Goal: Task Accomplishment & Management: Manage account settings

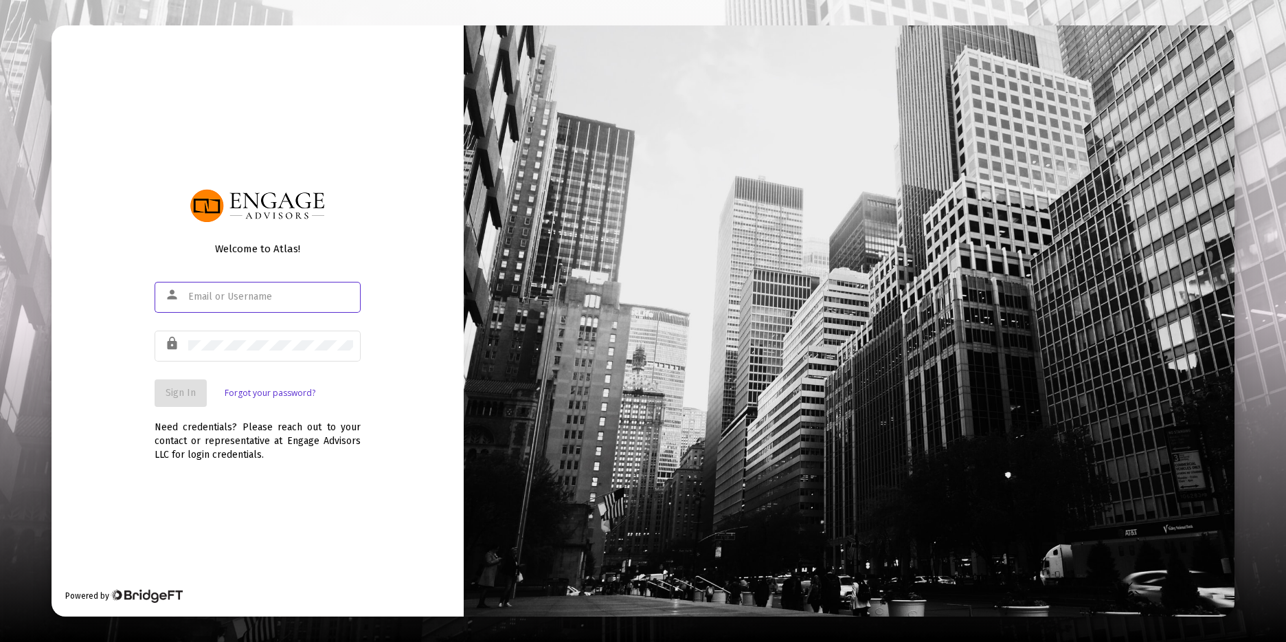
type input "[PERSON_NAME][EMAIL_ADDRESS][DOMAIN_NAME]"
click at [151, 393] on div "Welcome to Atlas! person [PERSON_NAME][EMAIL_ADDRESS][DOMAIN_NAME] lock Sign In…" at bounding box center [258, 320] width 412 height 590
click at [164, 394] on button "Sign In" at bounding box center [181, 392] width 52 height 27
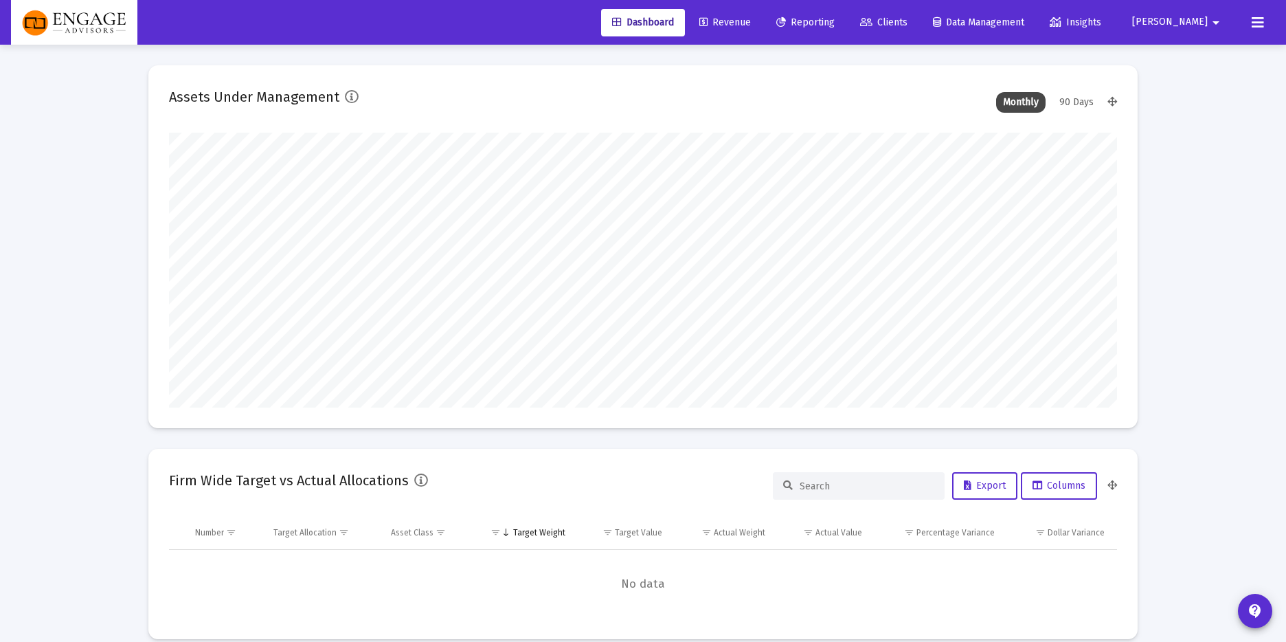
scroll to position [275, 510]
type input "[PERSON_NAME][EMAIL_ADDRESS][DOMAIN_NAME]"
type input "[DATE]"
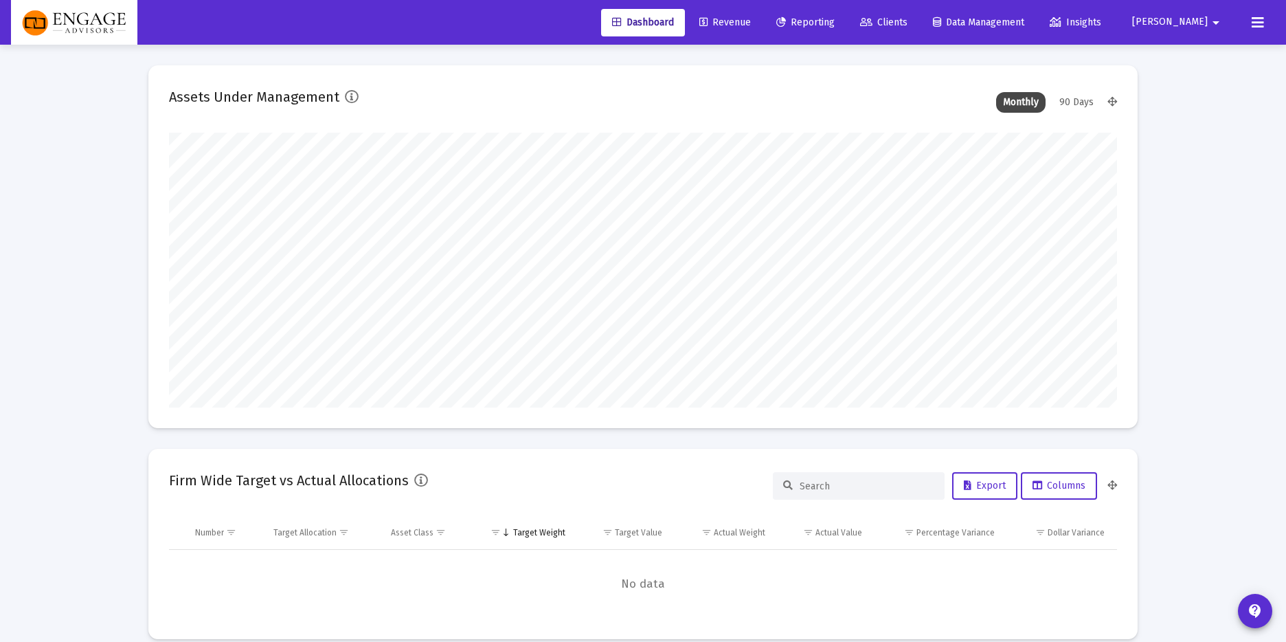
scroll to position [275, 443]
click at [751, 25] on span "Revenue" at bounding box center [725, 22] width 52 height 12
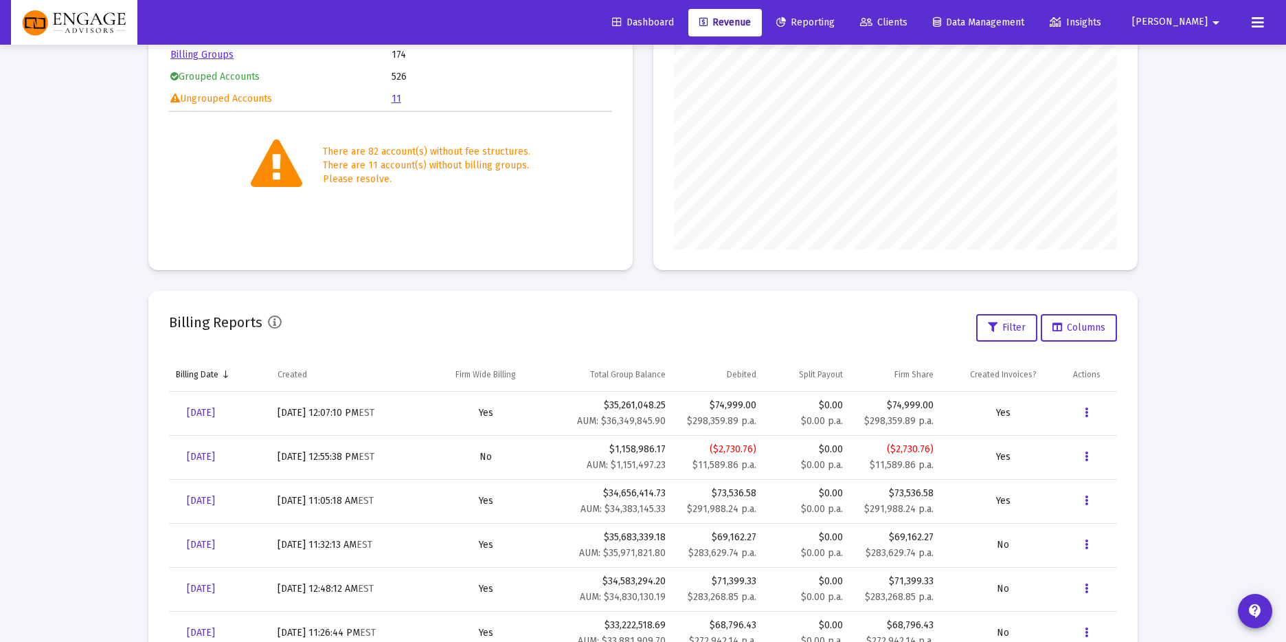
scroll to position [317, 0]
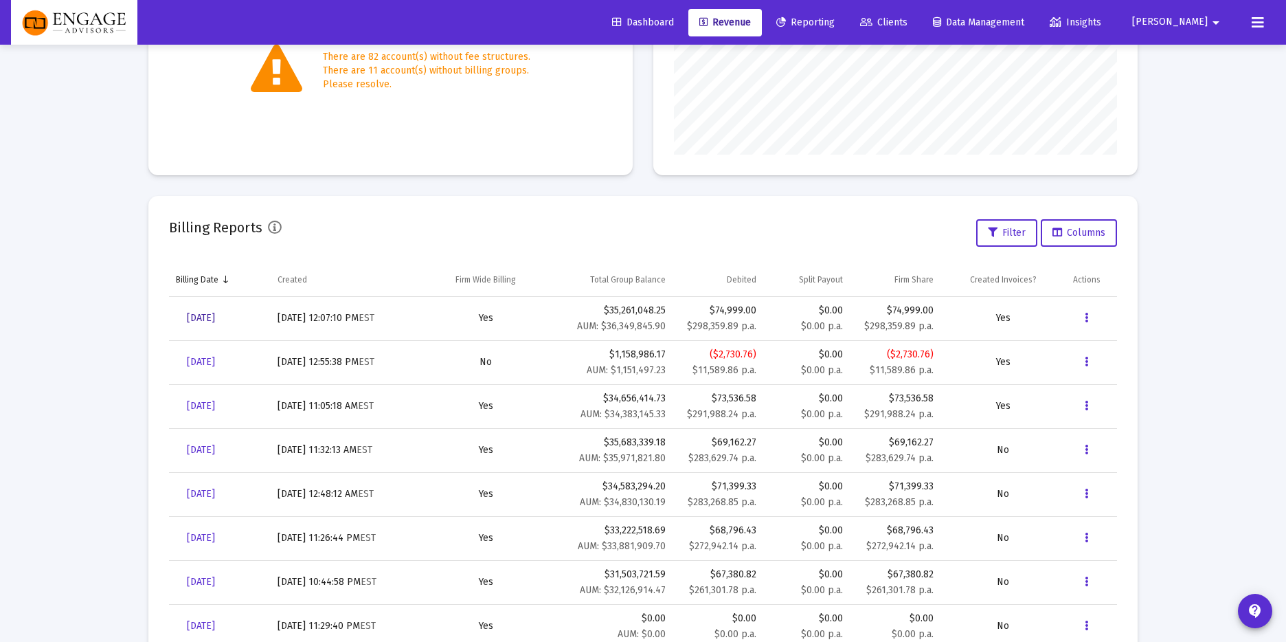
click at [215, 313] on span "[DATE]" at bounding box center [201, 318] width 28 height 12
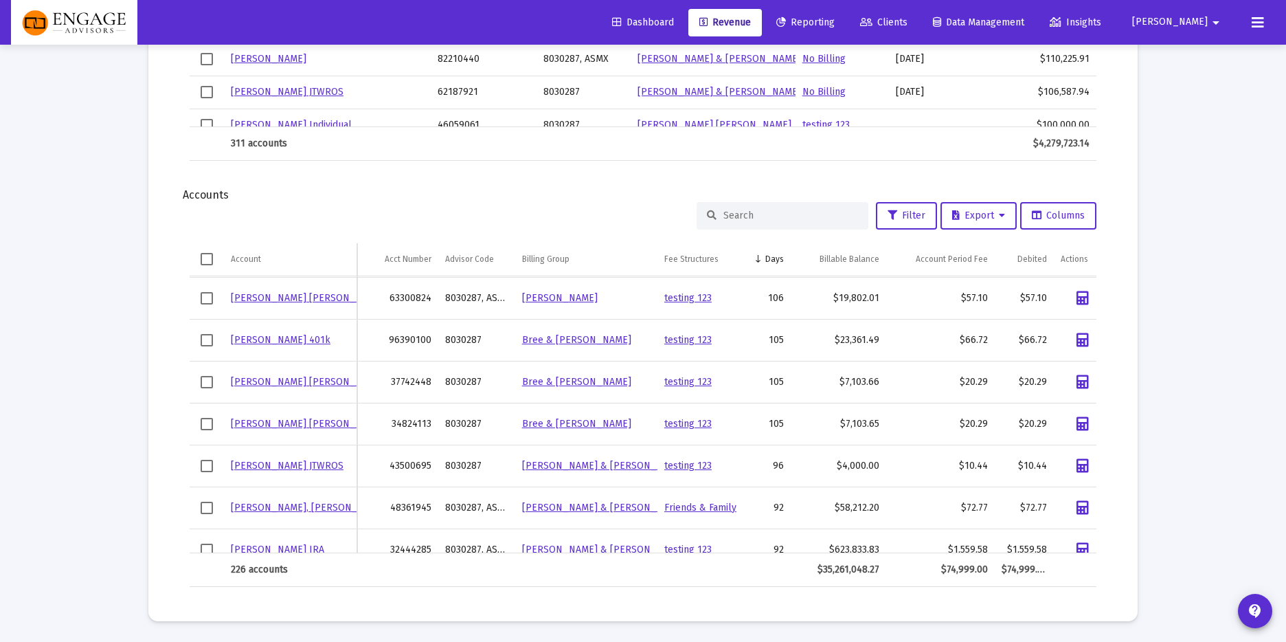
click at [309, 297] on link "[PERSON_NAME] [PERSON_NAME]" at bounding box center [308, 298] width 154 height 12
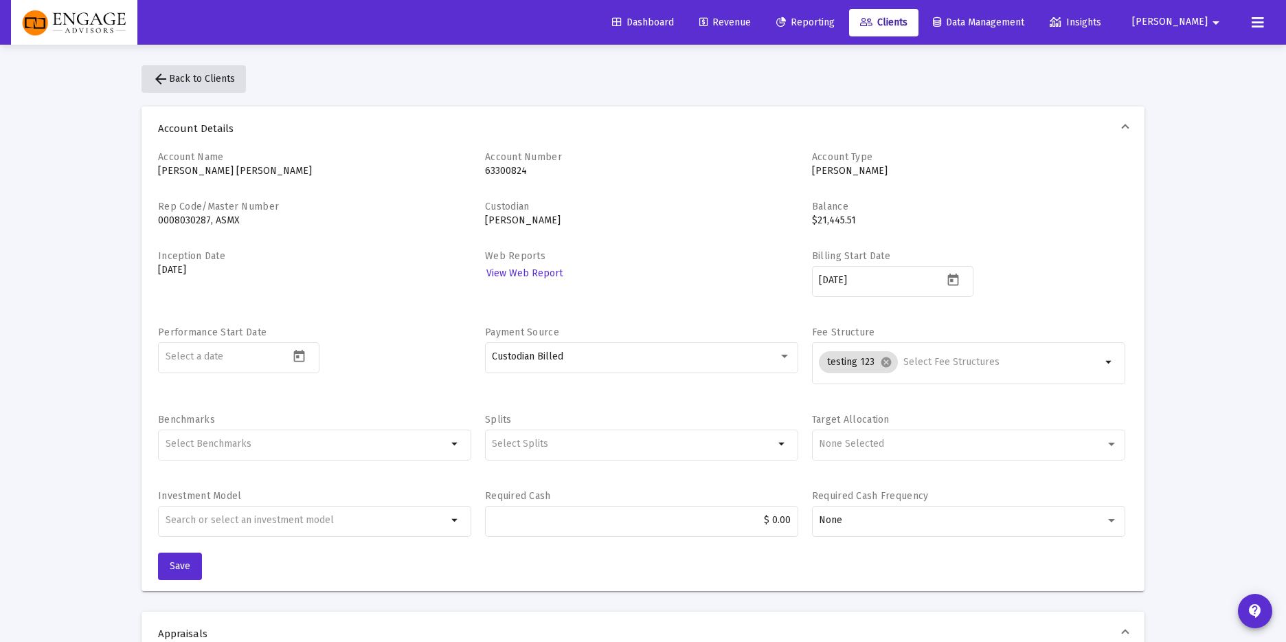
click at [210, 78] on span "arrow_back Back to Clients" at bounding box center [194, 79] width 82 height 12
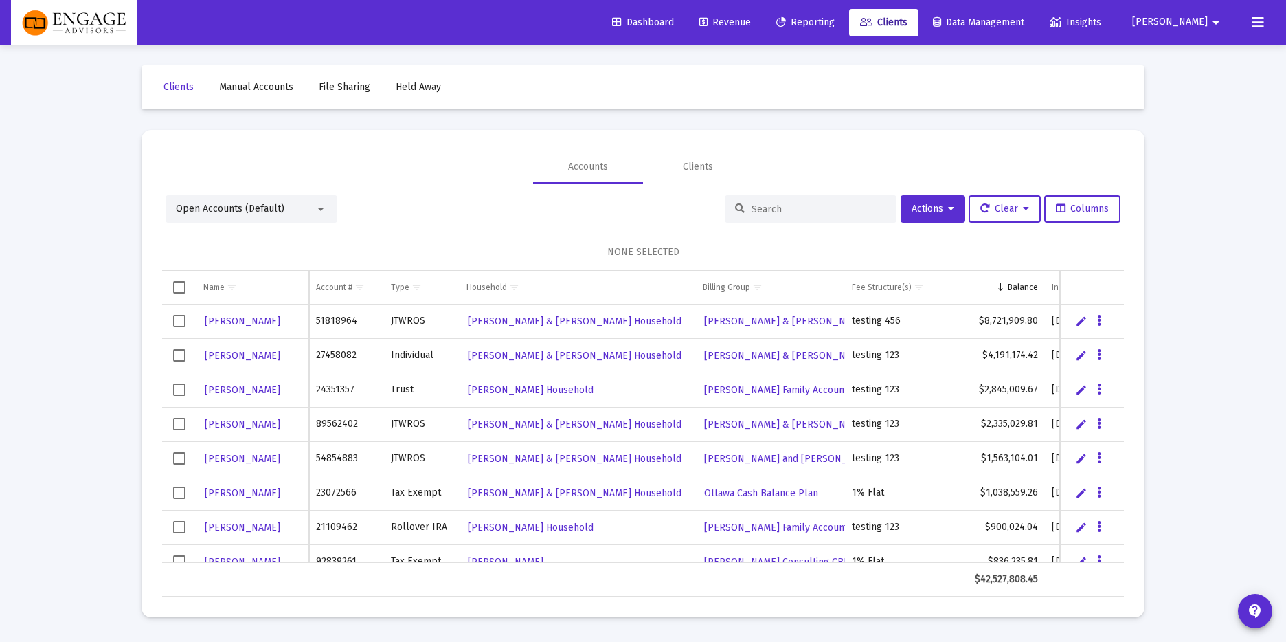
click at [804, 205] on input at bounding box center [819, 209] width 135 height 12
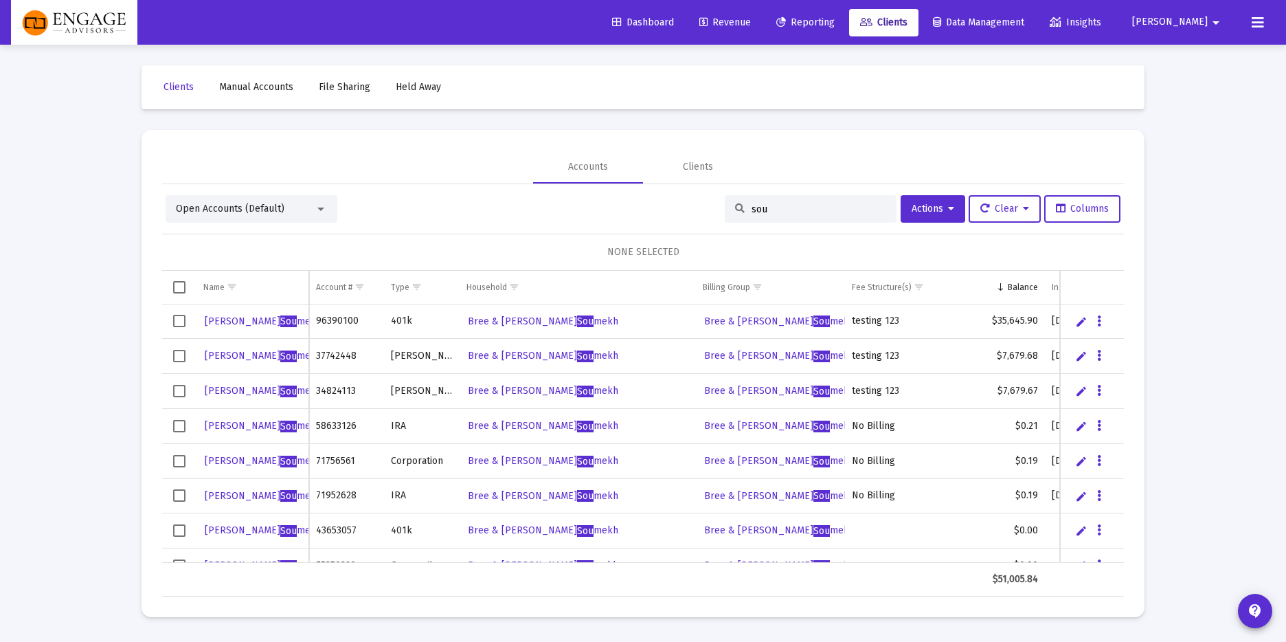
type input "sou"
click at [232, 314] on link "[PERSON_NAME] mekh" at bounding box center [263, 321] width 120 height 21
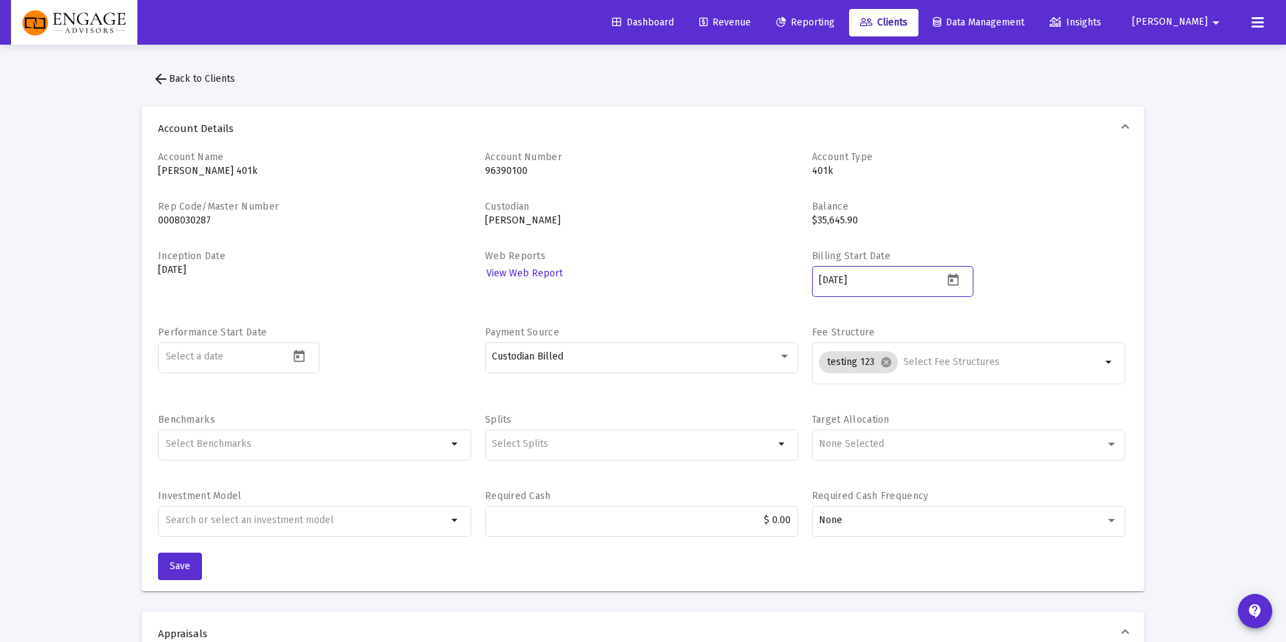
click at [924, 280] on input "[DATE]" at bounding box center [881, 280] width 124 height 11
click at [954, 278] on icon "Open calendar" at bounding box center [953, 280] width 14 height 14
click at [968, 473] on div "20" at bounding box center [968, 470] width 25 height 25
type input "[DATE]"
click at [184, 570] on span "Save" at bounding box center [180, 566] width 21 height 12
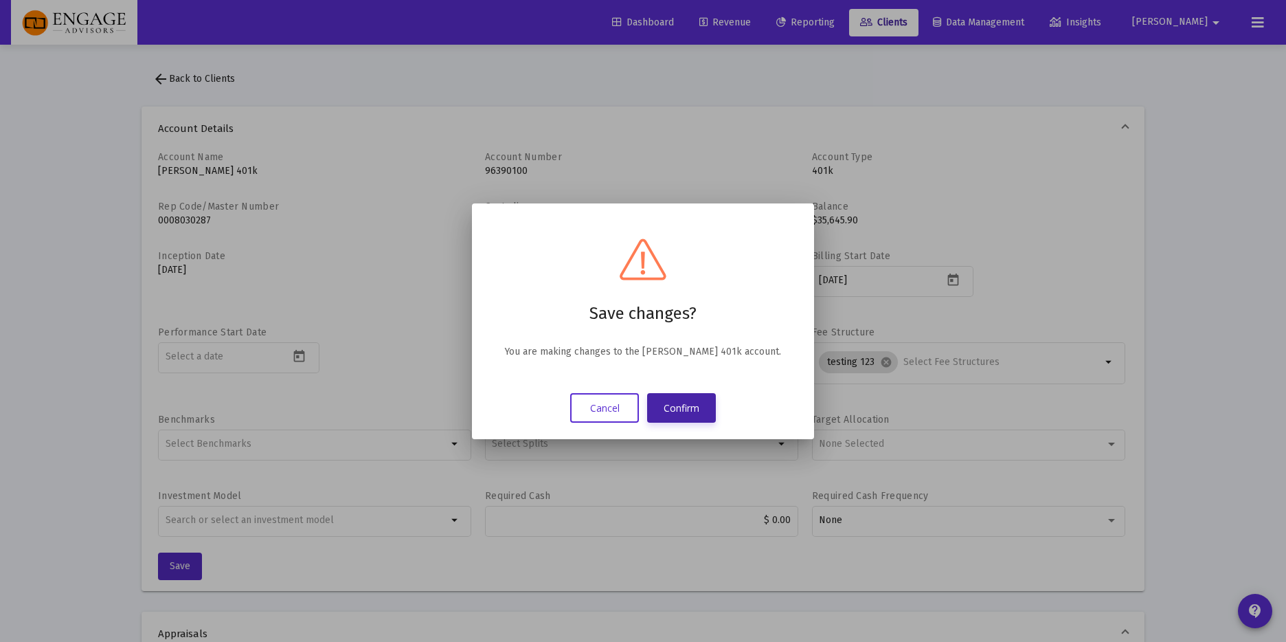
click at [686, 402] on button "Confirm" at bounding box center [681, 408] width 69 height 30
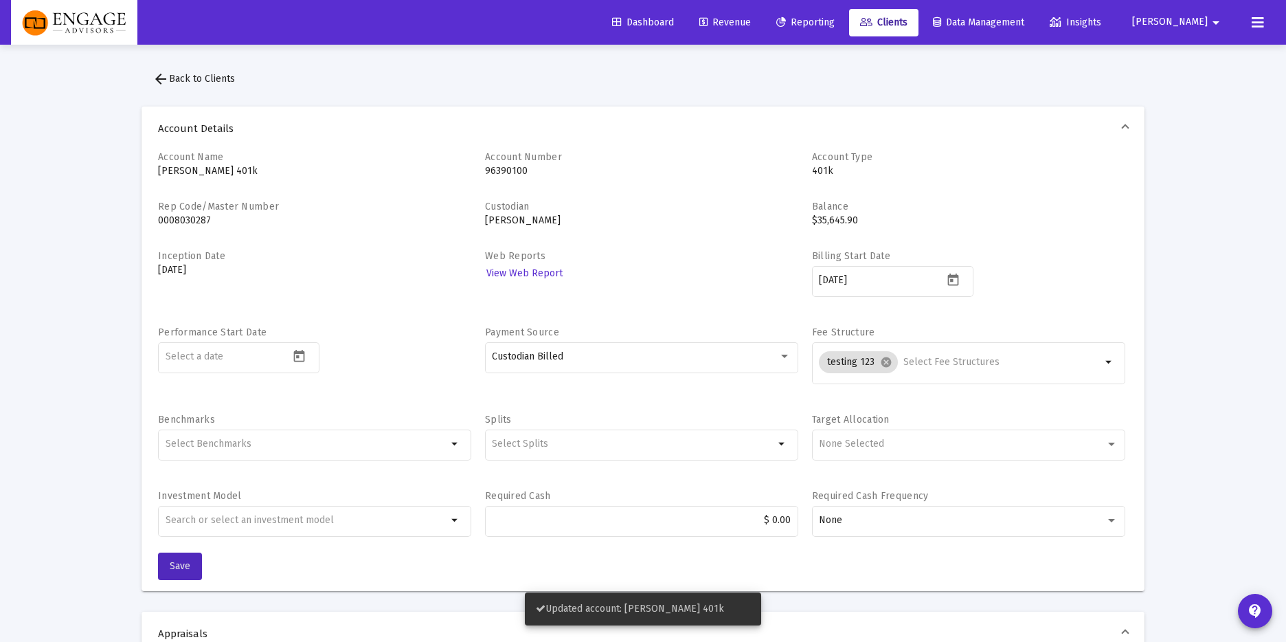
click at [199, 78] on span "arrow_back Back to Clients" at bounding box center [194, 79] width 82 height 12
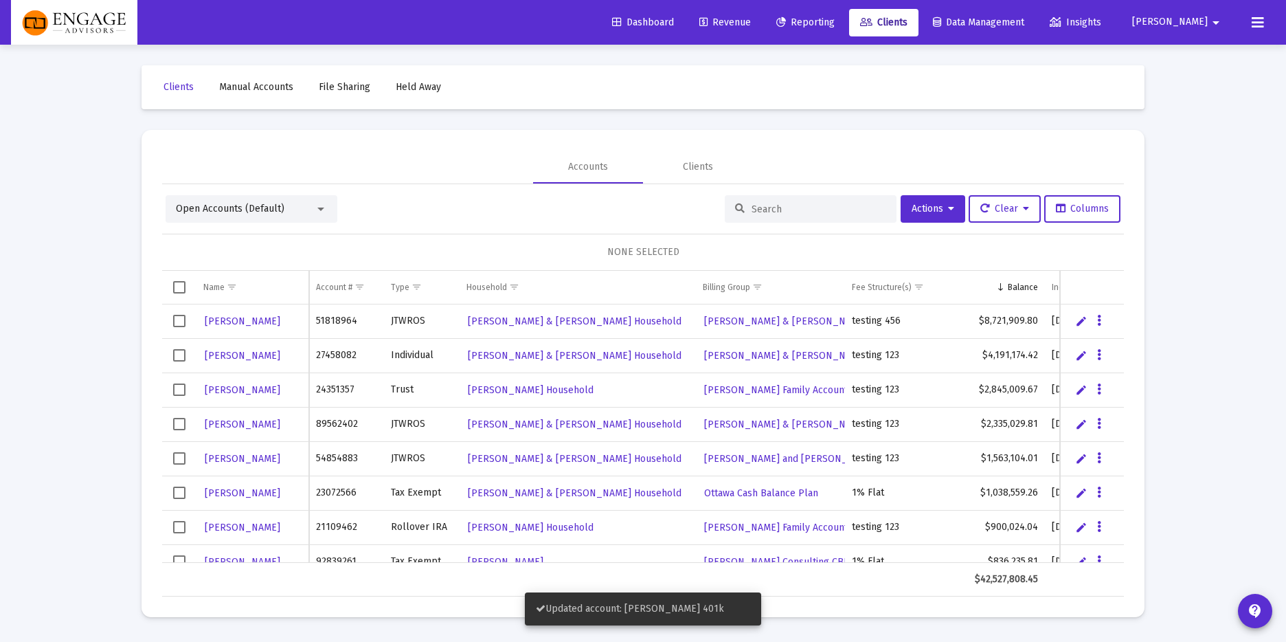
click at [789, 207] on input at bounding box center [819, 209] width 135 height 12
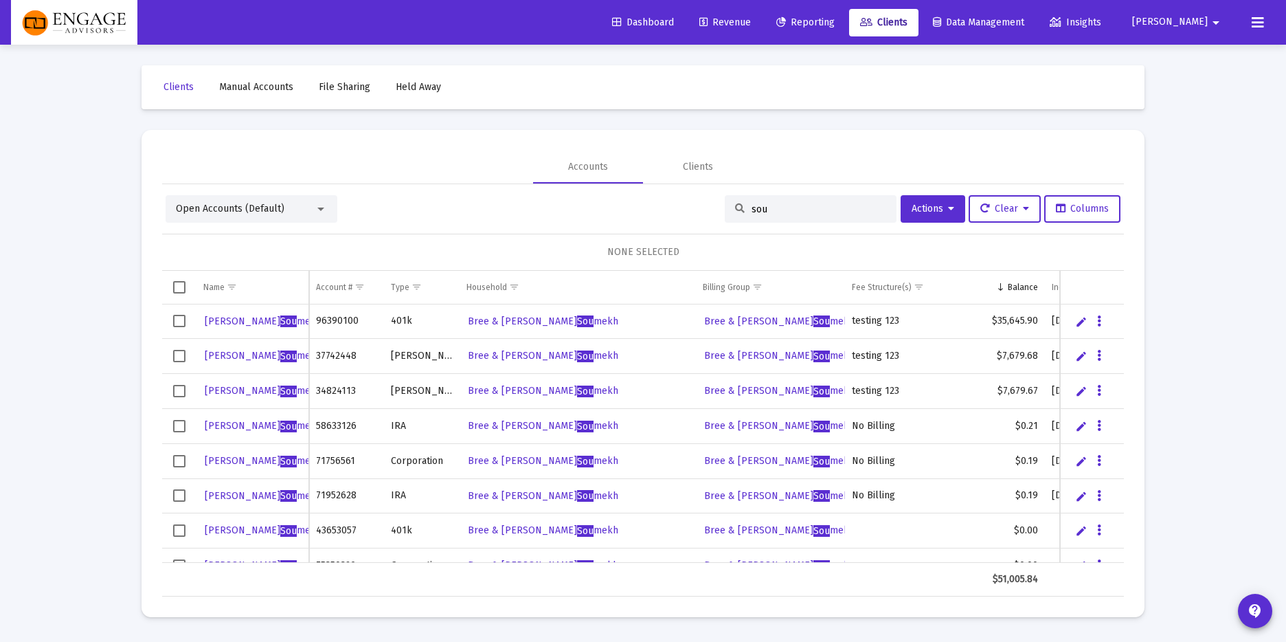
type input "sou"
click at [256, 355] on span "[PERSON_NAME] mekh" at bounding box center [263, 356] width 117 height 12
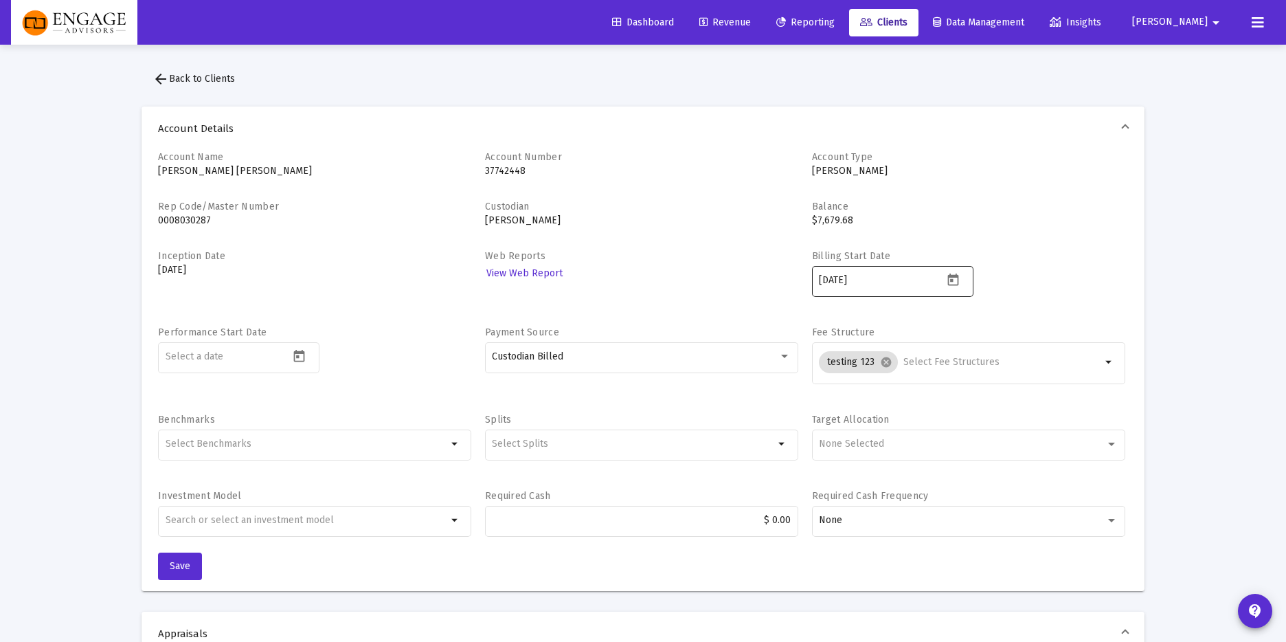
click at [961, 282] on button "Open calendar" at bounding box center [953, 279] width 20 height 20
click at [965, 471] on div "20" at bounding box center [968, 470] width 25 height 25
type input "[DATE]"
click at [177, 567] on span "Save" at bounding box center [180, 566] width 21 height 12
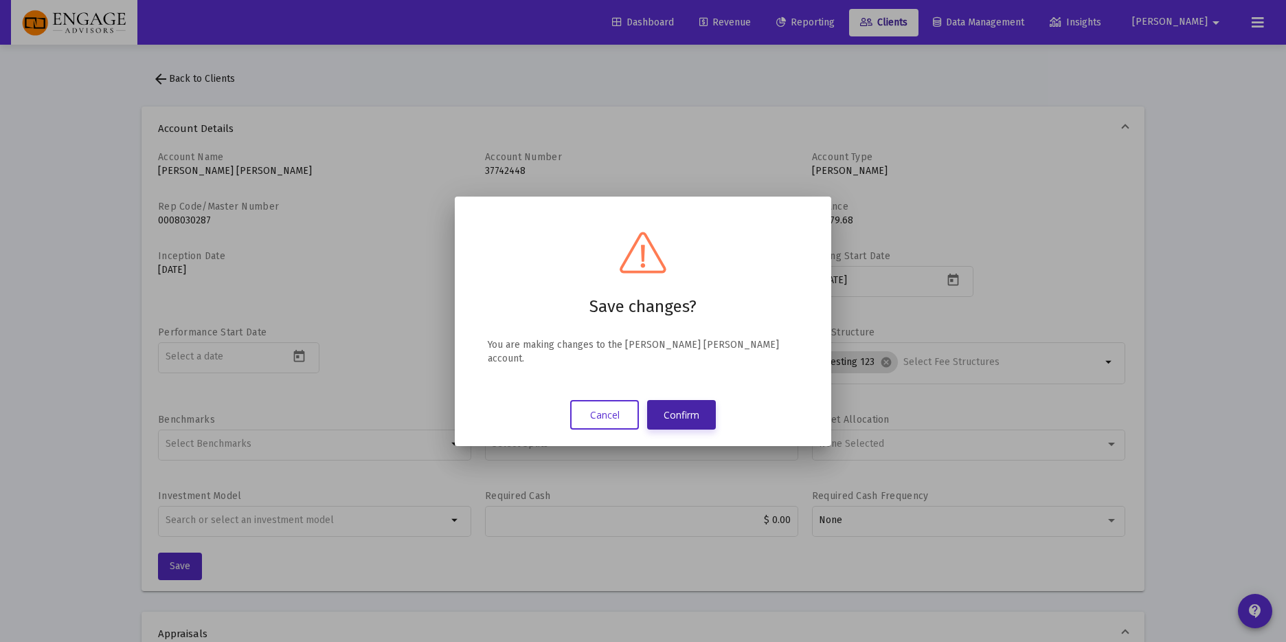
click at [673, 400] on button "Confirm" at bounding box center [681, 415] width 69 height 30
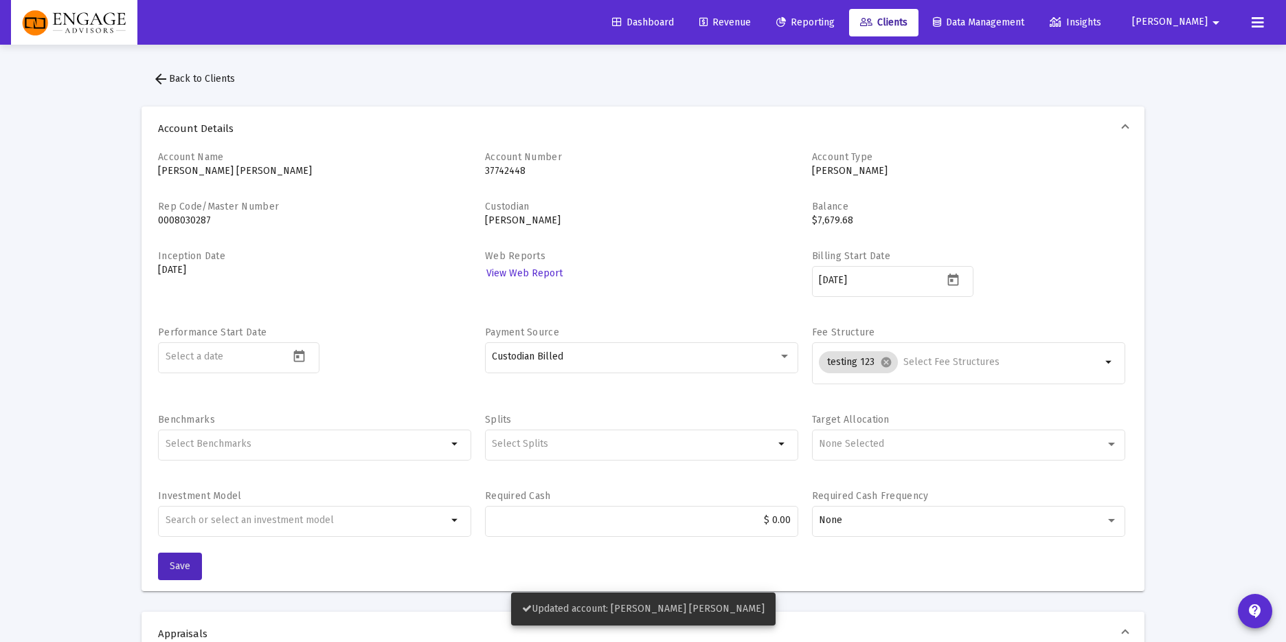
click at [185, 79] on span "arrow_back Back to Clients" at bounding box center [194, 79] width 82 height 12
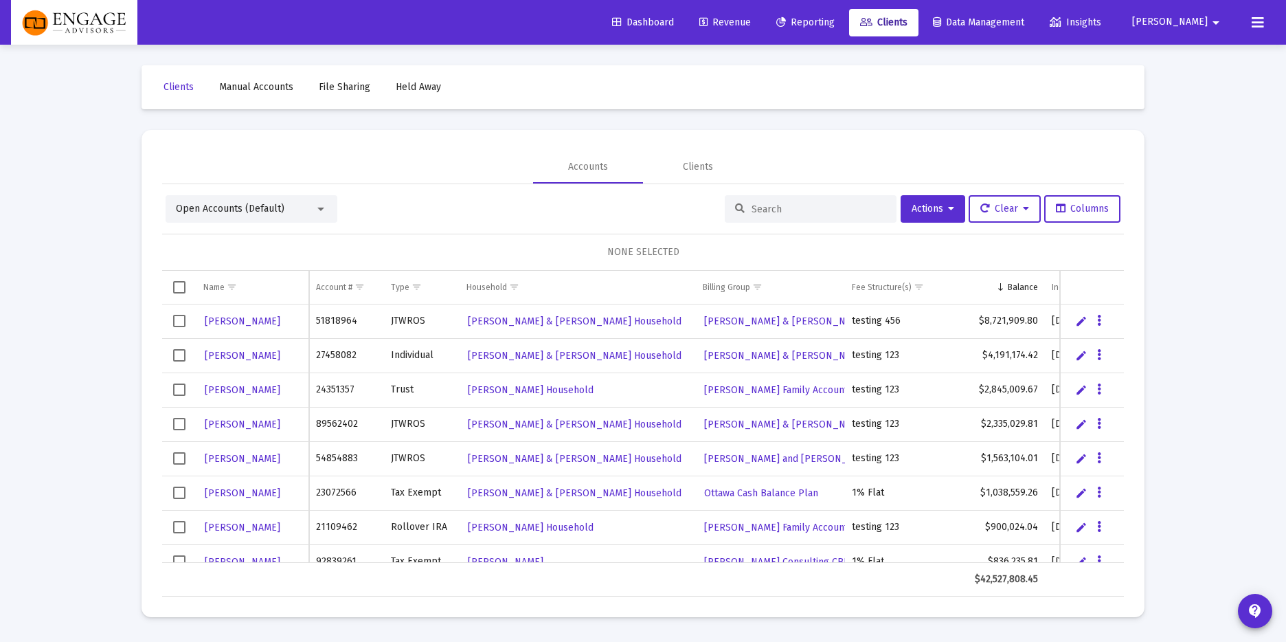
click at [801, 210] on input at bounding box center [819, 209] width 135 height 12
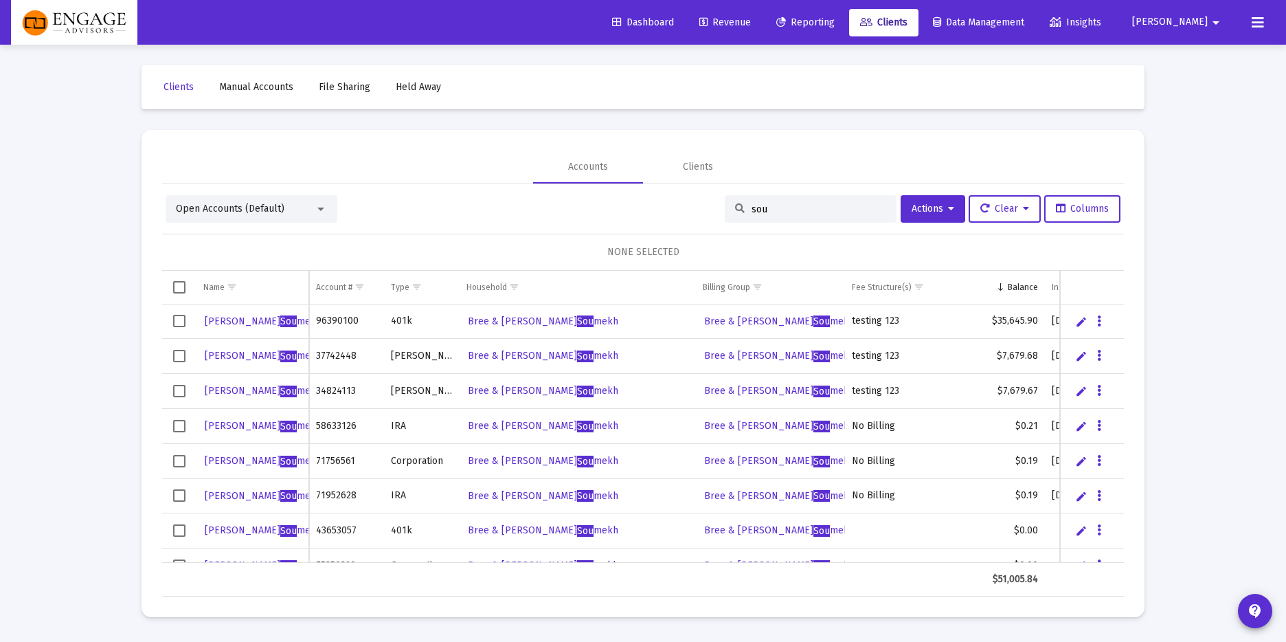
type input "sou"
click at [260, 389] on span "[PERSON_NAME] mekh" at bounding box center [263, 391] width 117 height 12
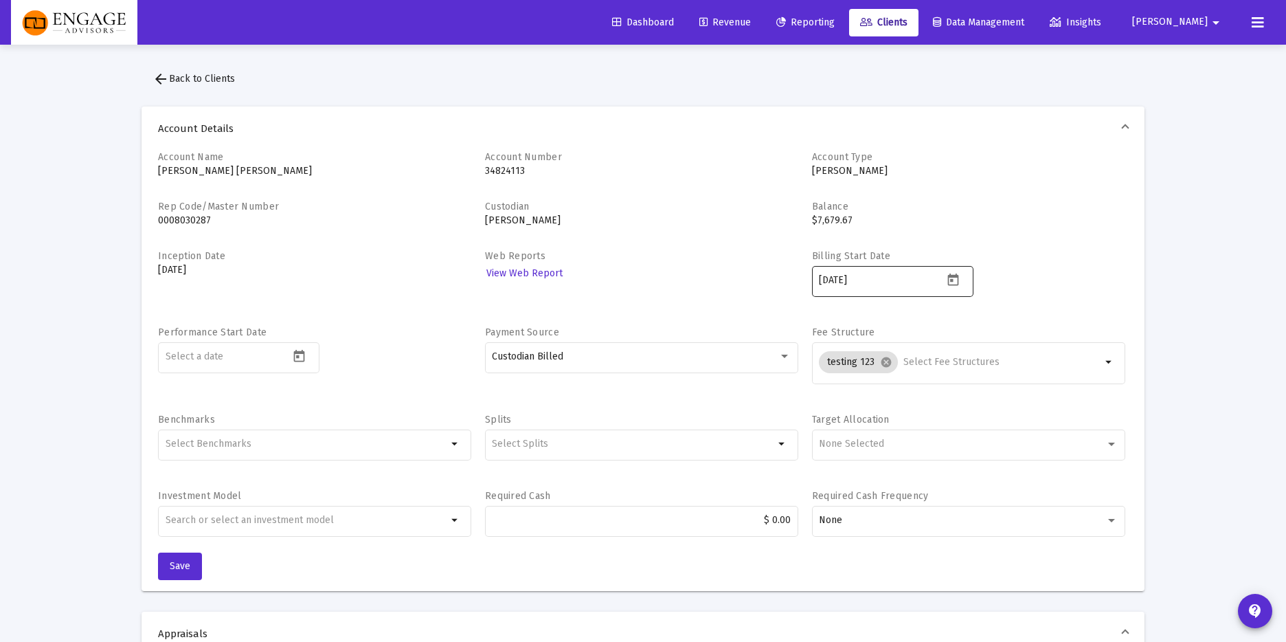
click at [953, 275] on icon "Open calendar" at bounding box center [952, 279] width 11 height 12
click at [969, 472] on div "20" at bounding box center [968, 470] width 25 height 25
type input "[DATE]"
click at [180, 568] on span "Save" at bounding box center [180, 566] width 21 height 12
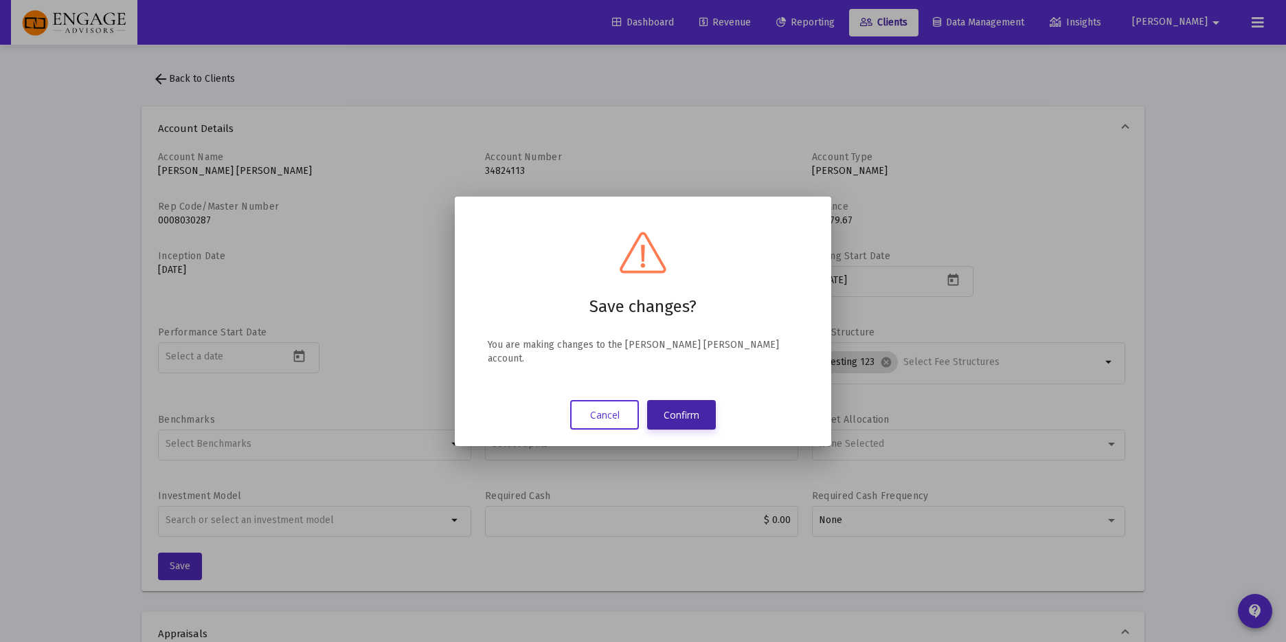
click at [687, 407] on button "Confirm" at bounding box center [681, 415] width 69 height 30
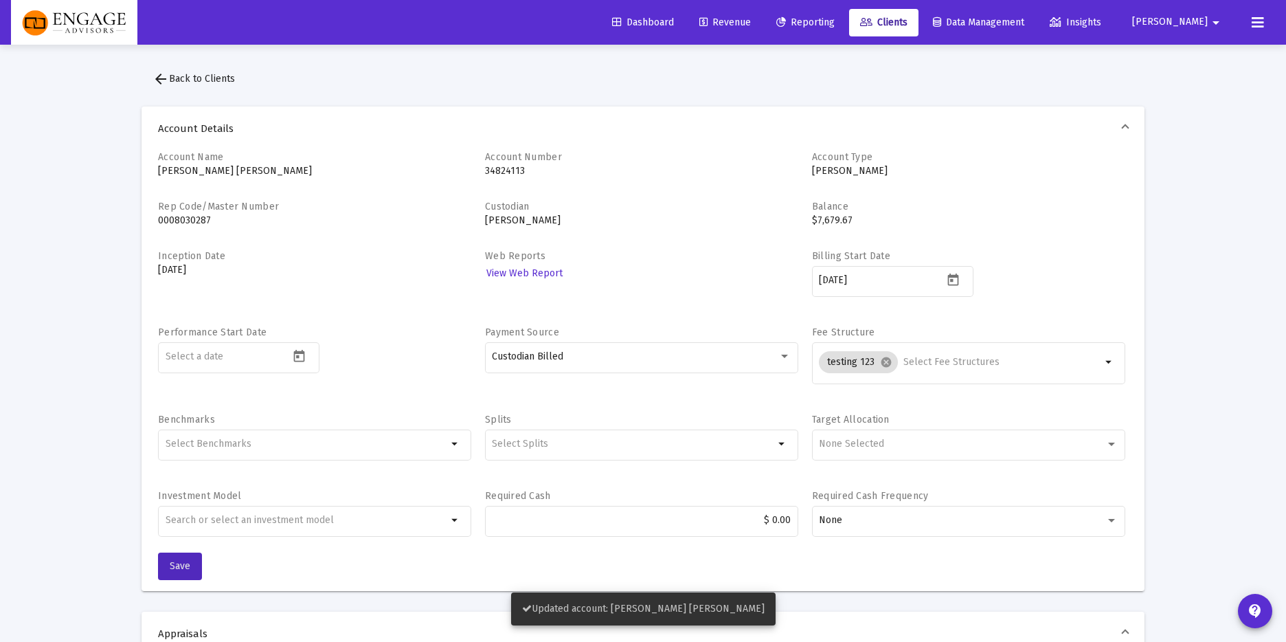
click at [180, 81] on span "arrow_back Back to Clients" at bounding box center [194, 79] width 82 height 12
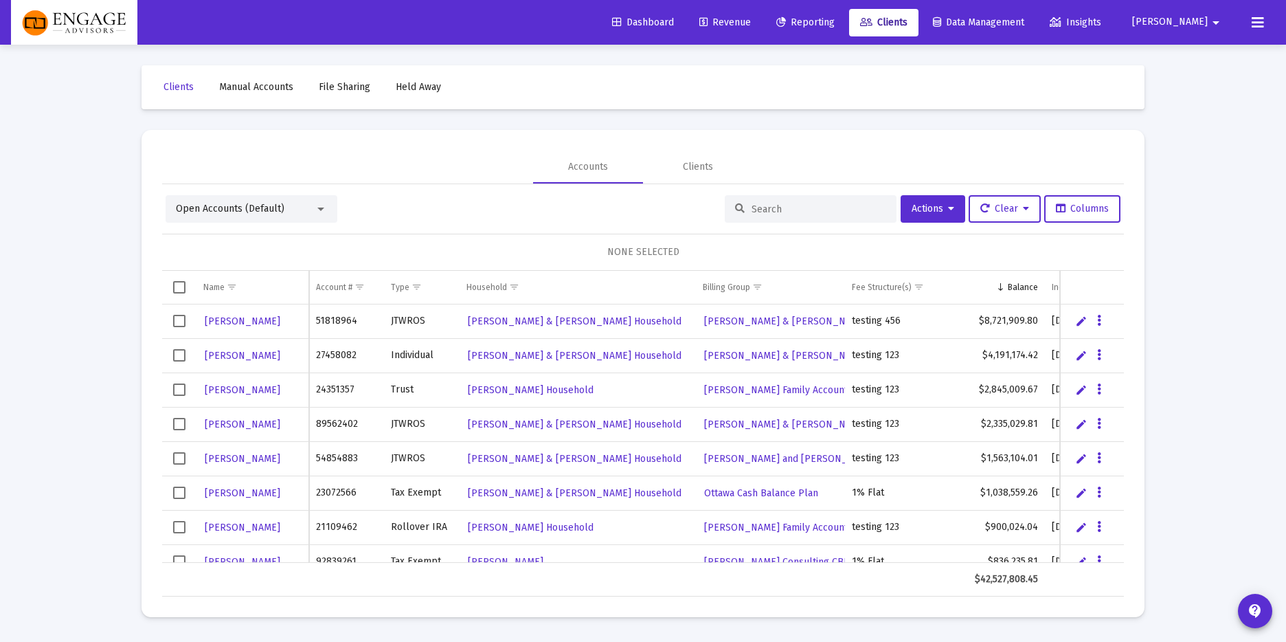
click at [759, 200] on div at bounding box center [811, 208] width 172 height 27
click at [815, 200] on div at bounding box center [811, 208] width 172 height 27
click at [807, 206] on input at bounding box center [819, 209] width 135 height 12
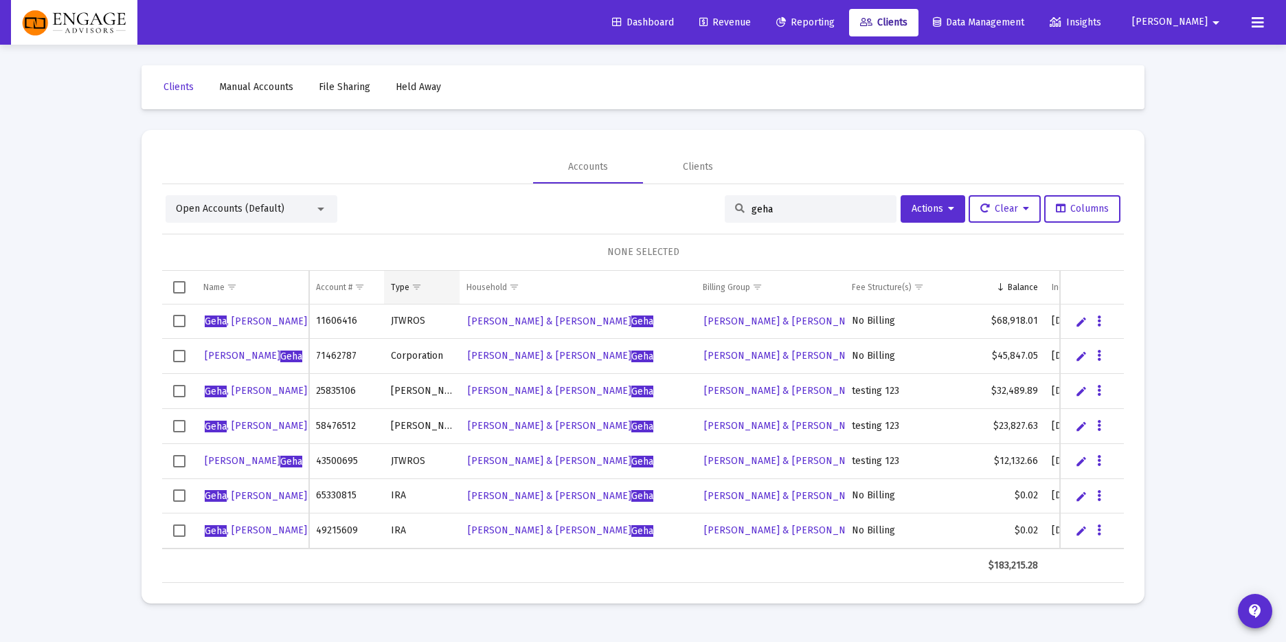
type input "geha"
click at [416, 292] on span "Show filter options for column 'Type'" at bounding box center [417, 287] width 10 height 10
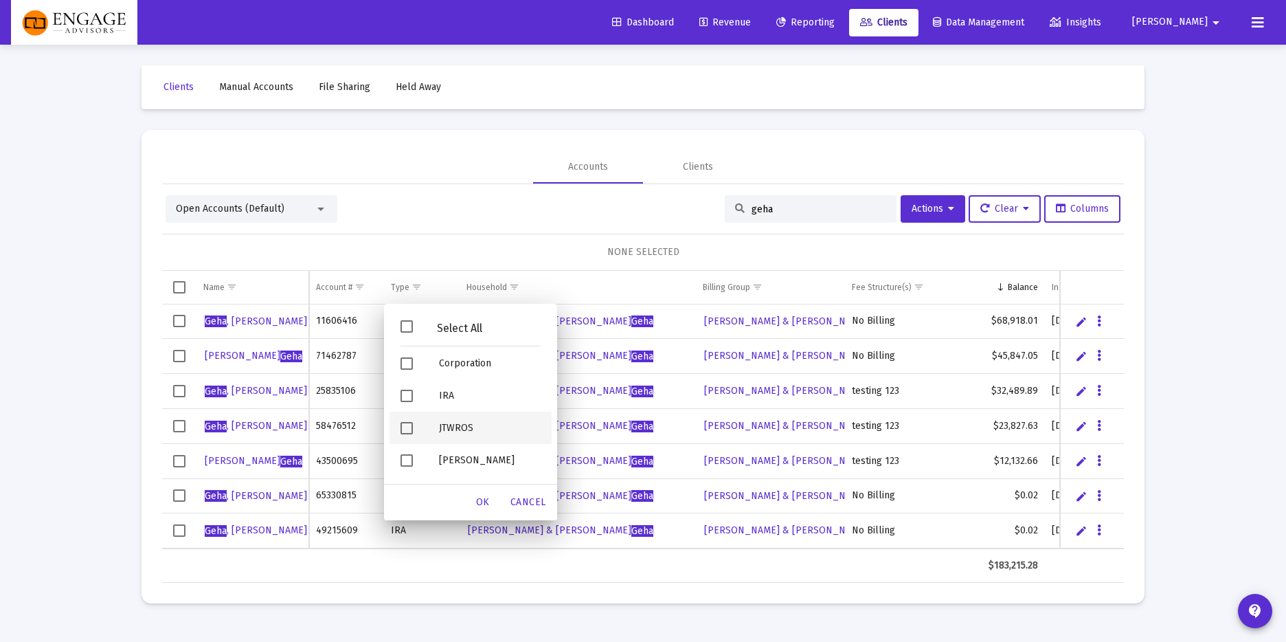
click at [446, 427] on div "JTWROS" at bounding box center [490, 428] width 124 height 32
click at [478, 502] on span "OK" at bounding box center [483, 502] width 14 height 12
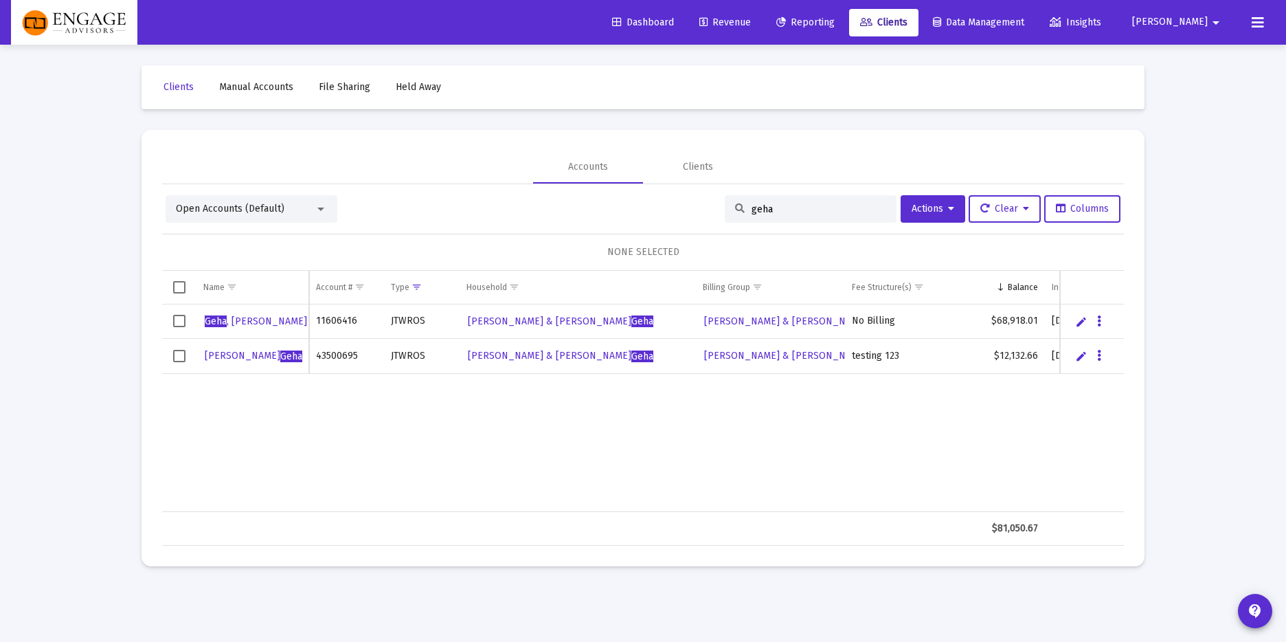
click at [751, 23] on span "Revenue" at bounding box center [725, 22] width 52 height 12
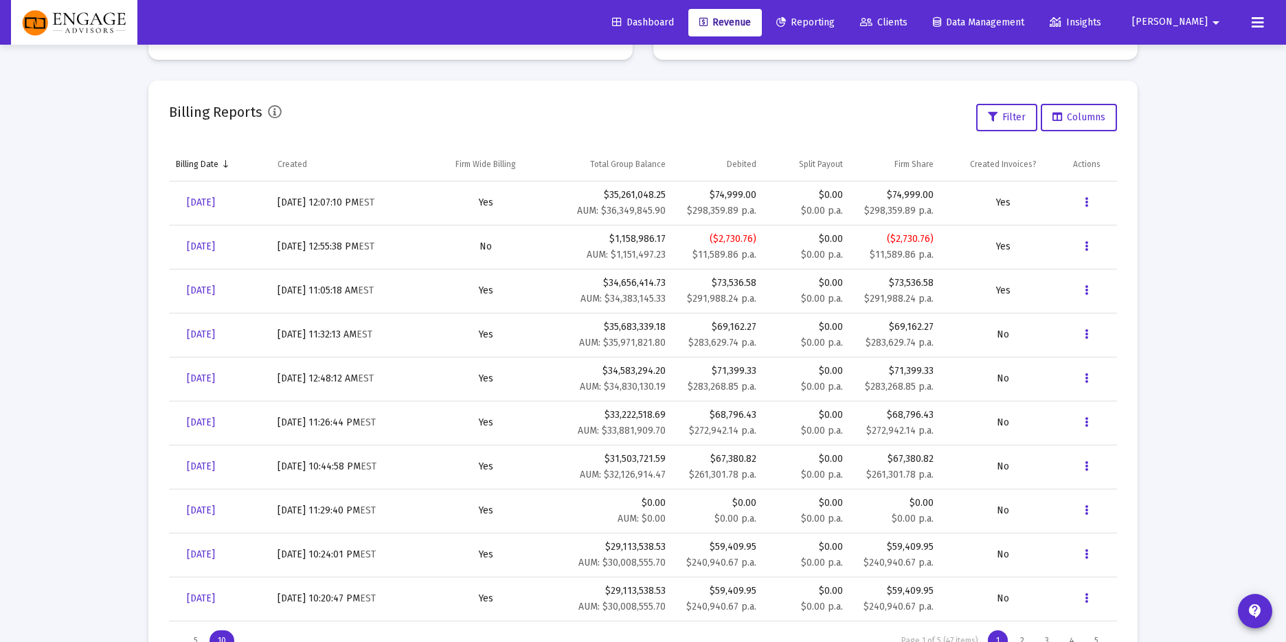
scroll to position [429, 0]
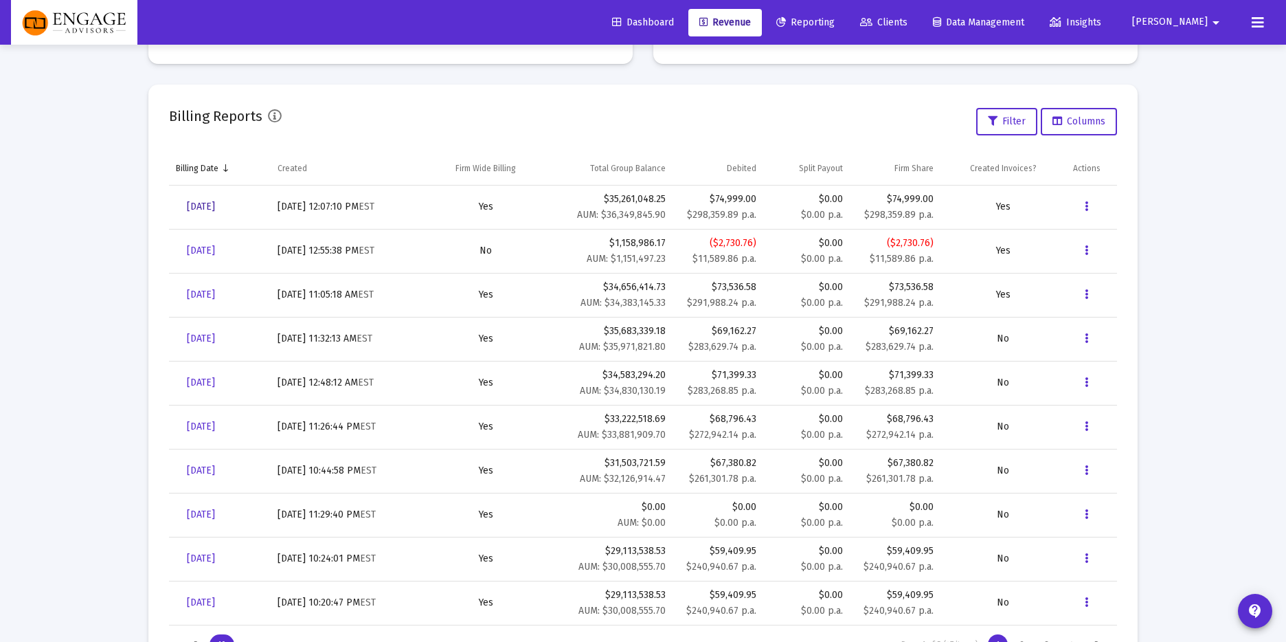
click at [194, 209] on span "[DATE]" at bounding box center [201, 207] width 28 height 12
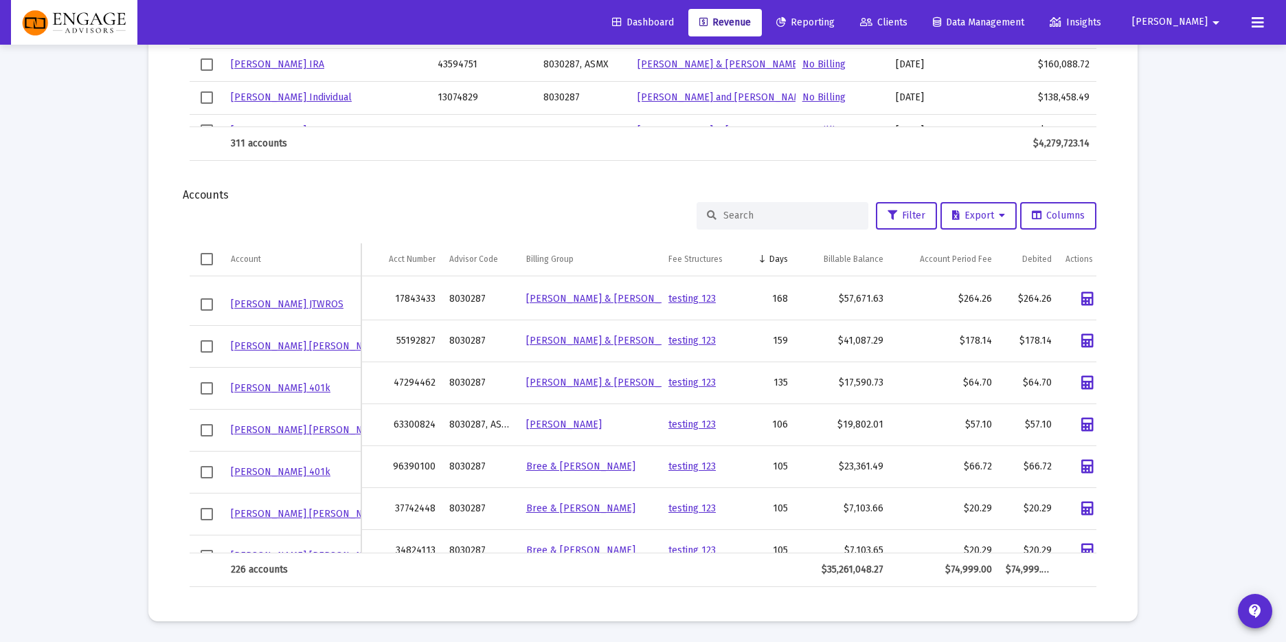
scroll to position [67, 0]
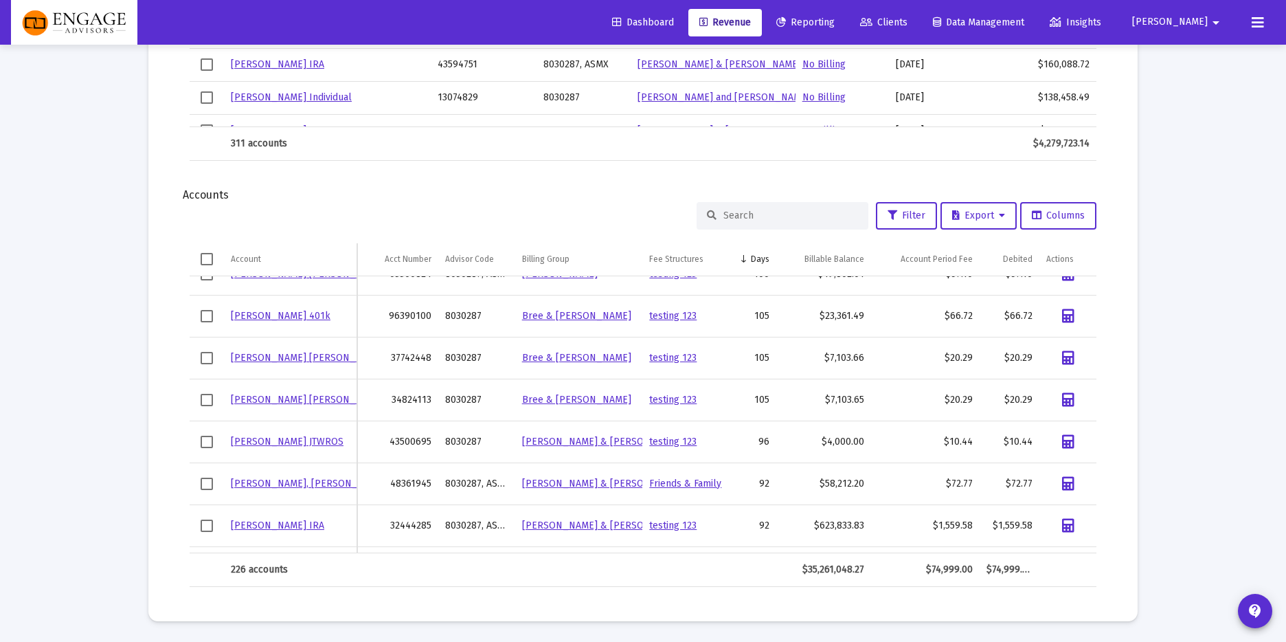
click at [289, 445] on link "[PERSON_NAME] JTWROS" at bounding box center [287, 442] width 113 height 12
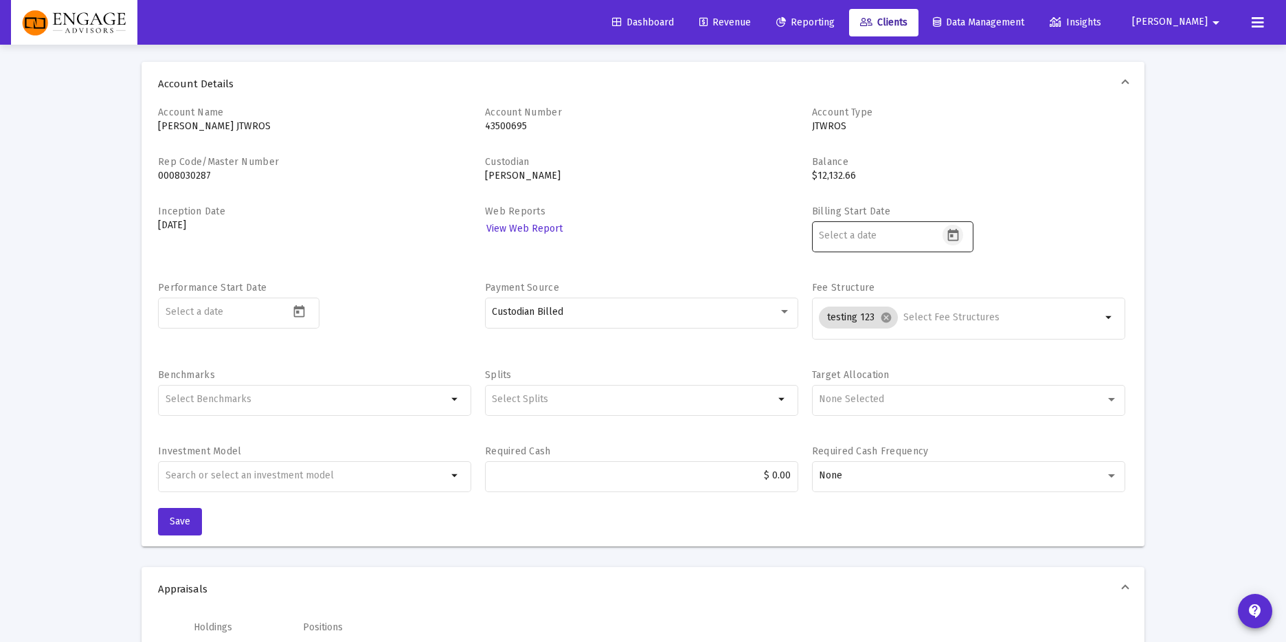
click at [952, 238] on icon "Open calendar" at bounding box center [953, 235] width 14 height 14
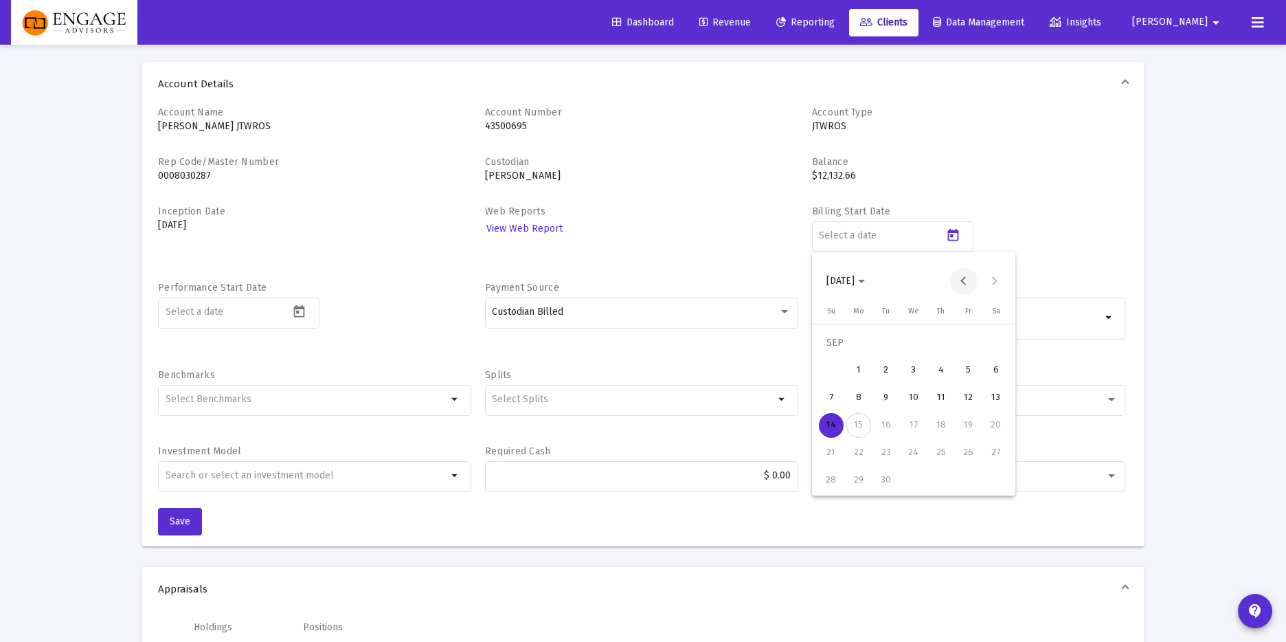
click at [967, 282] on button "Previous month" at bounding box center [963, 280] width 27 height 27
click at [974, 396] on div "15" at bounding box center [968, 397] width 25 height 25
type input "[DATE]"
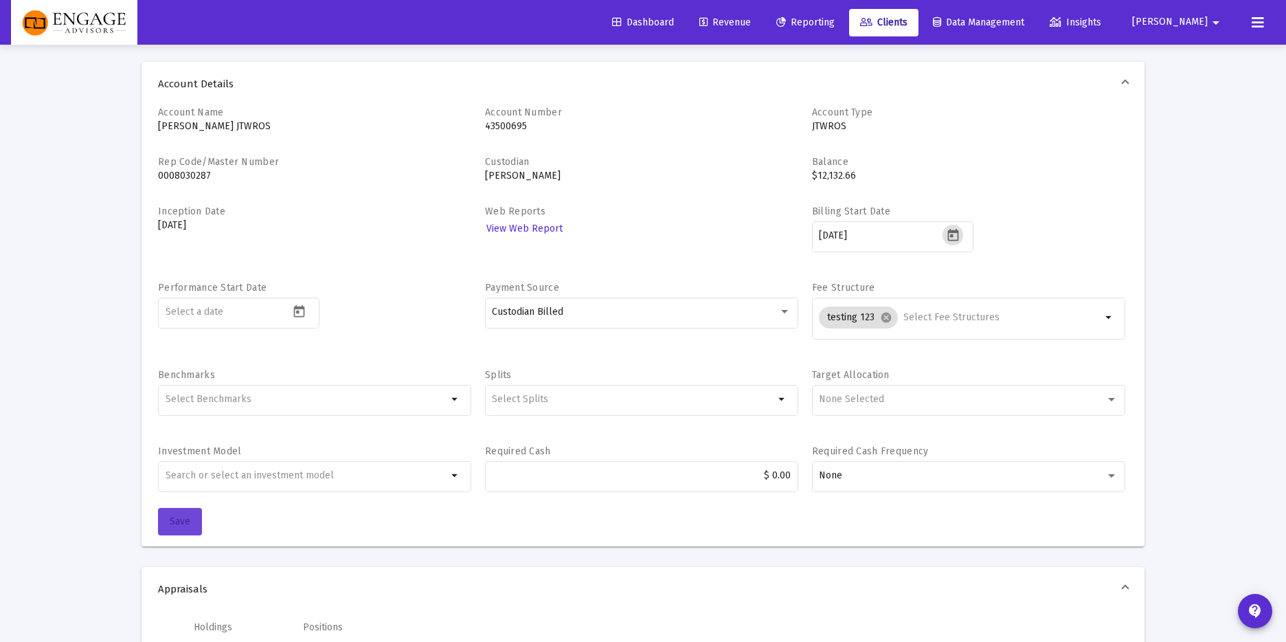
click at [189, 515] on span "Save" at bounding box center [180, 521] width 21 height 12
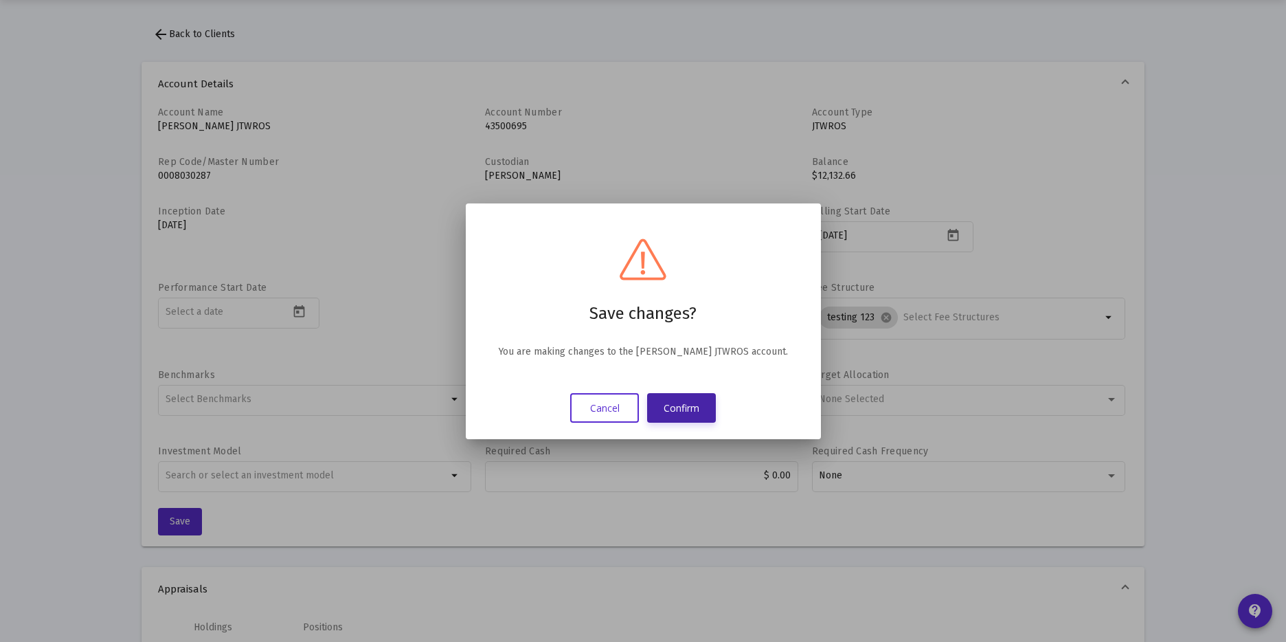
click at [699, 407] on button "Confirm" at bounding box center [681, 408] width 69 height 30
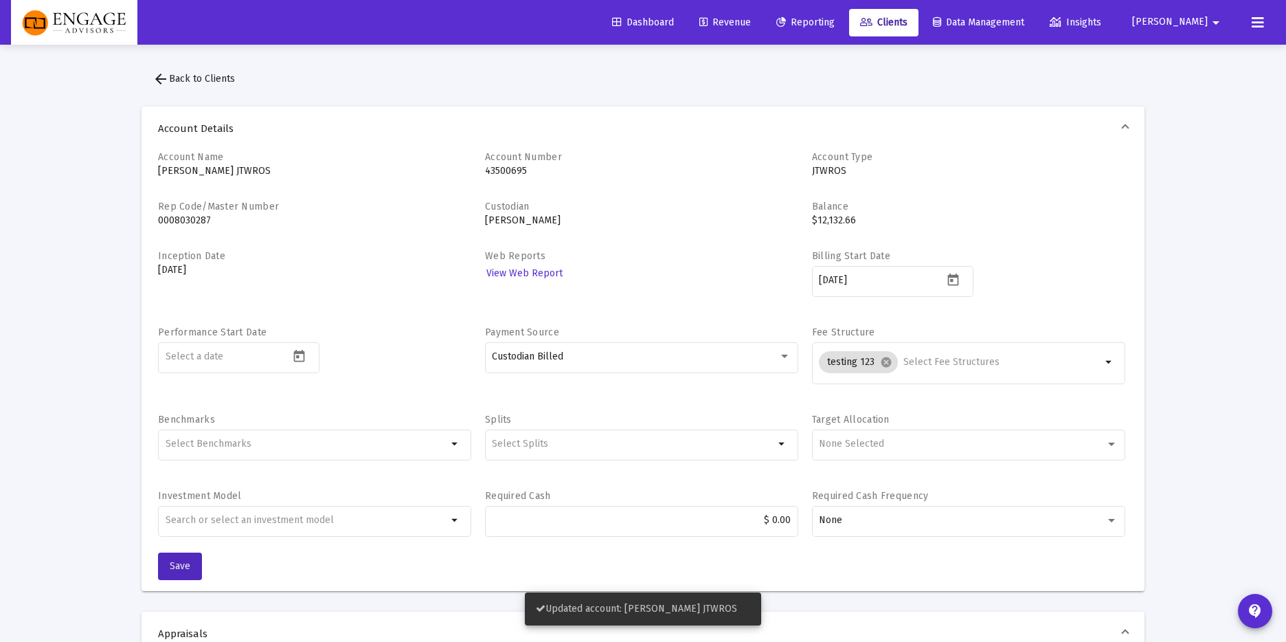
click at [751, 19] on span "Revenue" at bounding box center [725, 22] width 52 height 12
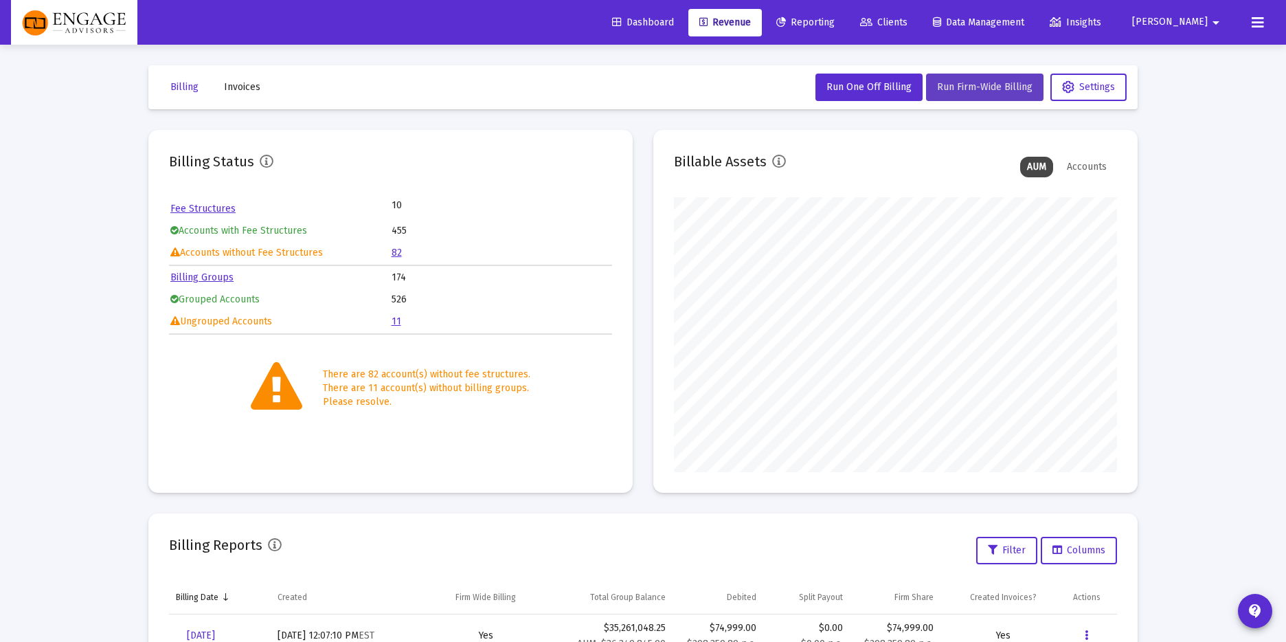
click at [957, 84] on span "Run Firm-Wide Billing" at bounding box center [984, 87] width 95 height 12
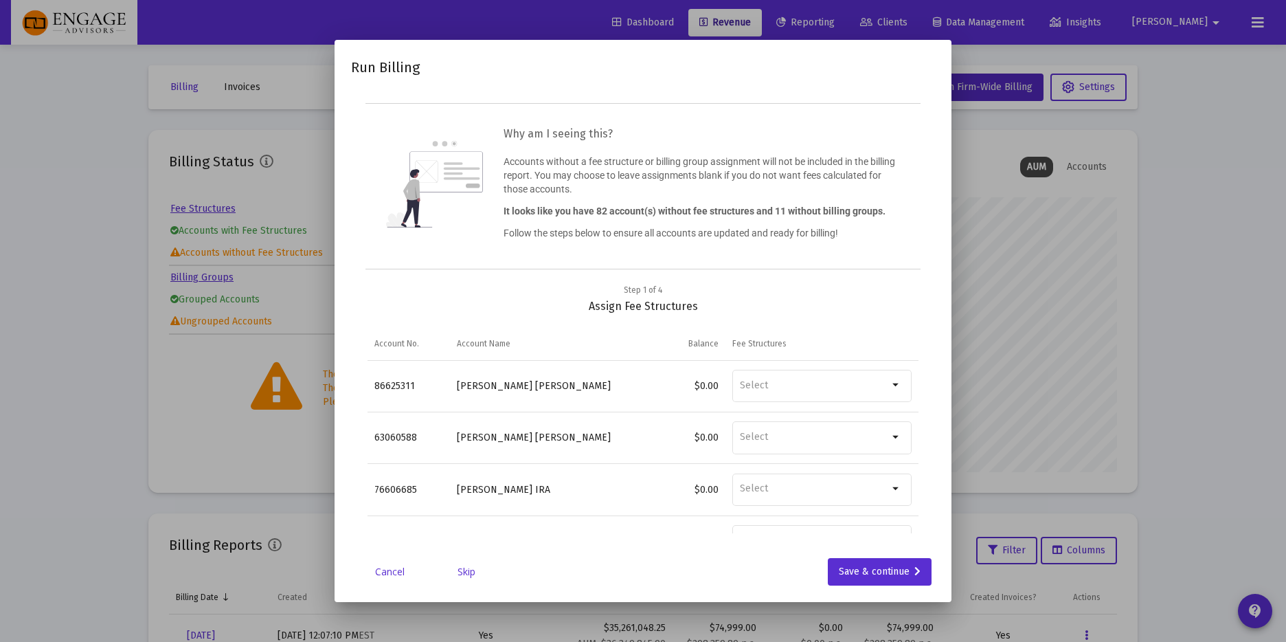
click at [473, 573] on link "Skip" at bounding box center [466, 572] width 69 height 14
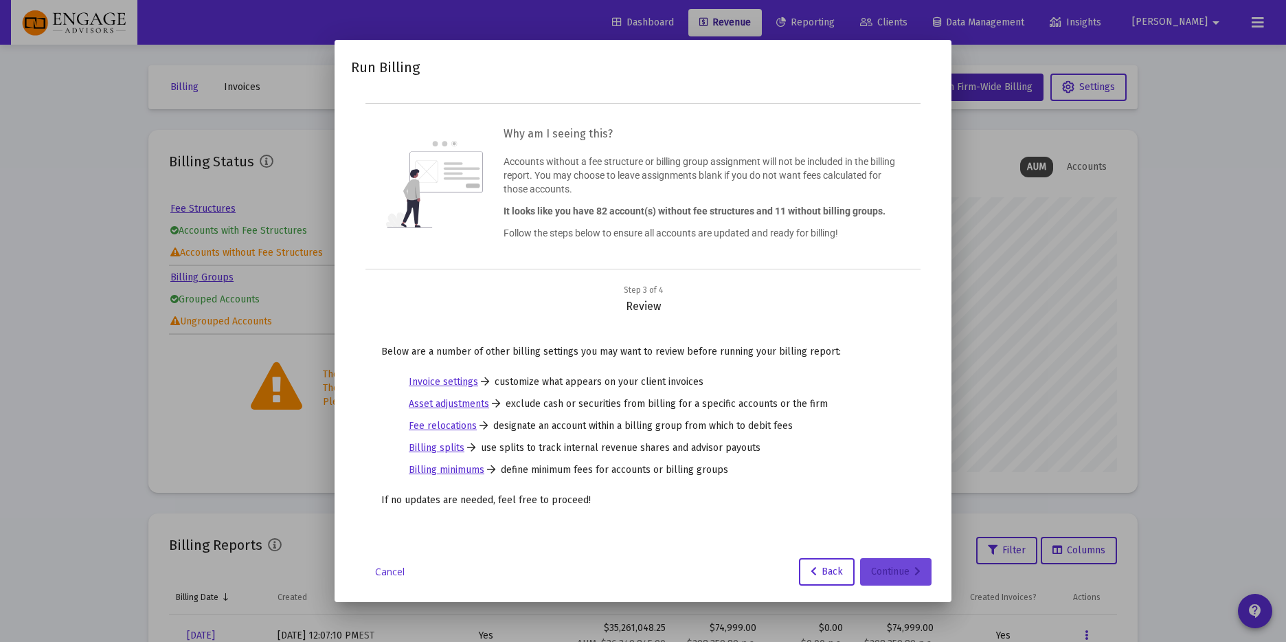
click at [885, 565] on div "Continue" at bounding box center [895, 571] width 49 height 27
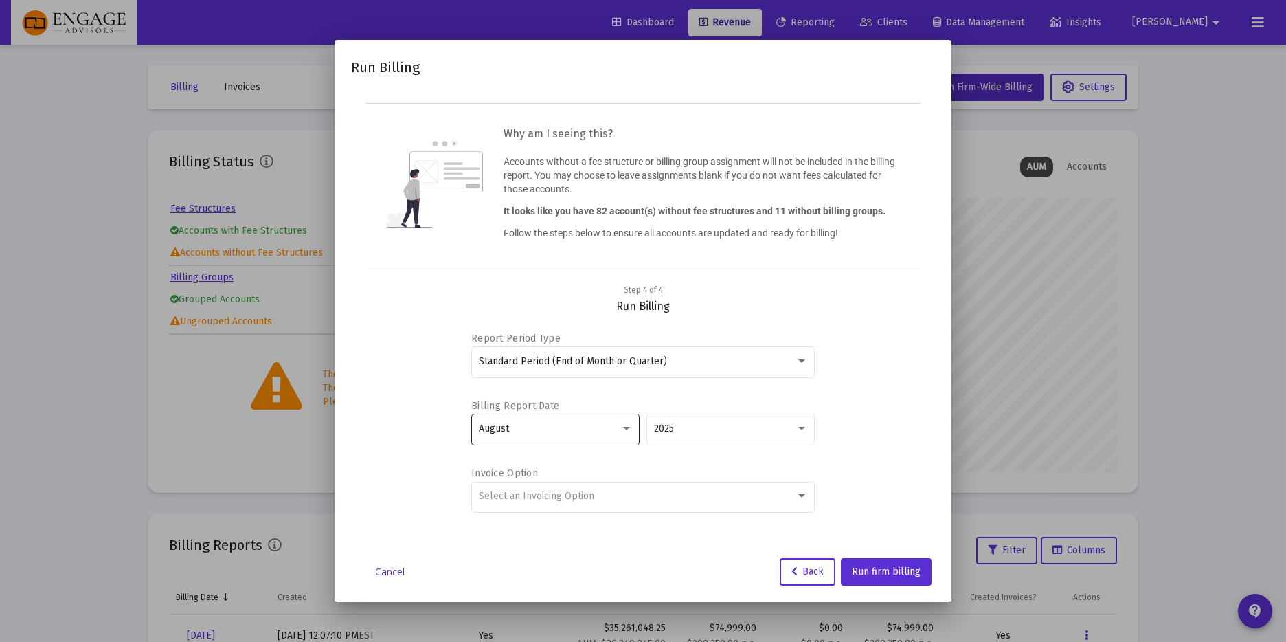
click at [541, 434] on div "August" at bounding box center [550, 428] width 142 height 11
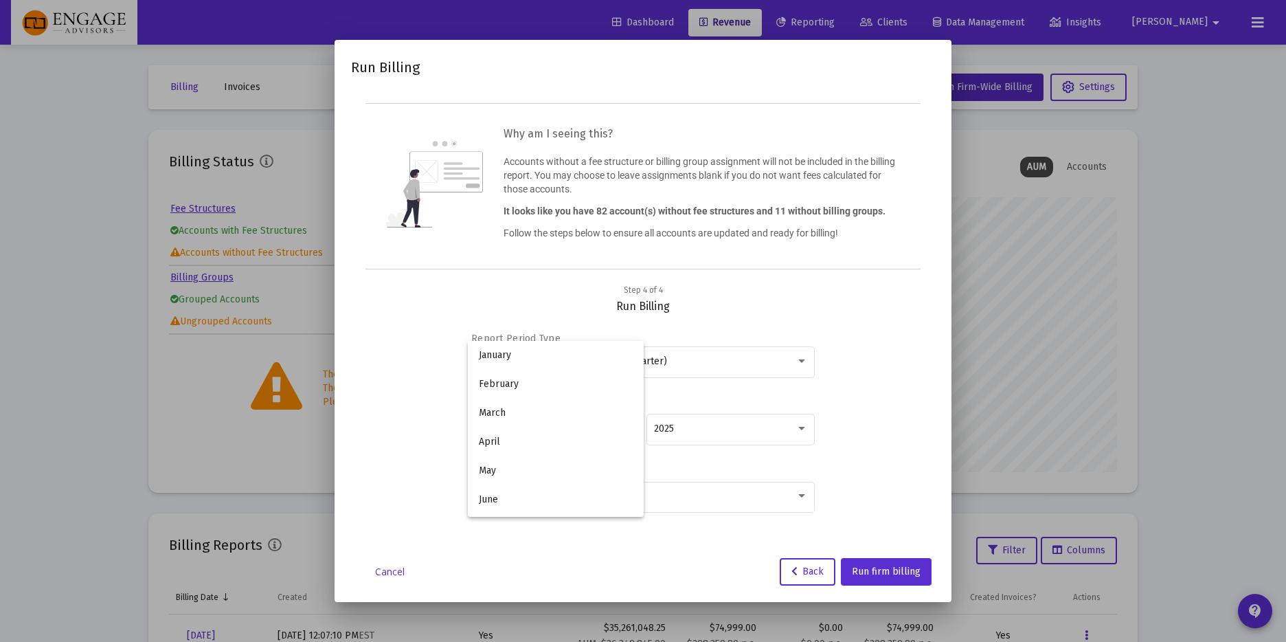
click at [875, 391] on div at bounding box center [643, 321] width 1286 height 642
click at [412, 574] on link "Cancel" at bounding box center [389, 572] width 69 height 14
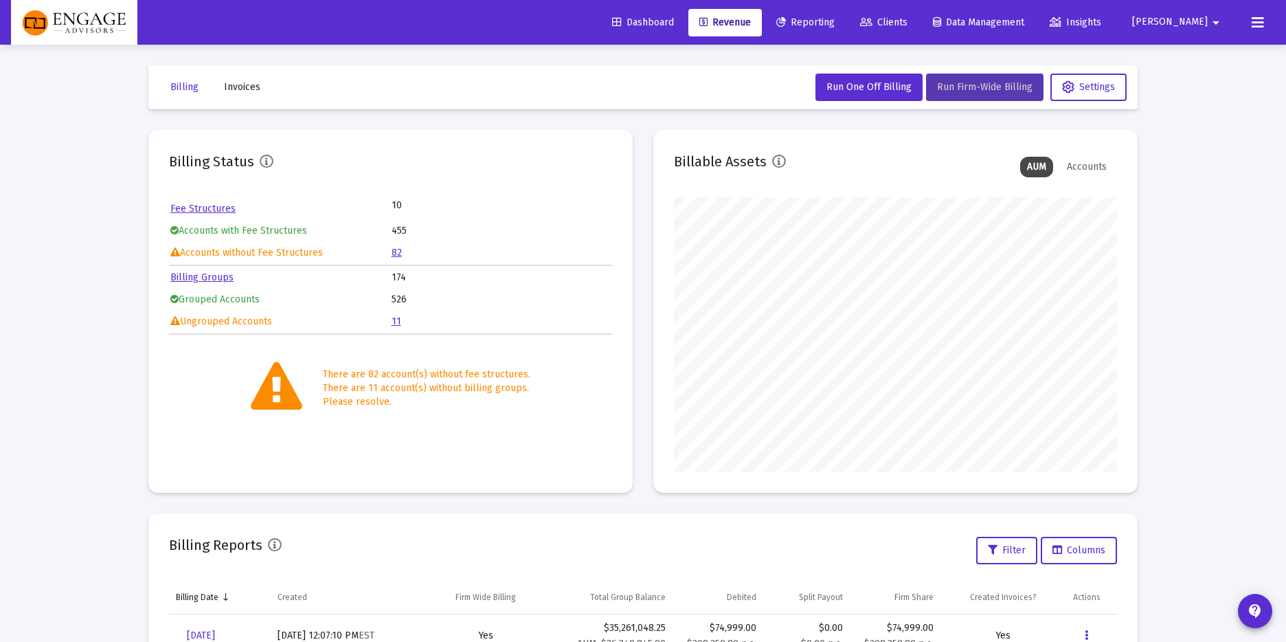
click at [975, 96] on button "Run Firm-Wide Billing" at bounding box center [984, 87] width 117 height 27
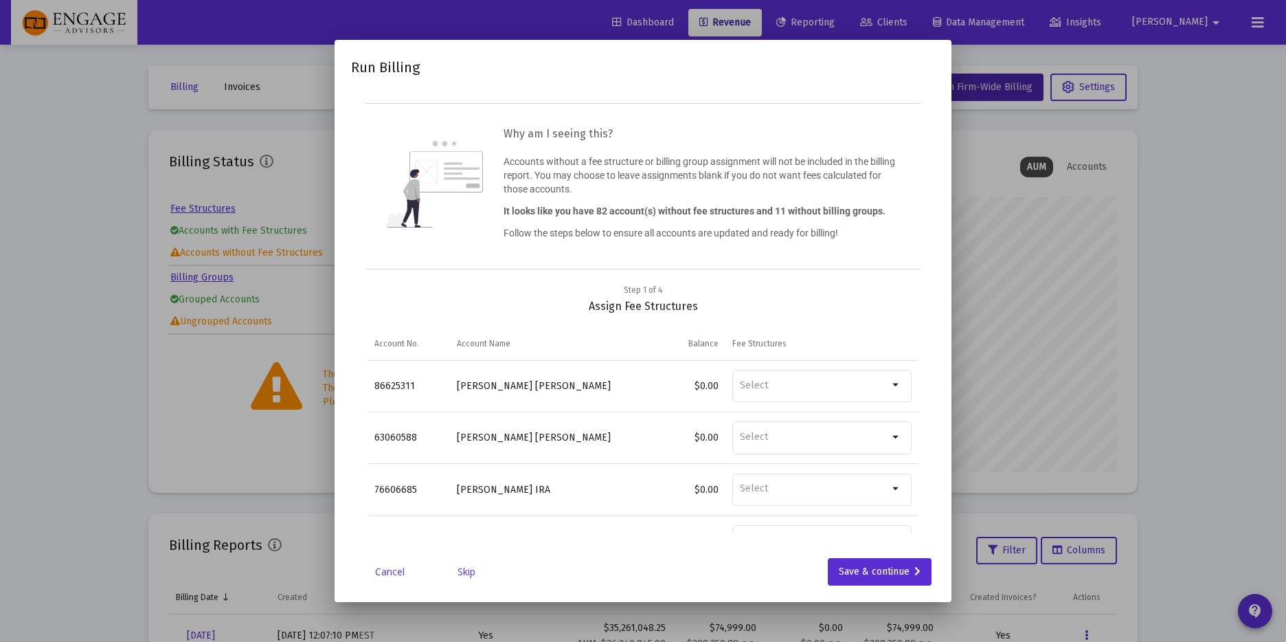
click at [481, 569] on link "Skip" at bounding box center [466, 572] width 69 height 14
click at [477, 571] on link "Skip" at bounding box center [466, 572] width 69 height 14
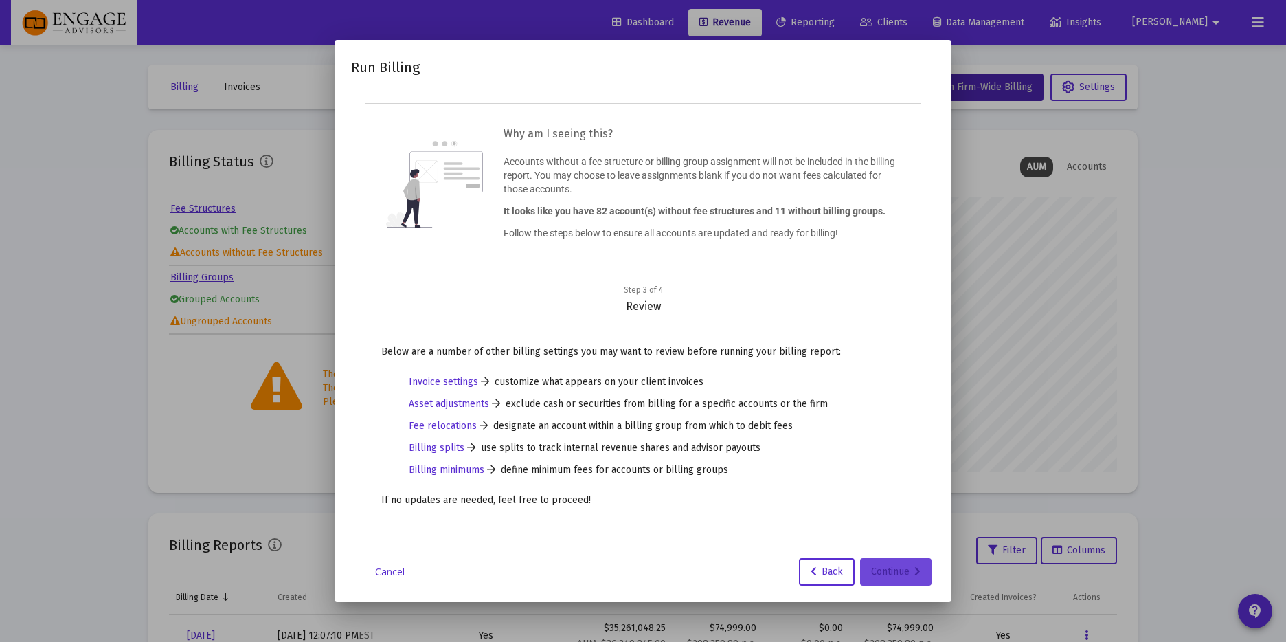
click at [886, 574] on div "Continue" at bounding box center [895, 571] width 49 height 27
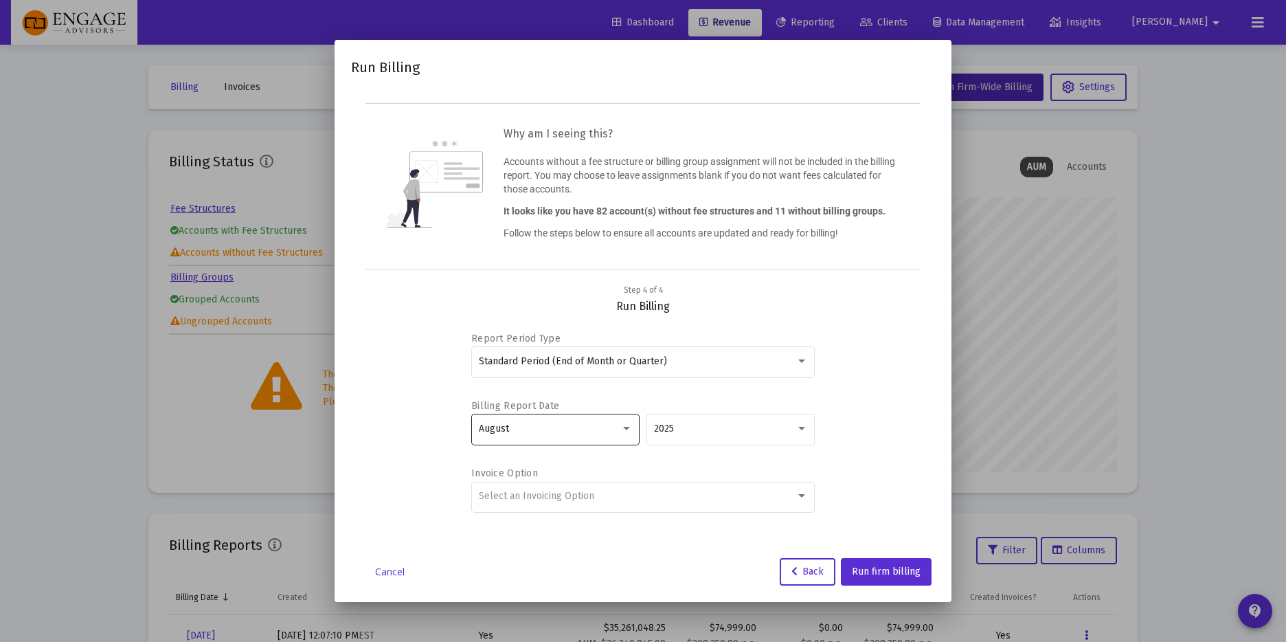
click at [542, 432] on div "August" at bounding box center [550, 428] width 142 height 11
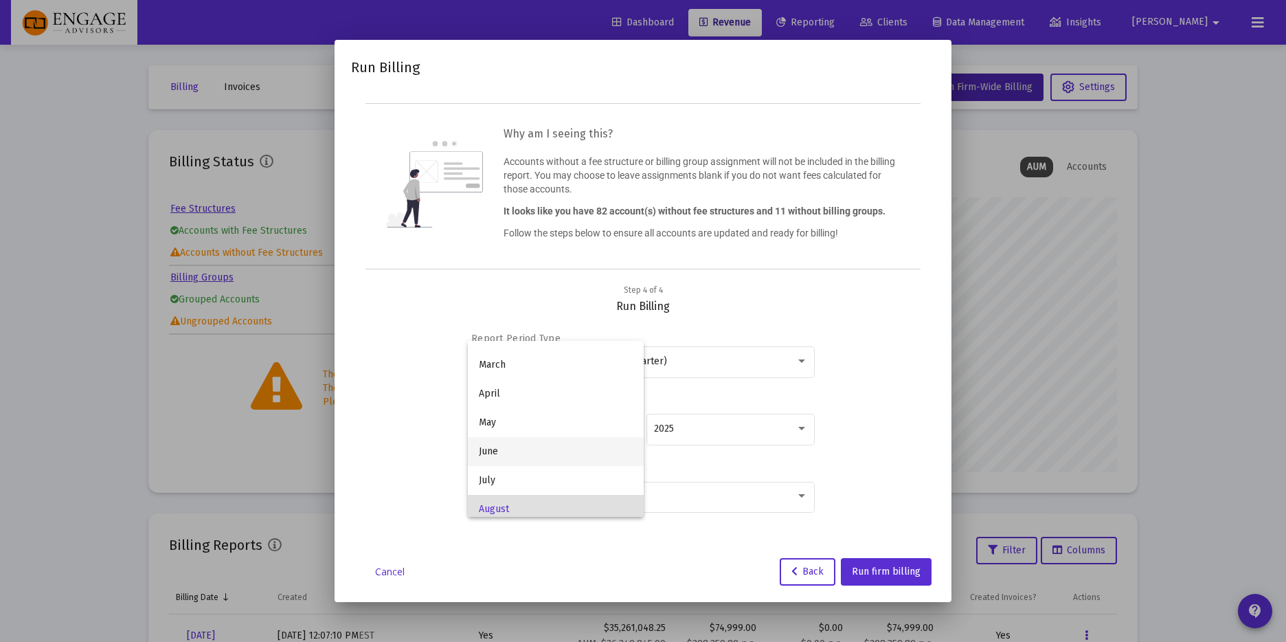
click at [525, 453] on span "June" at bounding box center [556, 451] width 154 height 29
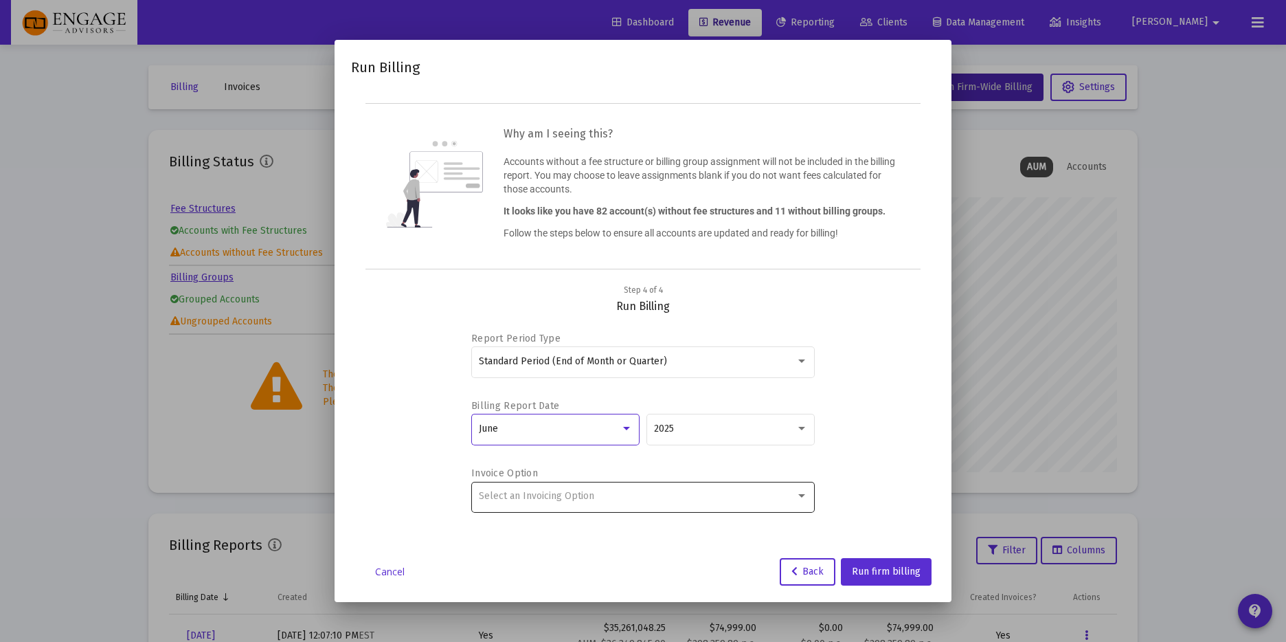
click at [662, 500] on div "Select an Invoicing Option" at bounding box center [637, 496] width 317 height 11
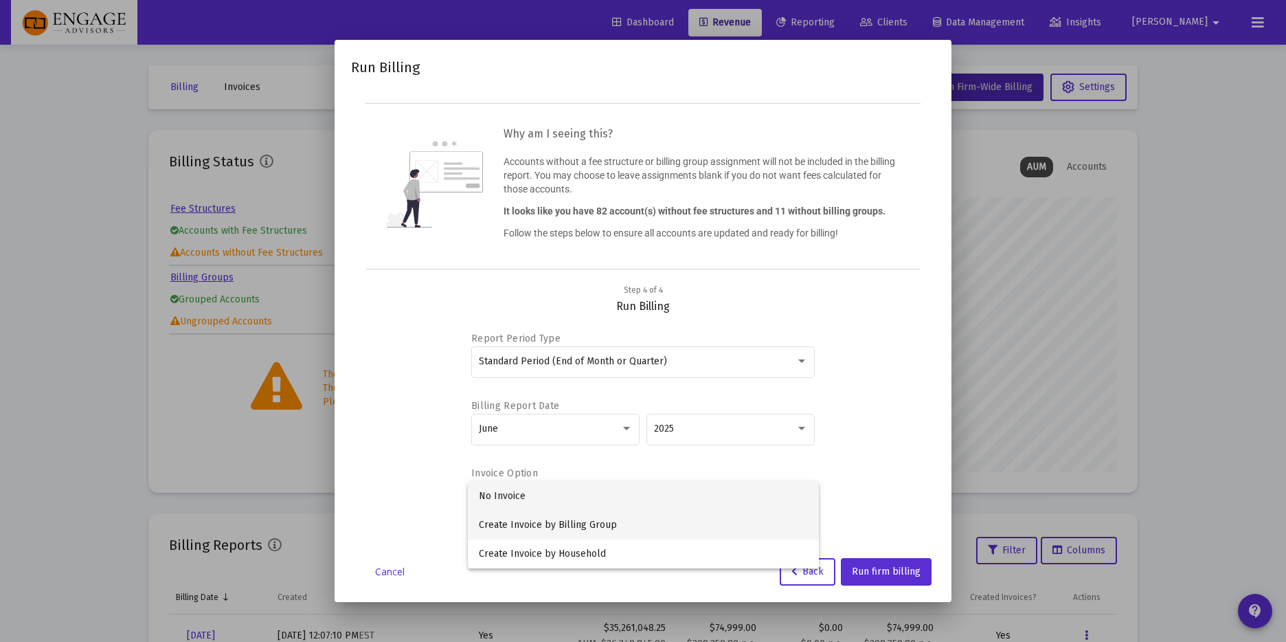
click at [598, 528] on span "Create Invoice by Billing Group" at bounding box center [643, 524] width 329 height 29
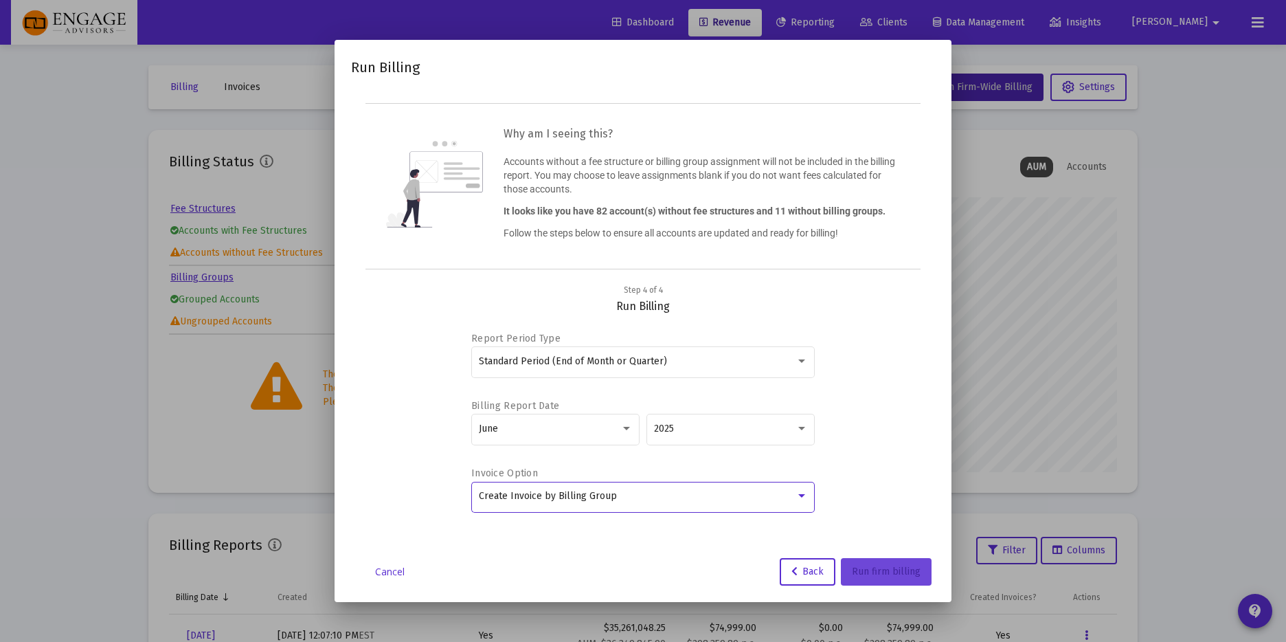
click at [882, 573] on span "Run firm billing" at bounding box center [886, 571] width 69 height 12
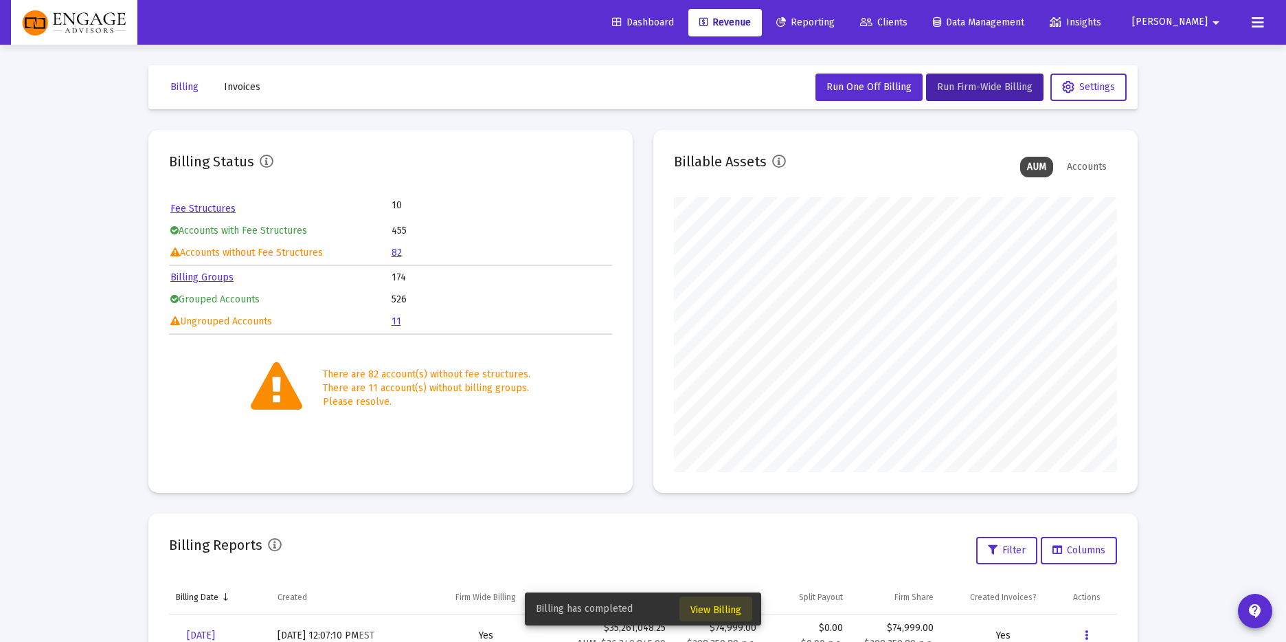
click at [699, 607] on span "View Billing" at bounding box center [715, 610] width 51 height 12
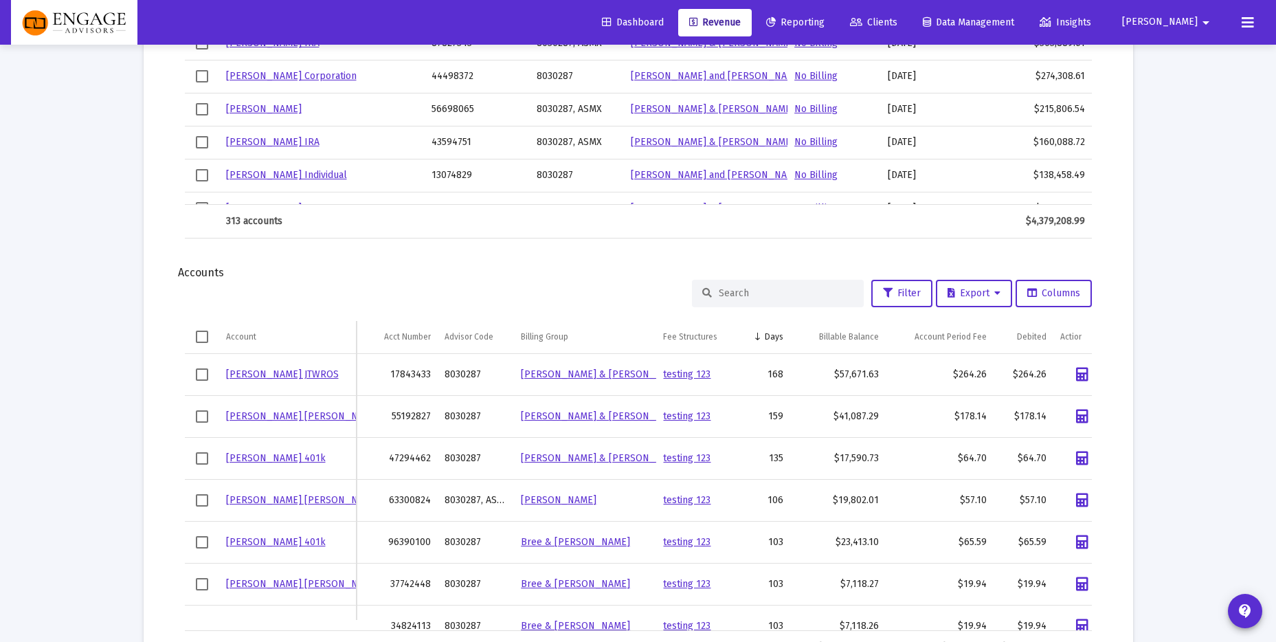
scroll to position [1456, 0]
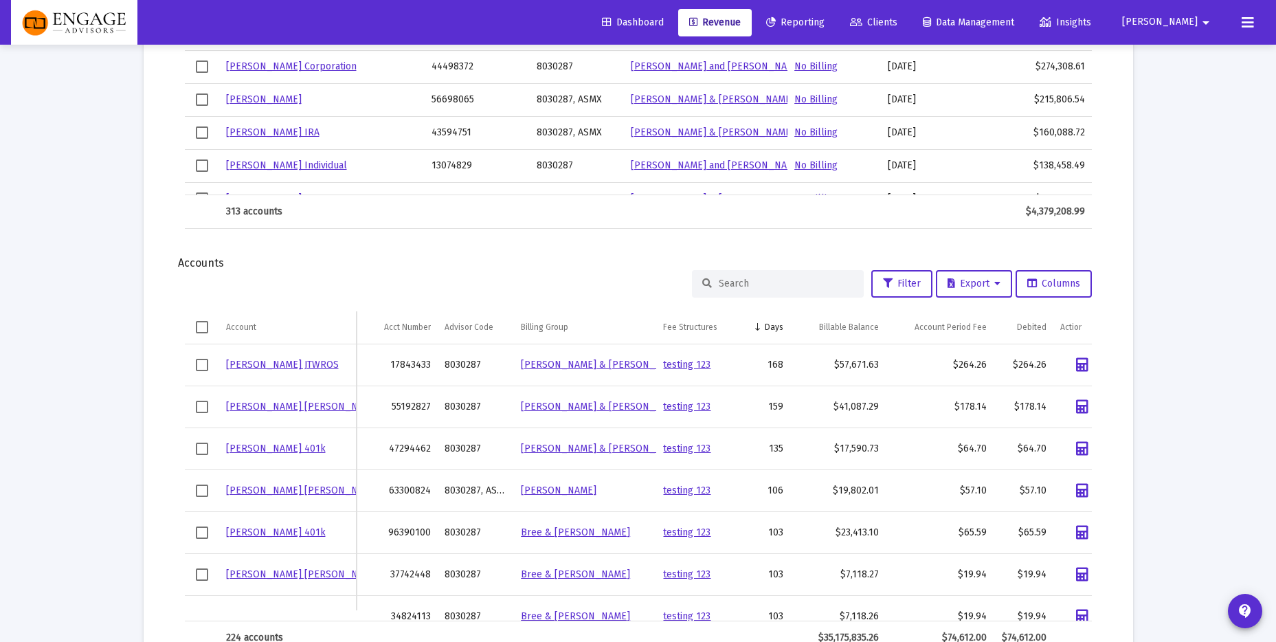
click at [311, 488] on link "[PERSON_NAME] [PERSON_NAME]" at bounding box center [303, 490] width 154 height 12
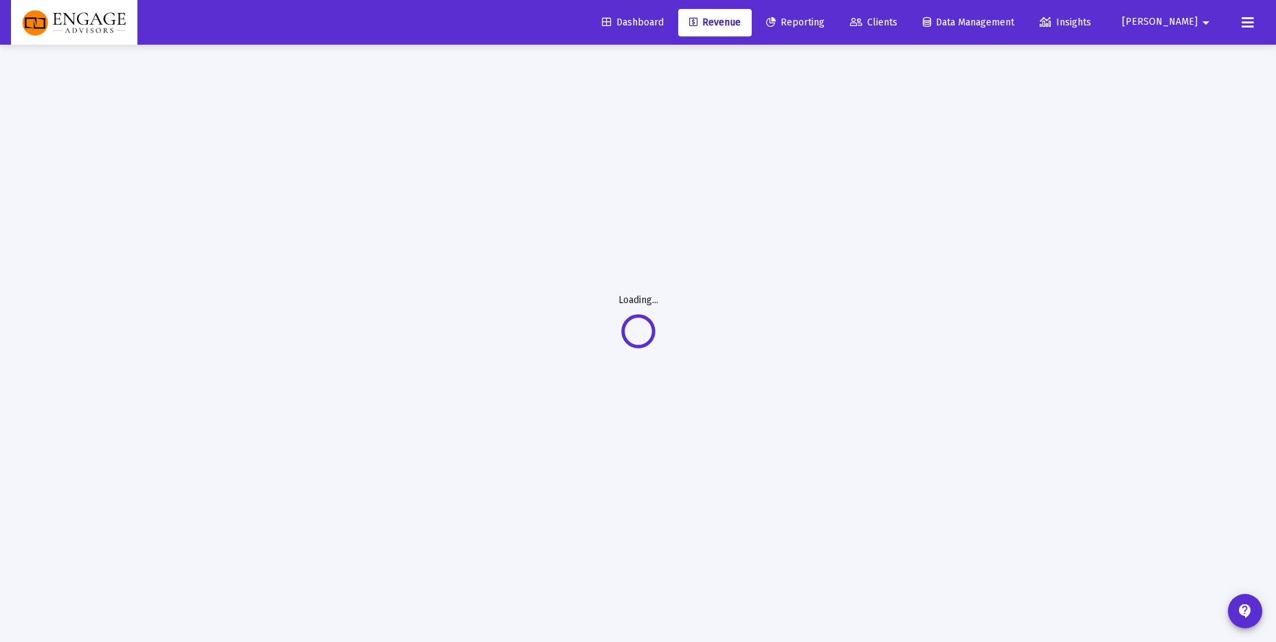
scroll to position [45, 0]
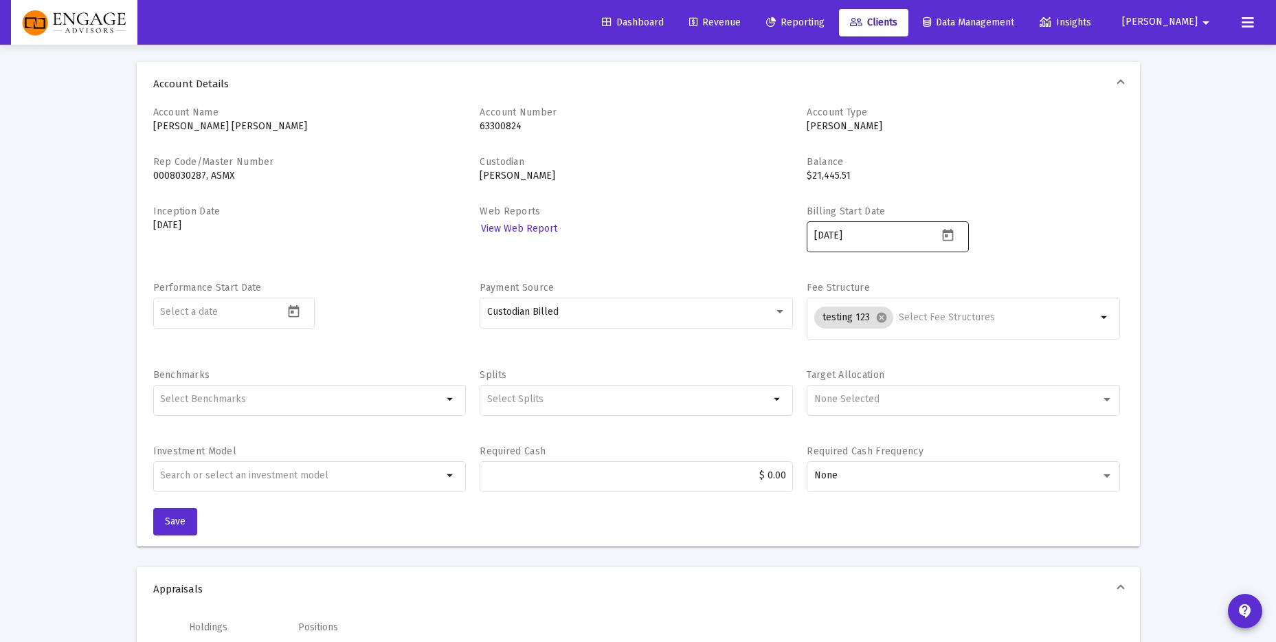
click at [949, 232] on icon "Open calendar" at bounding box center [948, 234] width 11 height 12
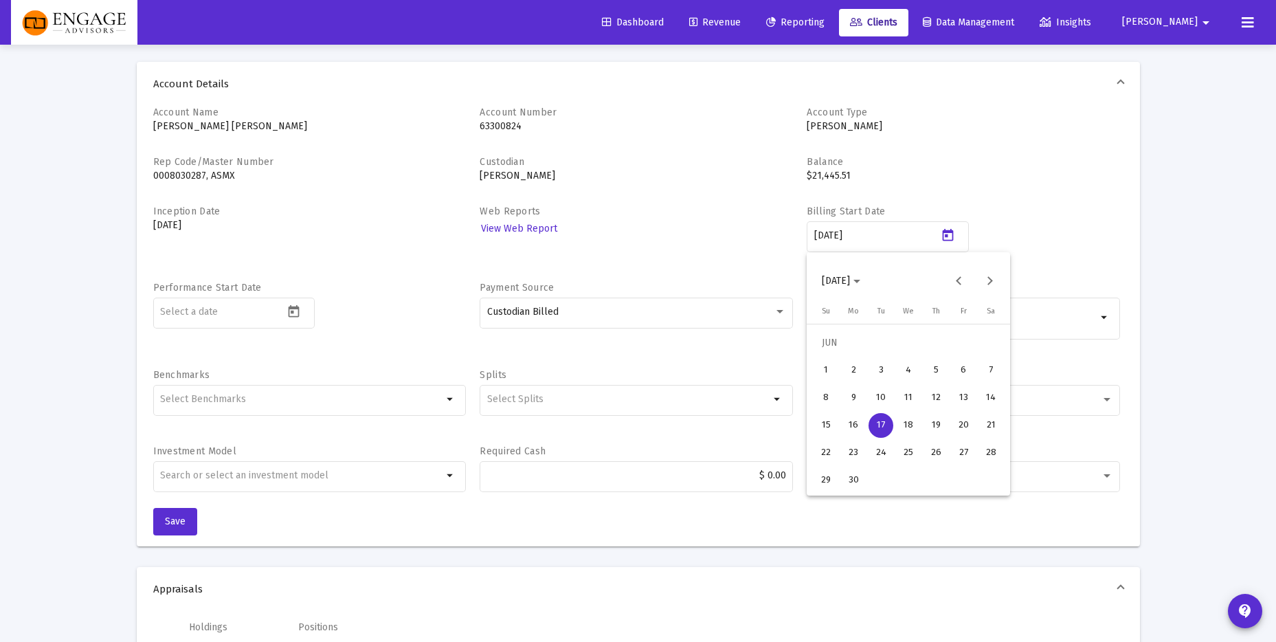
click at [851, 435] on div "16" at bounding box center [853, 425] width 25 height 25
type input "[DATE]"
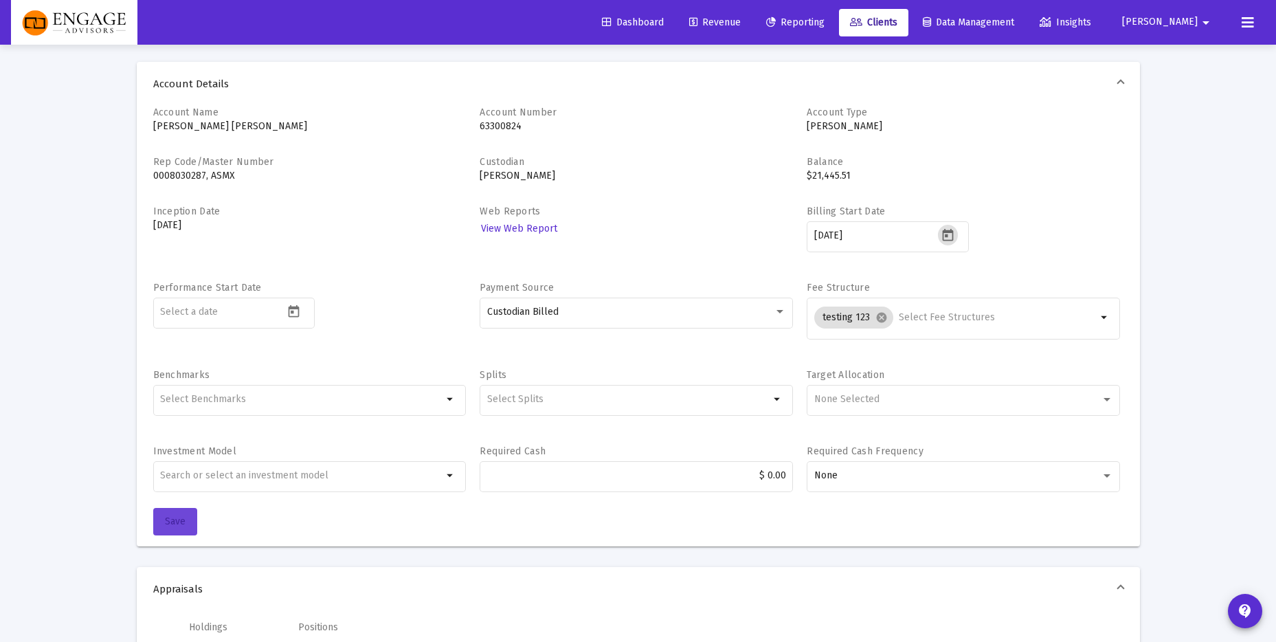
click at [184, 517] on span "Save" at bounding box center [175, 521] width 21 height 12
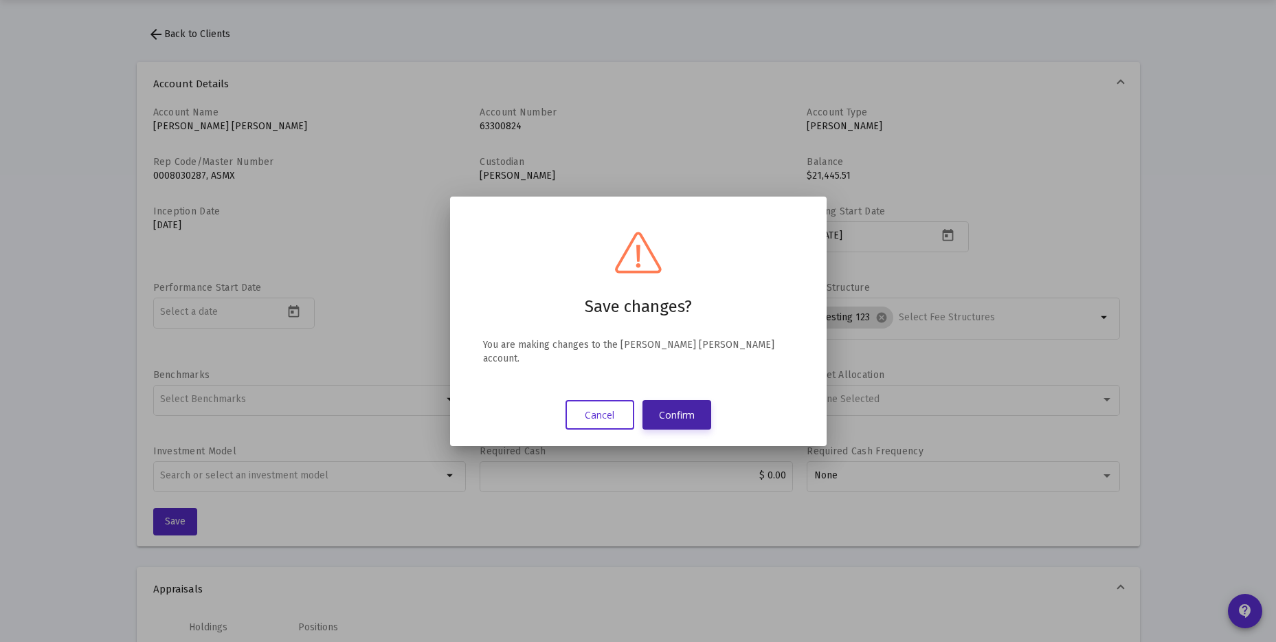
click at [667, 408] on button "Confirm" at bounding box center [676, 415] width 69 height 30
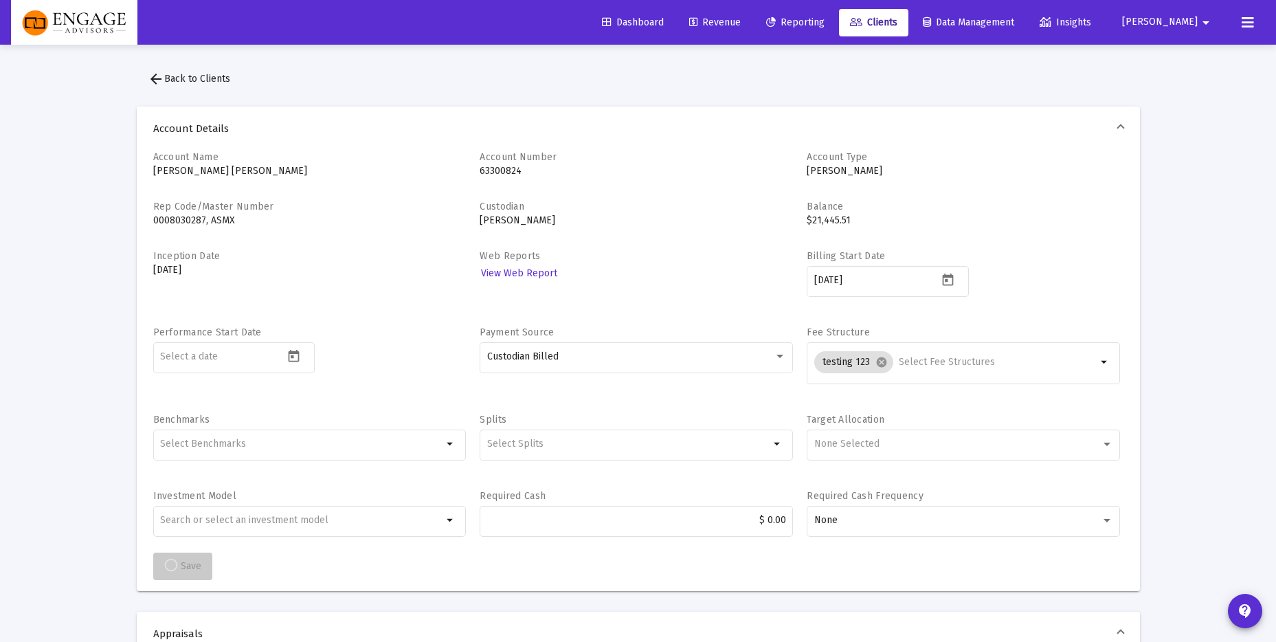
scroll to position [45, 0]
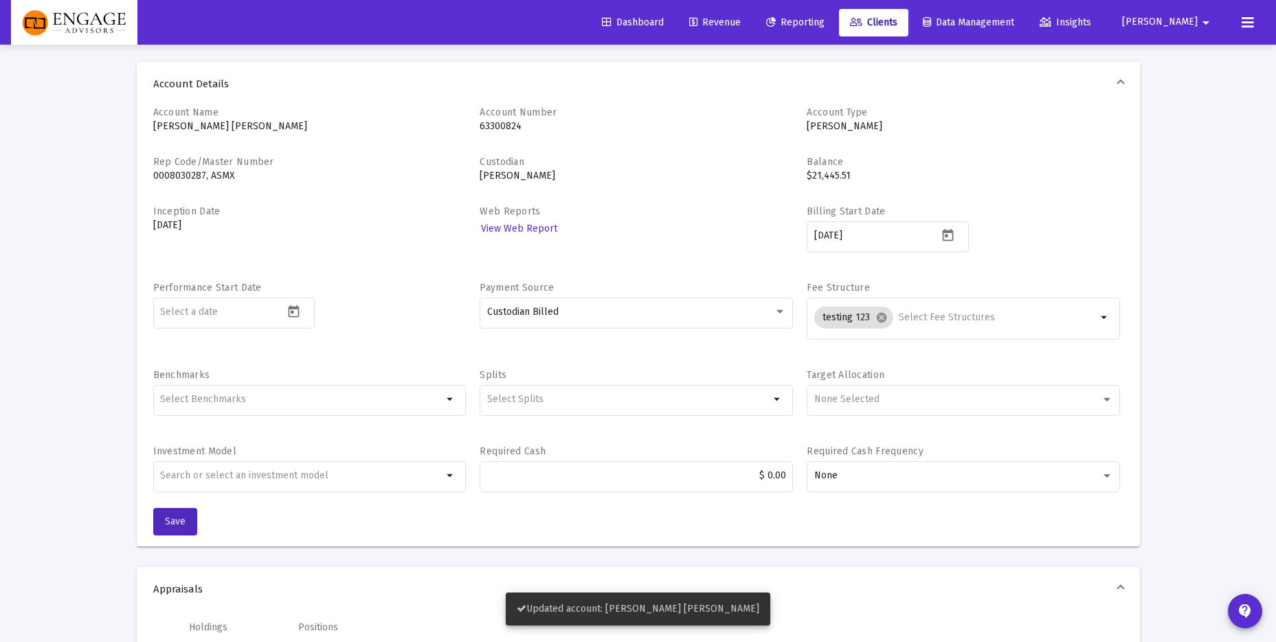
click at [741, 21] on span "Revenue" at bounding box center [715, 22] width 52 height 12
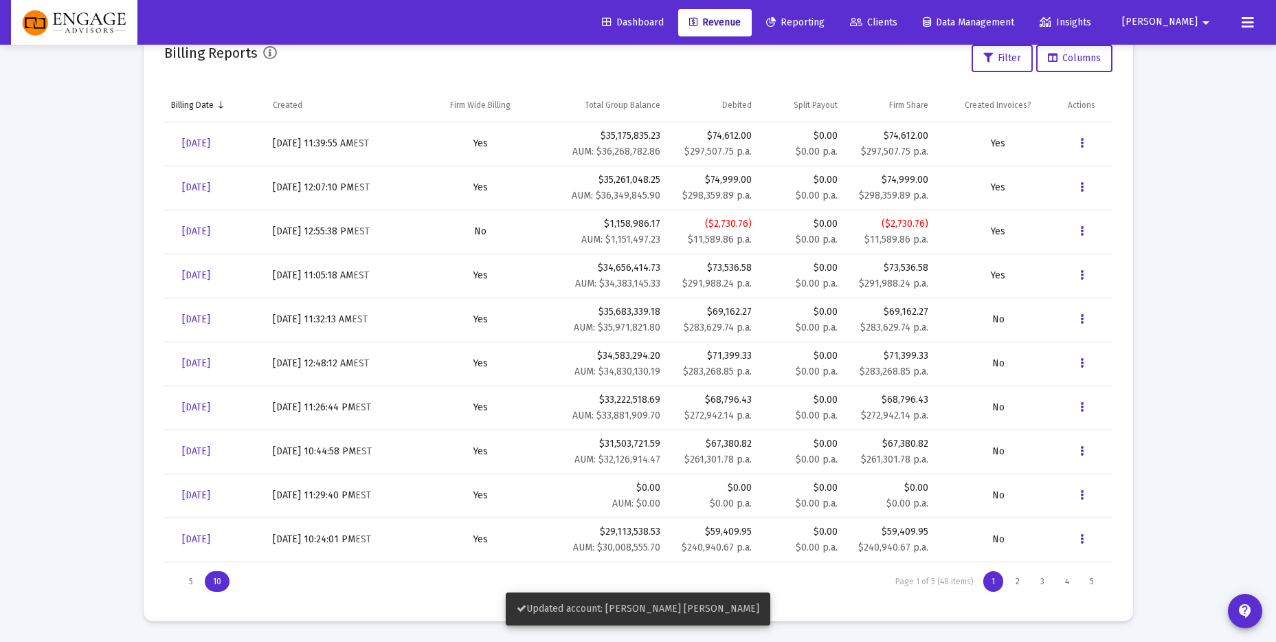
scroll to position [390, 0]
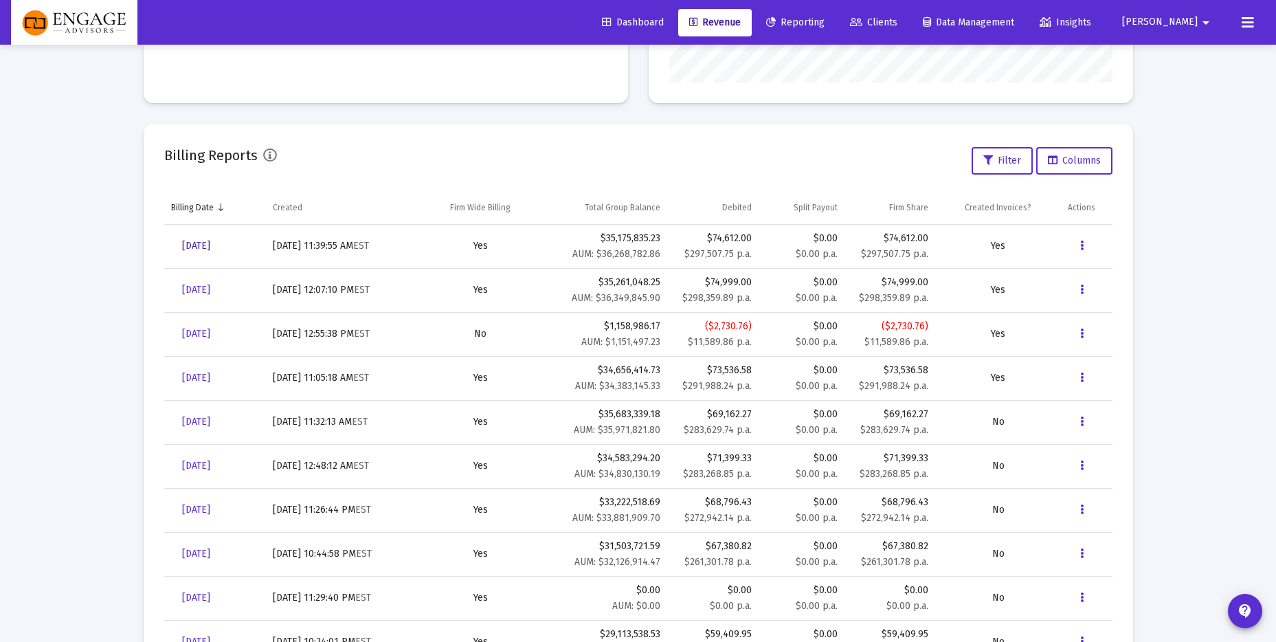
click at [210, 243] on span "[DATE]" at bounding box center [196, 246] width 28 height 12
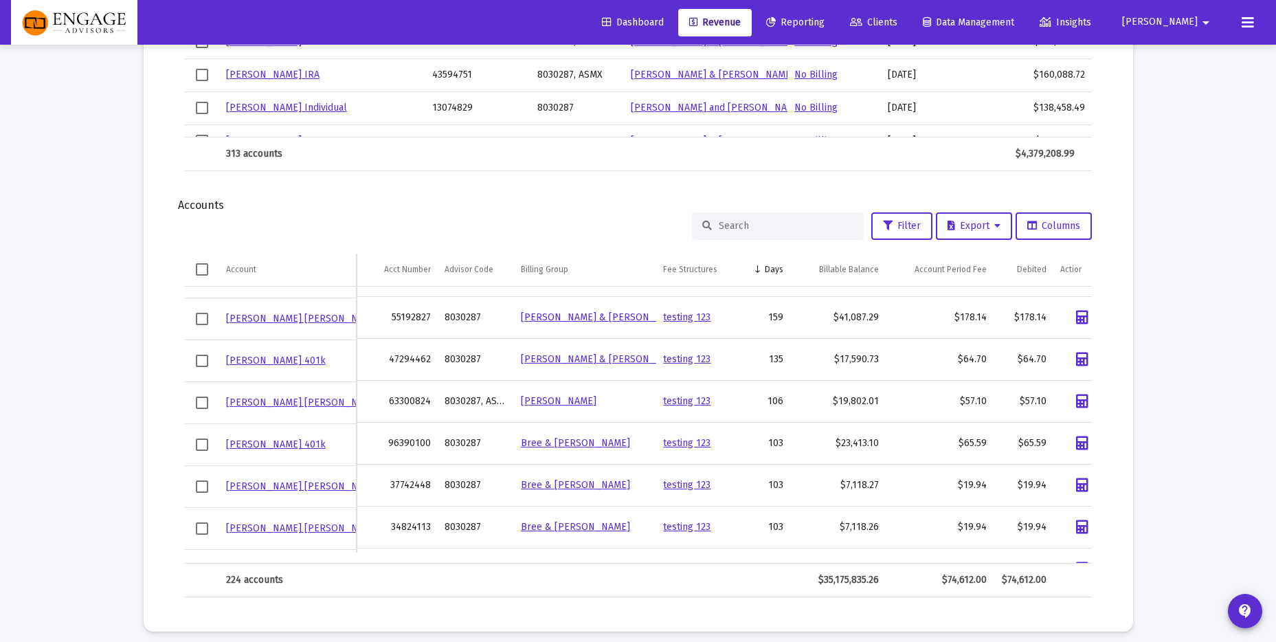
scroll to position [32, 0]
click at [744, 229] on input at bounding box center [786, 226] width 135 height 12
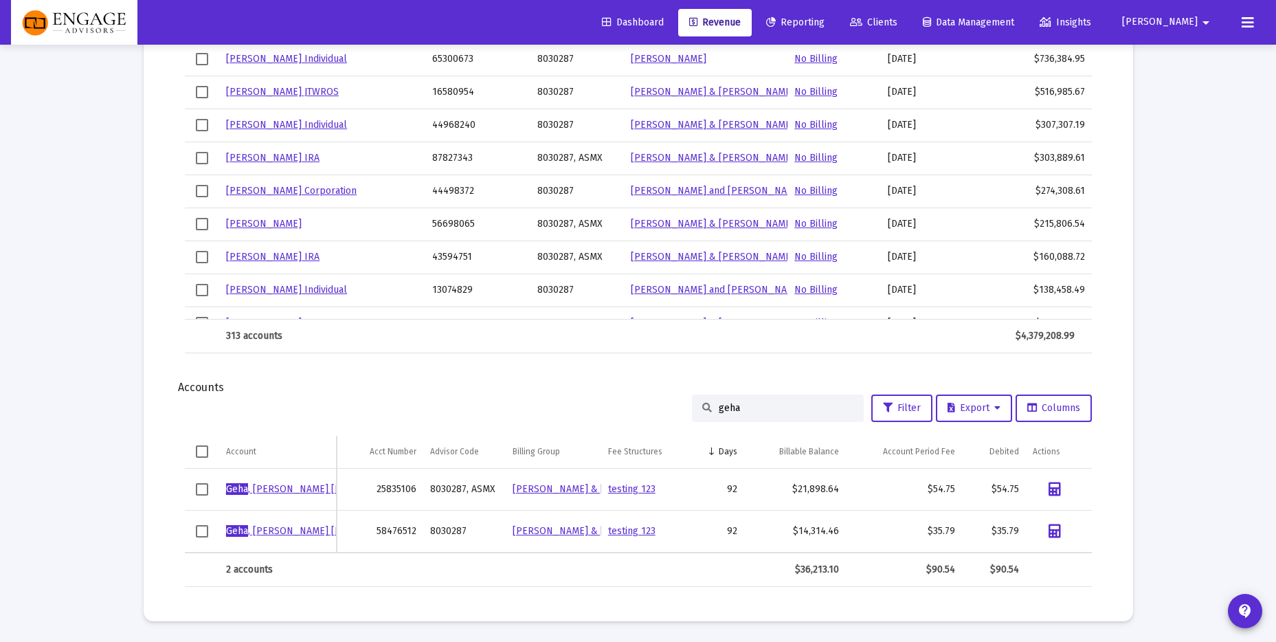
scroll to position [1324, 0]
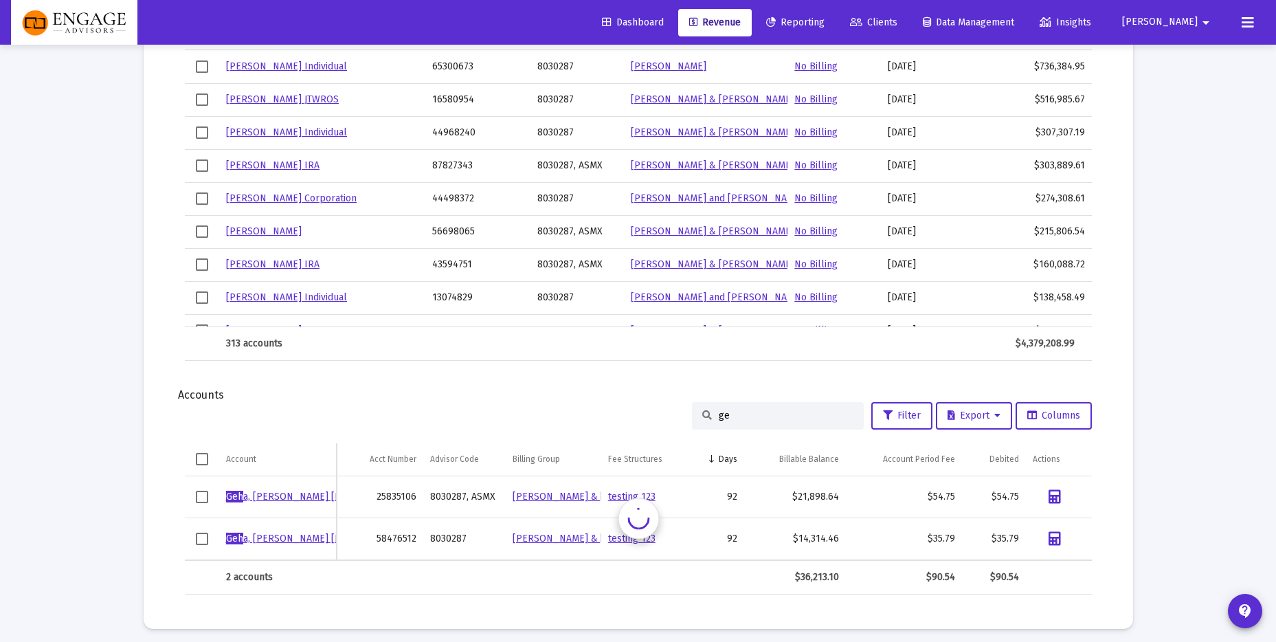
type input "g"
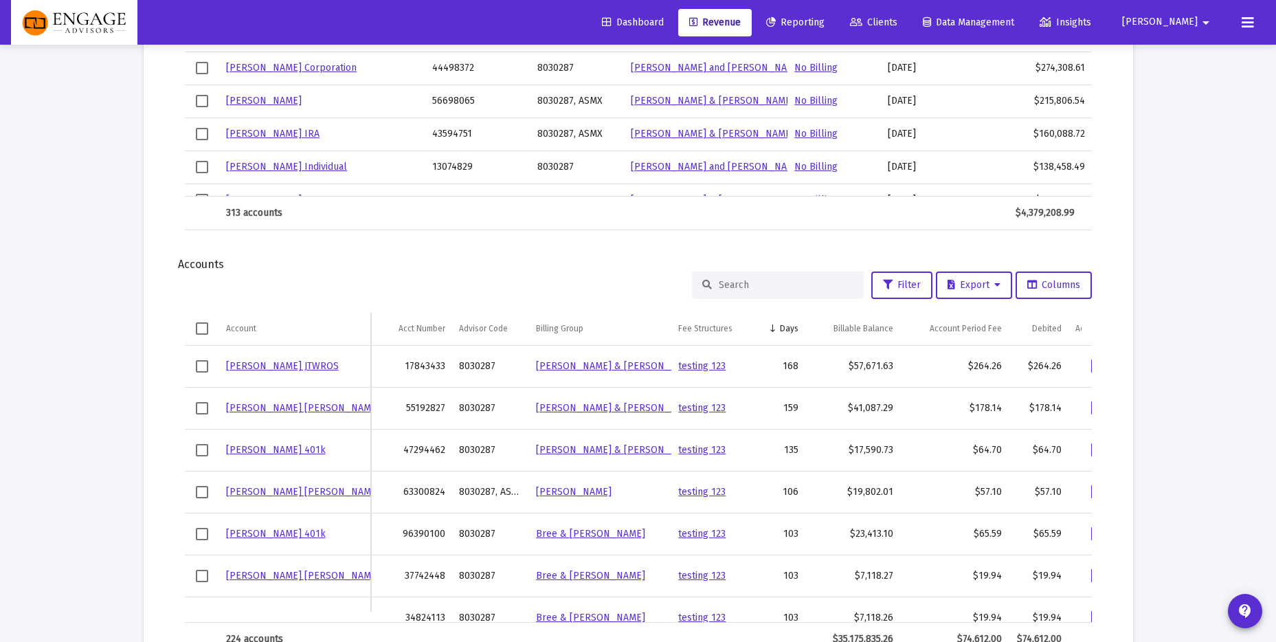
scroll to position [1450, 0]
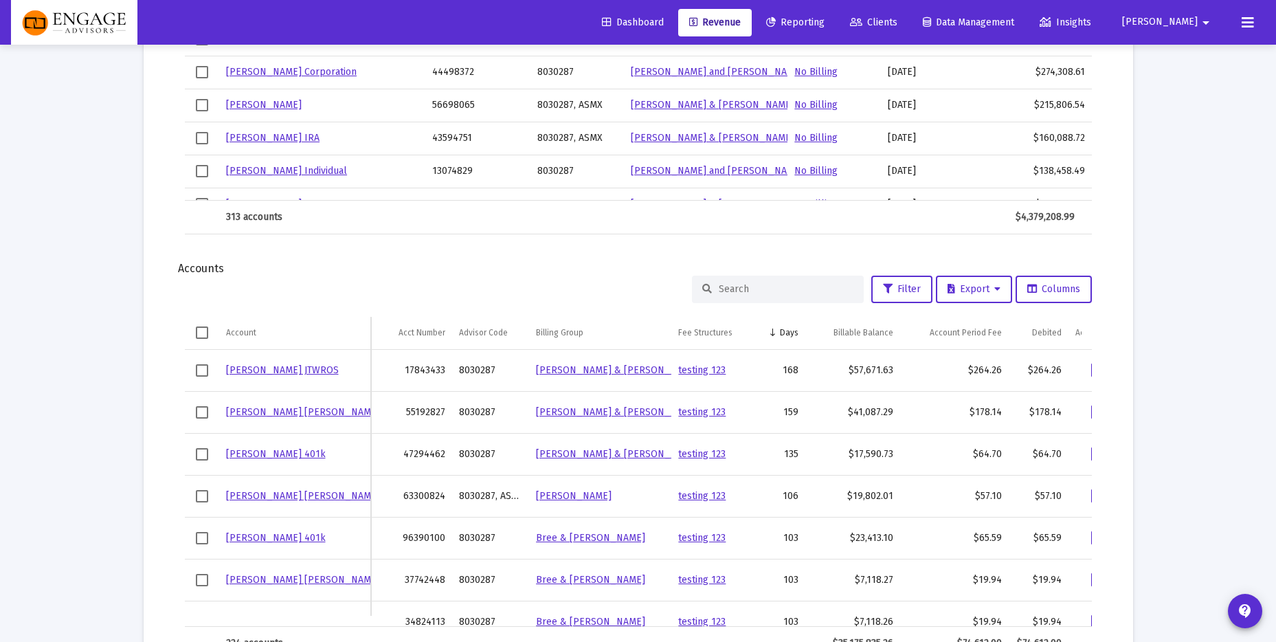
click at [352, 408] on div "[PERSON_NAME] [PERSON_NAME]" at bounding box center [295, 412] width 138 height 14
click at [303, 414] on link "[PERSON_NAME] [PERSON_NAME]" at bounding box center [303, 412] width 154 height 12
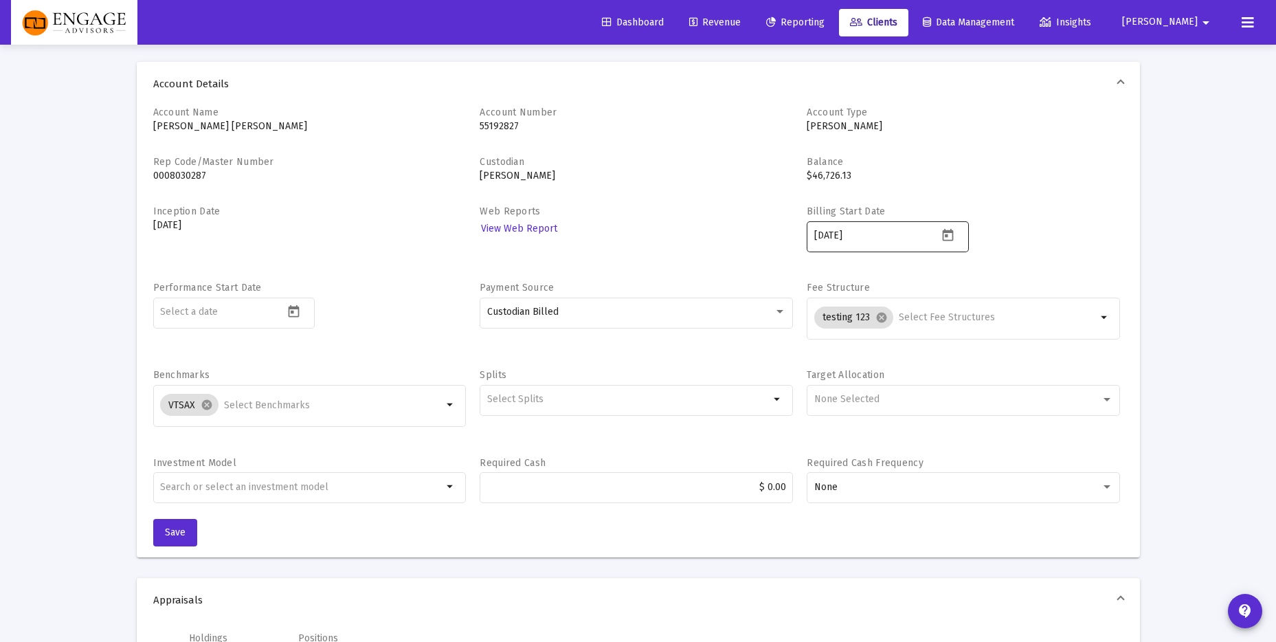
click at [947, 236] on icon "Open calendar" at bounding box center [948, 234] width 11 height 12
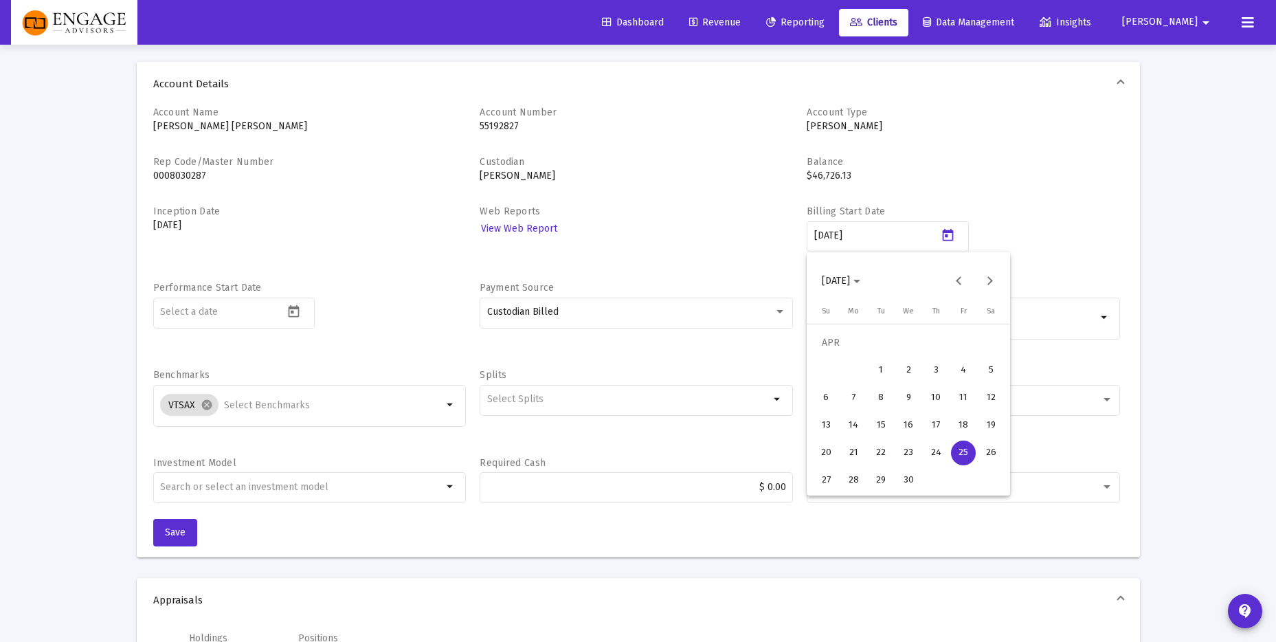
click at [850, 477] on div "28" at bounding box center [853, 480] width 25 height 25
type input "[DATE]"
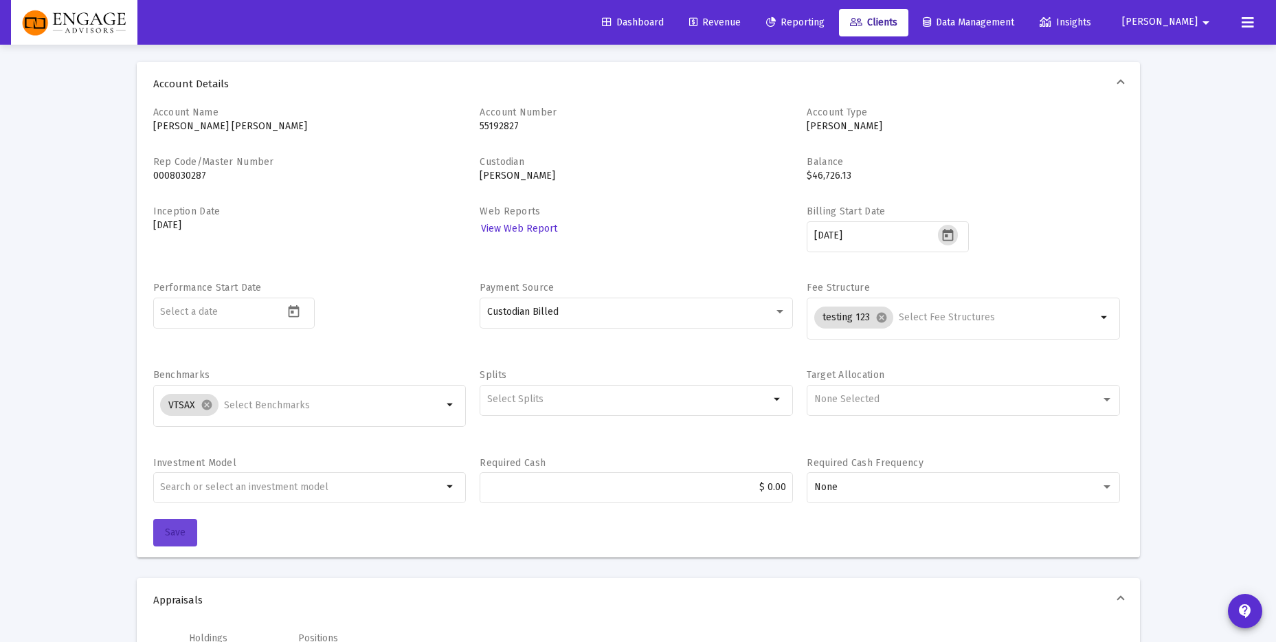
click at [183, 534] on span "Save" at bounding box center [175, 532] width 21 height 12
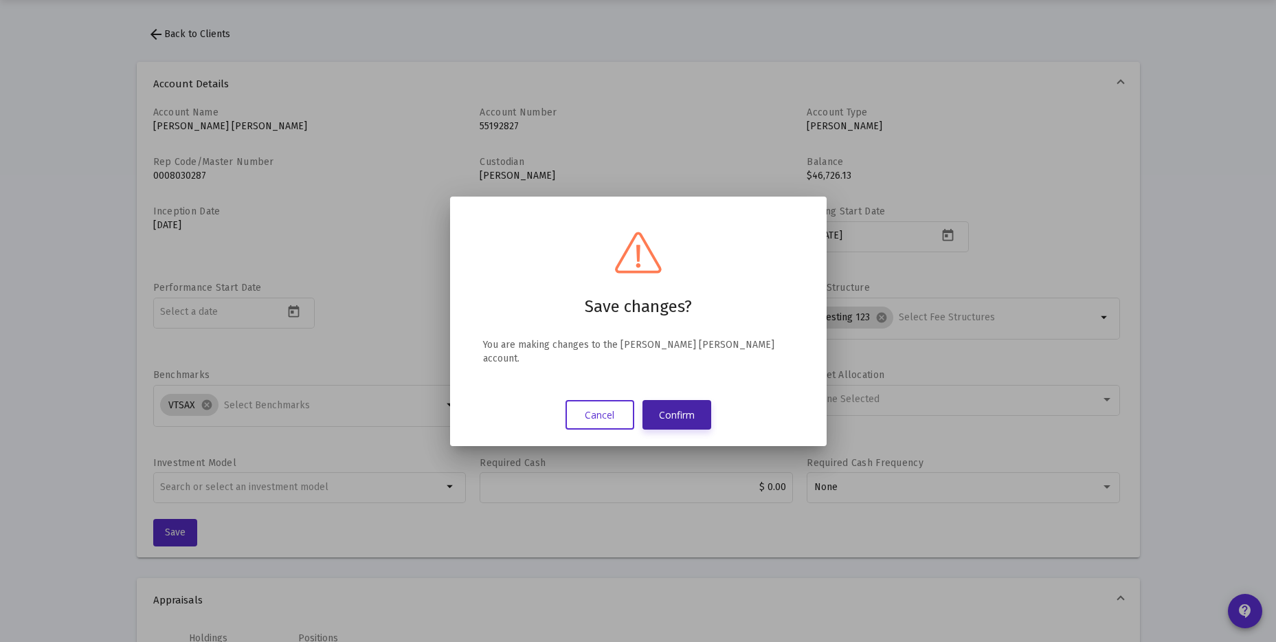
click at [684, 404] on button "Confirm" at bounding box center [676, 415] width 69 height 30
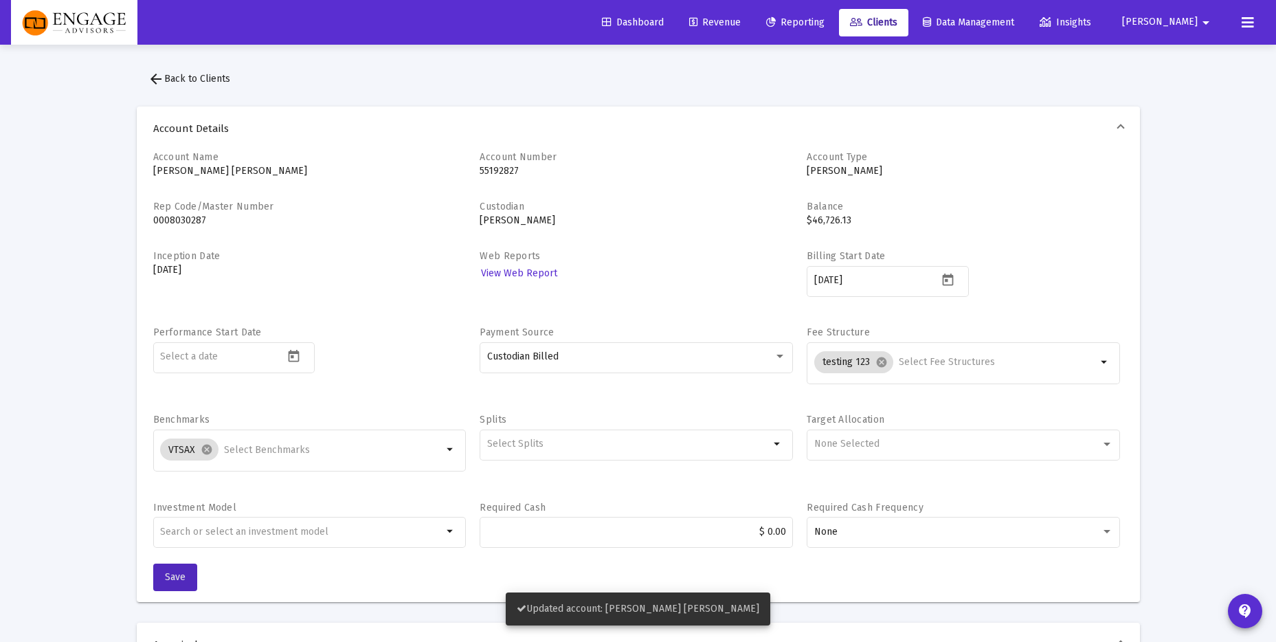
click at [207, 80] on span "arrow_back Back to Clients" at bounding box center [189, 79] width 82 height 12
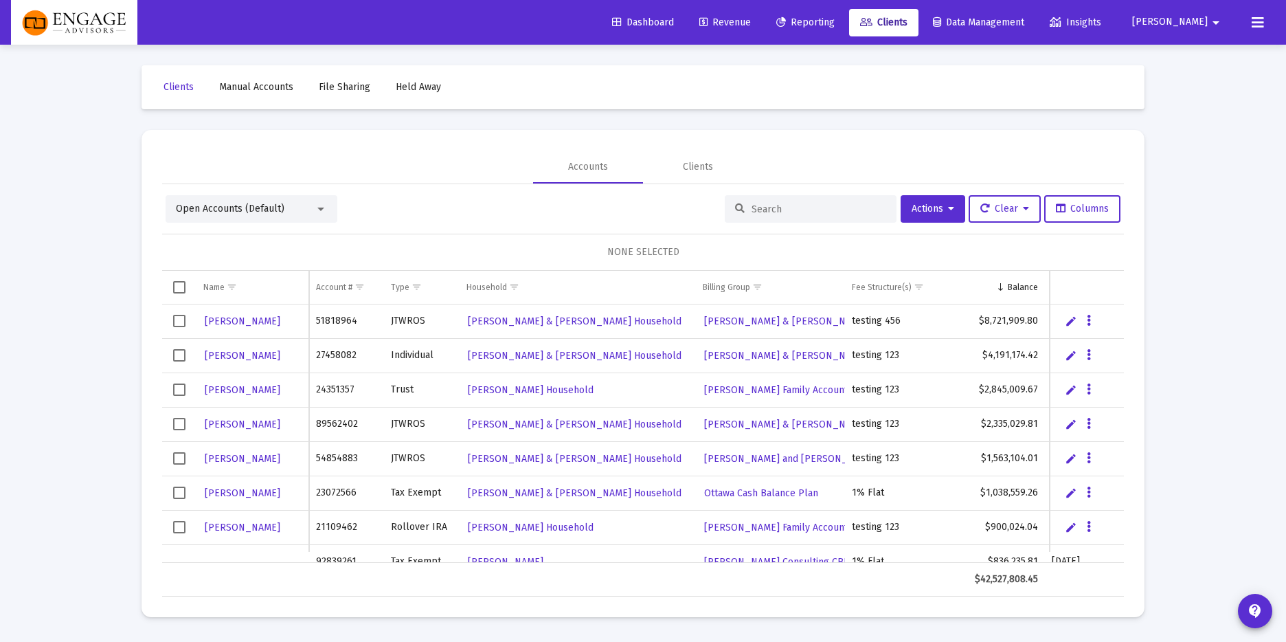
click at [775, 205] on input at bounding box center [819, 209] width 135 height 12
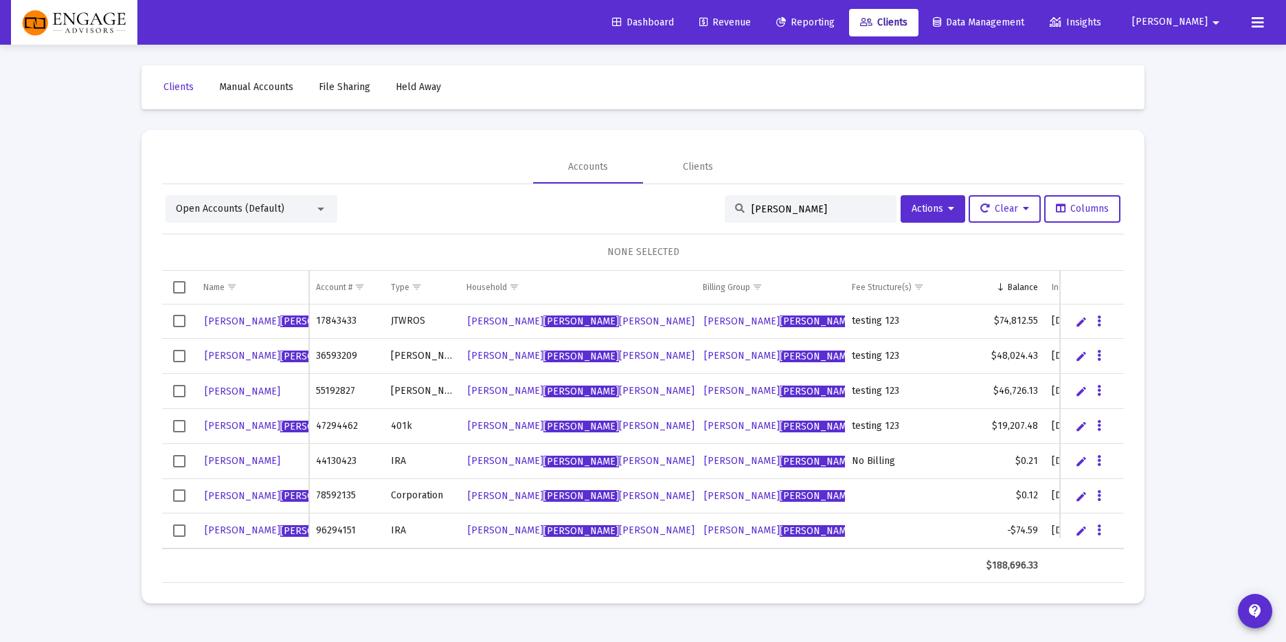
type input "[PERSON_NAME]"
click at [280, 428] on span "[PERSON_NAME]" at bounding box center [318, 426] width 76 height 12
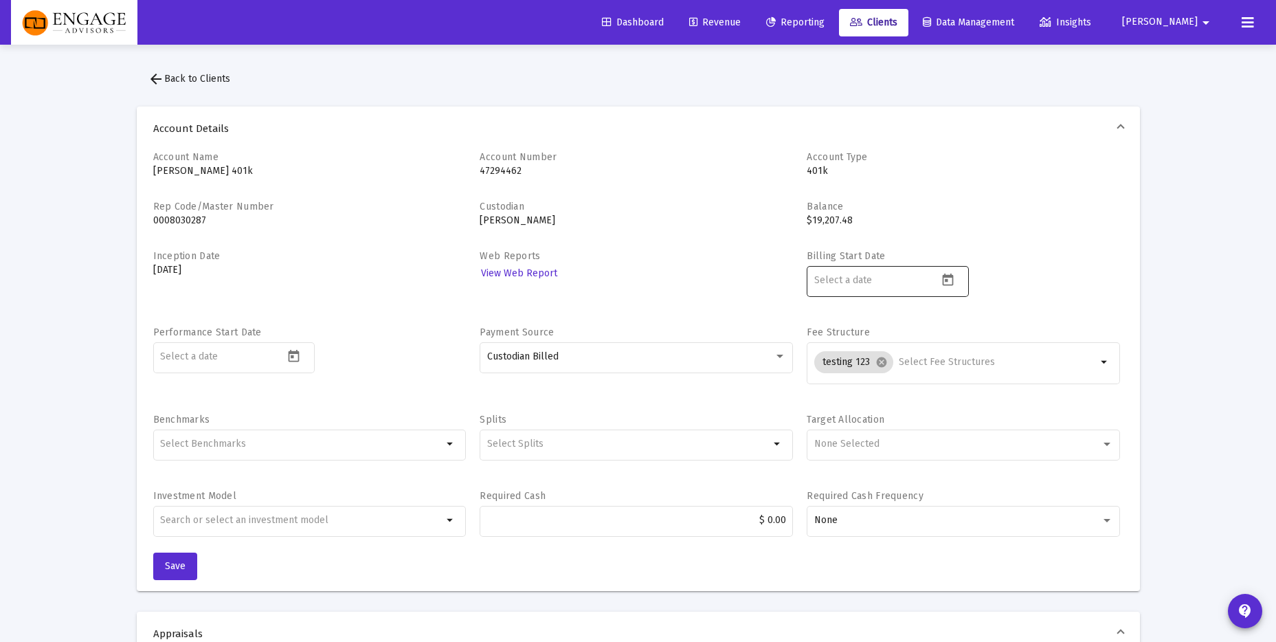
click at [946, 279] on icon "Open calendar" at bounding box center [948, 279] width 11 height 12
click at [963, 324] on button "Previous month" at bounding box center [958, 325] width 27 height 27
click at [962, 324] on button "Previous month" at bounding box center [958, 325] width 27 height 27
click at [857, 499] on div "23" at bounding box center [853, 497] width 25 height 25
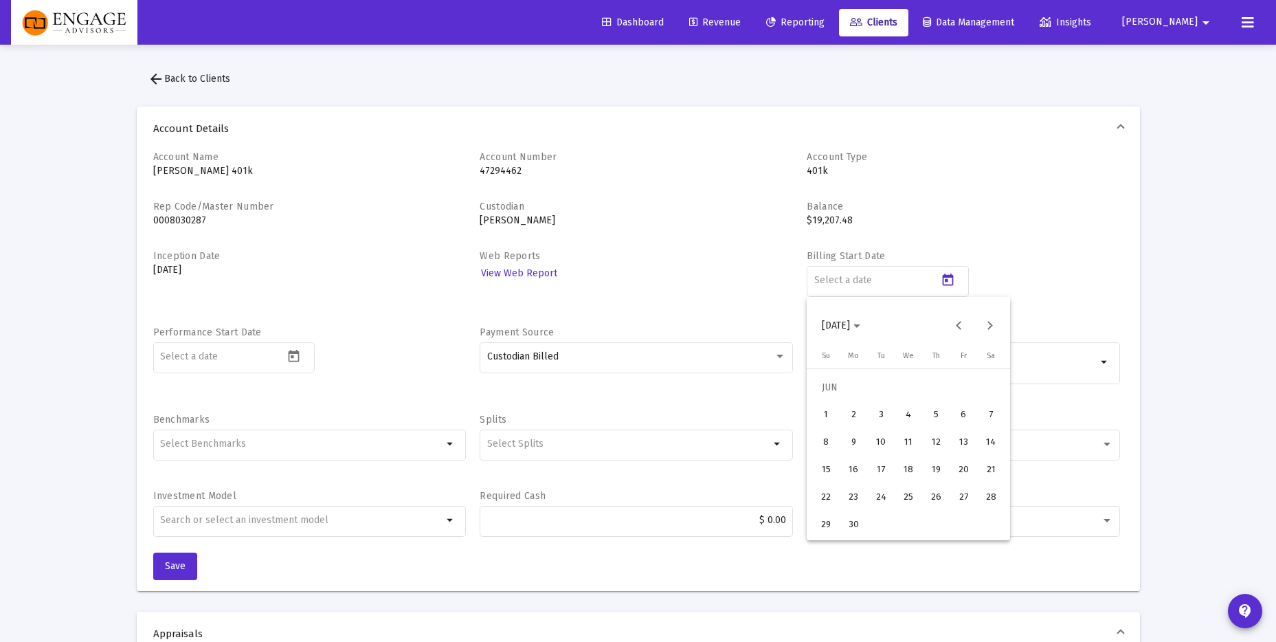
type input "[DATE]"
click at [181, 571] on span "Save" at bounding box center [175, 566] width 21 height 12
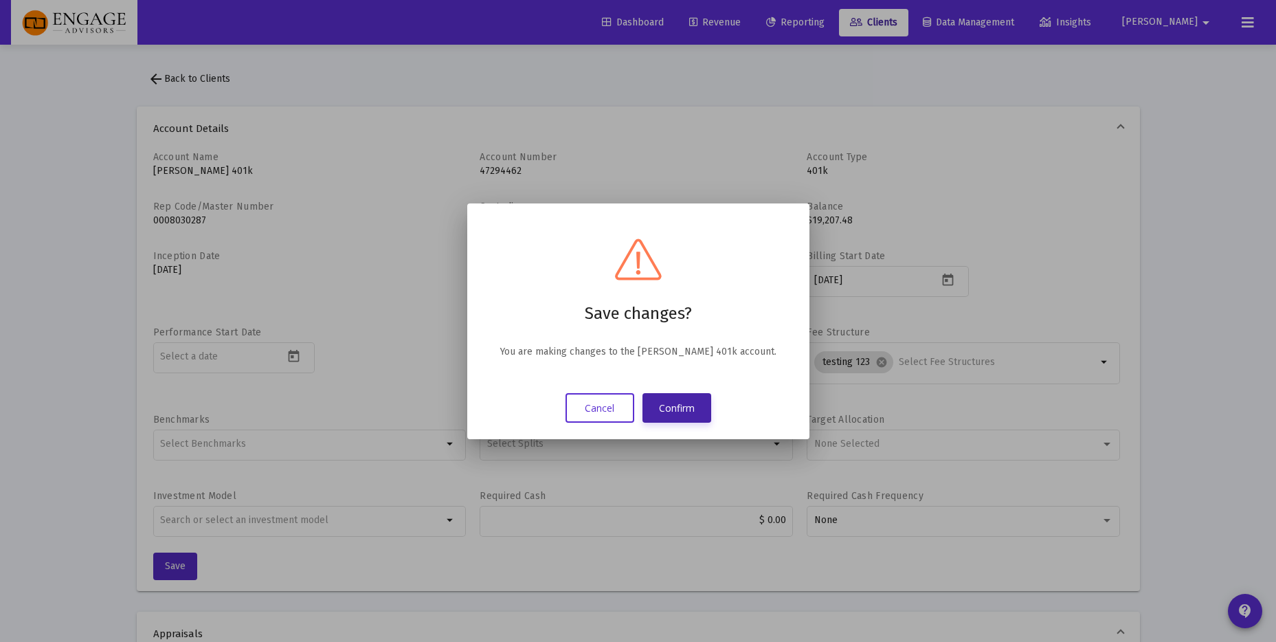
click at [671, 403] on button "Confirm" at bounding box center [676, 408] width 69 height 30
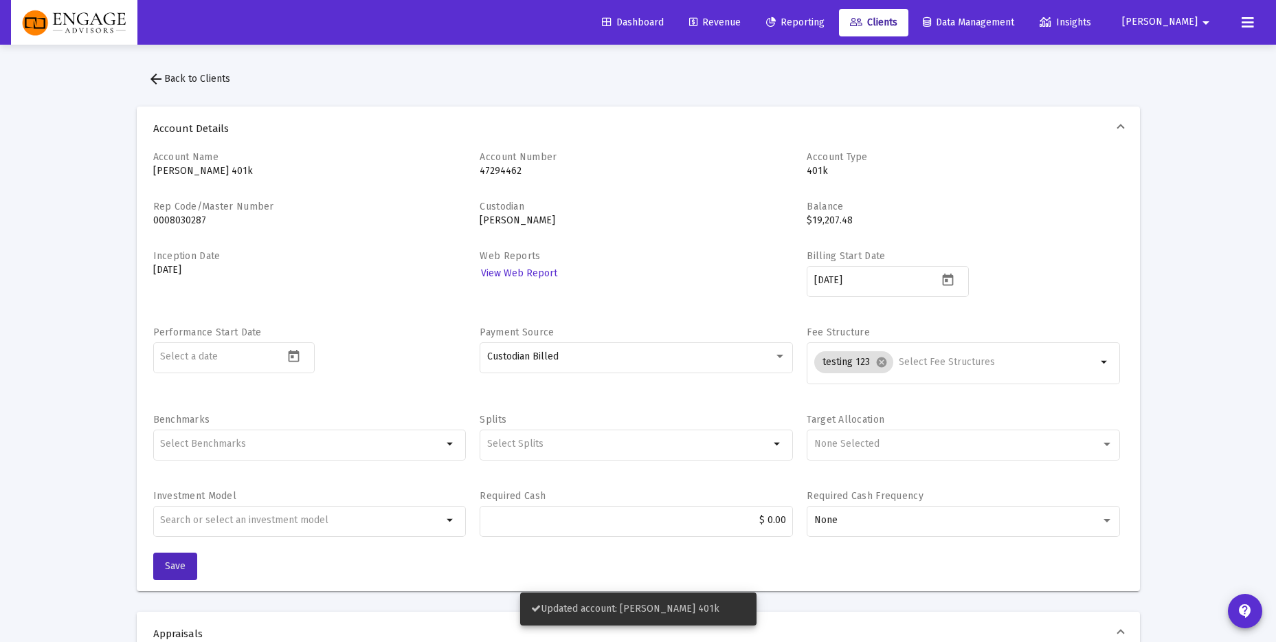
click at [156, 76] on mat-icon "arrow_back" at bounding box center [156, 79] width 16 height 16
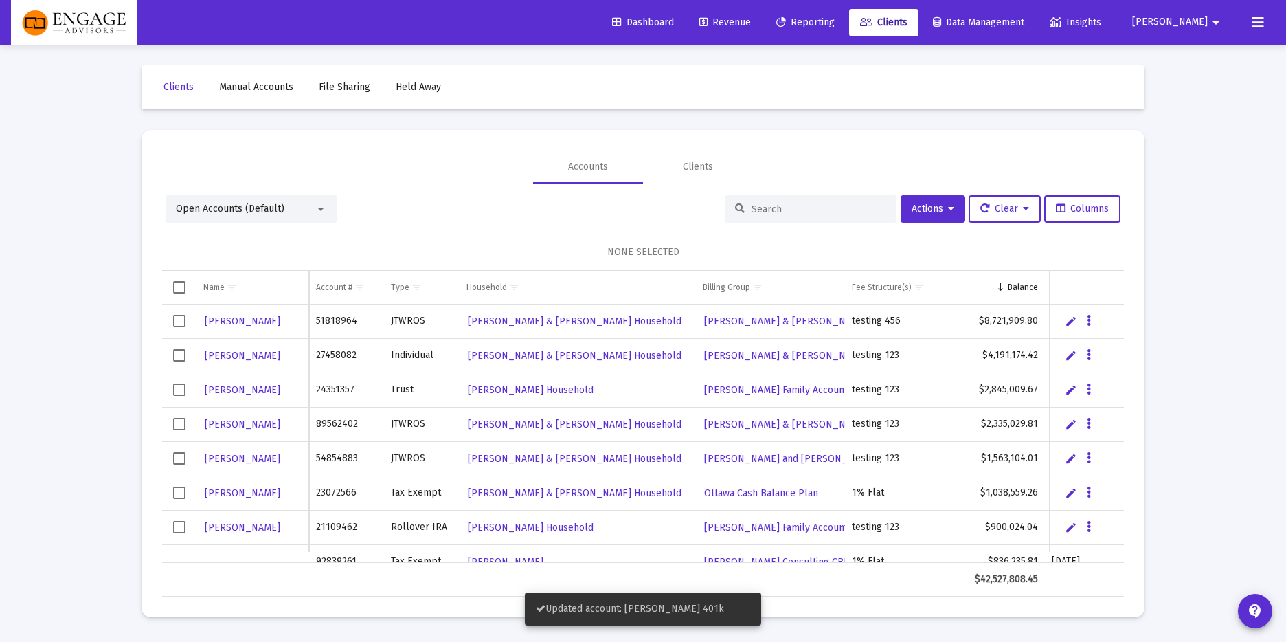
click at [781, 218] on div at bounding box center [811, 208] width 172 height 27
click at [781, 214] on input at bounding box center [819, 209] width 135 height 12
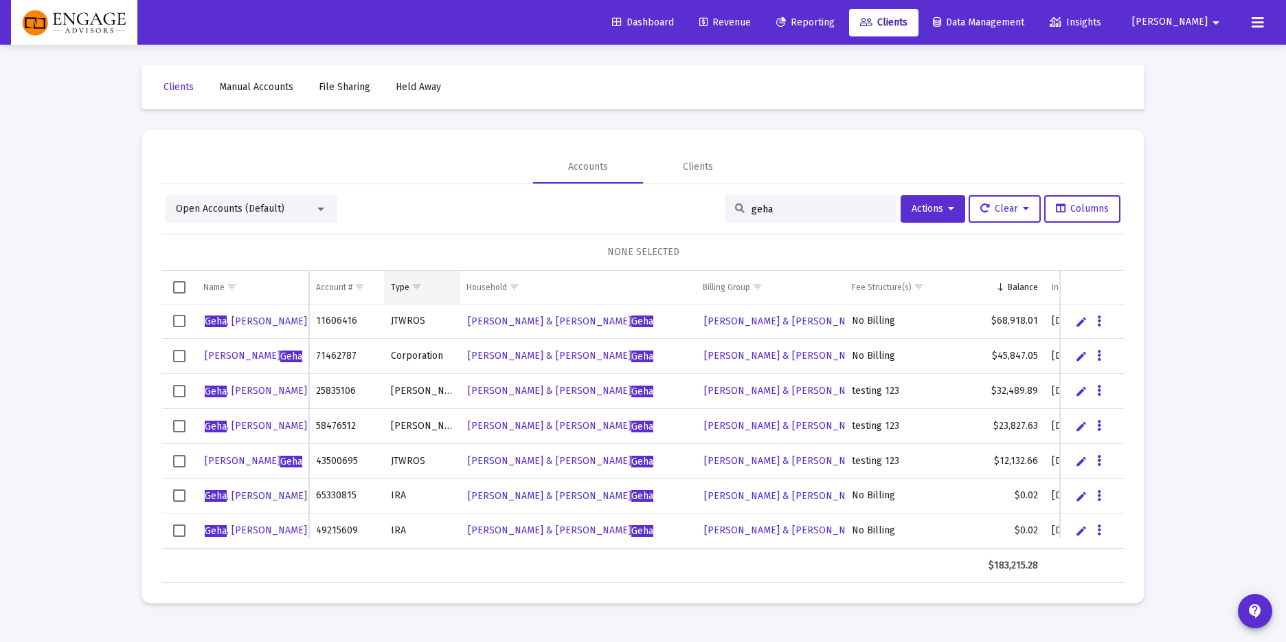
type input "geha"
click at [412, 292] on span "Show filter options for column 'Type'" at bounding box center [417, 287] width 10 height 10
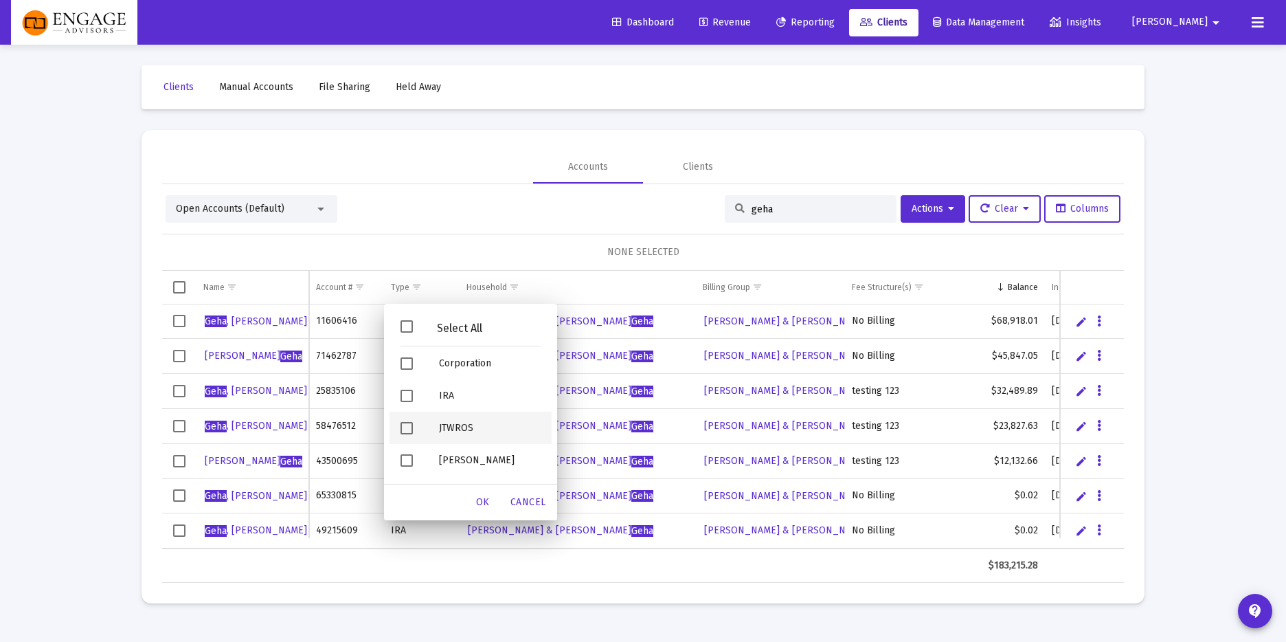
click at [437, 422] on div "JTWROS" at bounding box center [490, 428] width 124 height 32
click at [486, 497] on span "OK" at bounding box center [483, 502] width 14 height 12
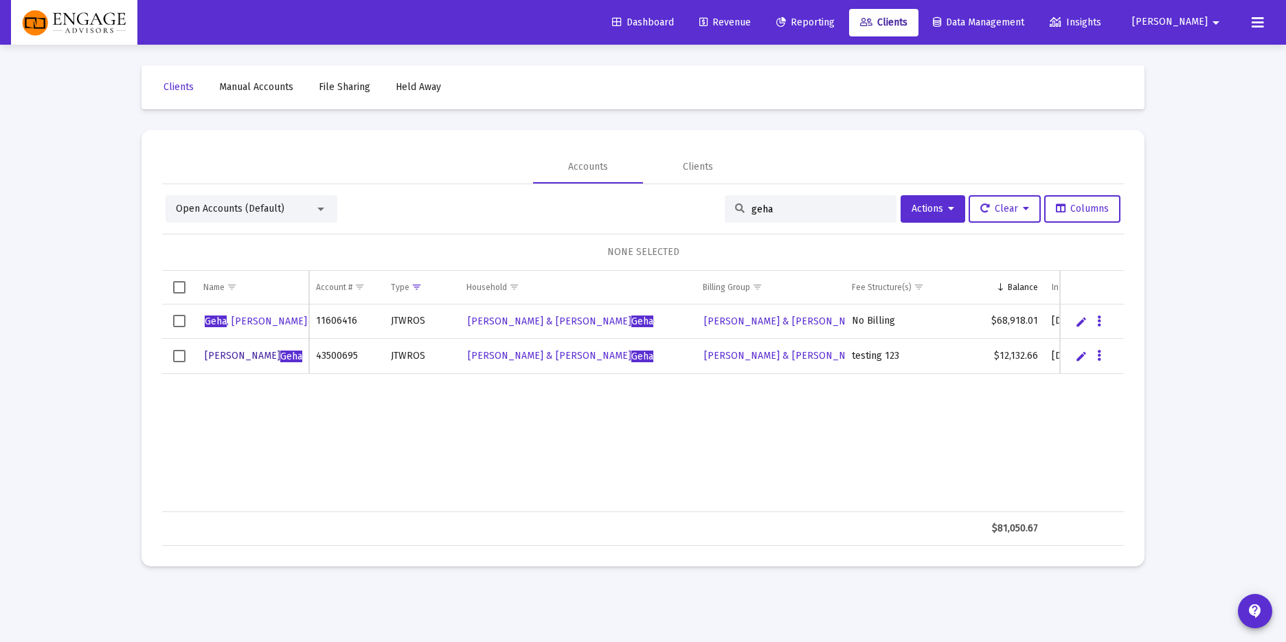
click at [236, 357] on span "[PERSON_NAME]" at bounding box center [254, 356] width 98 height 12
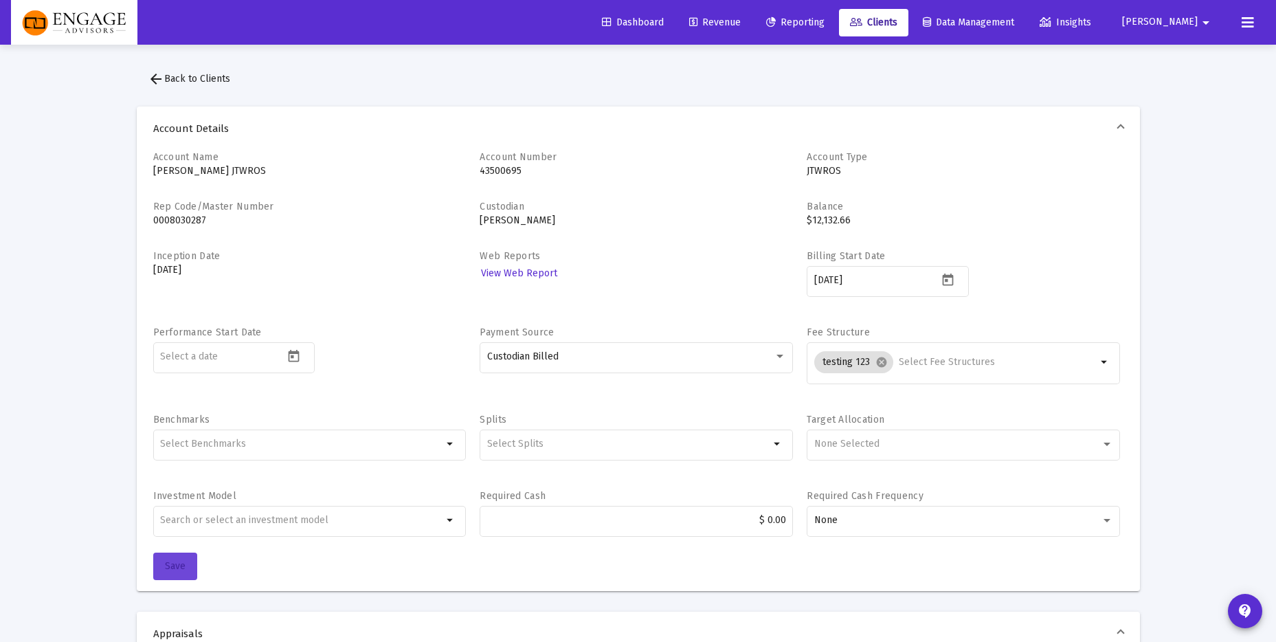
click at [172, 563] on span "Save" at bounding box center [175, 566] width 21 height 12
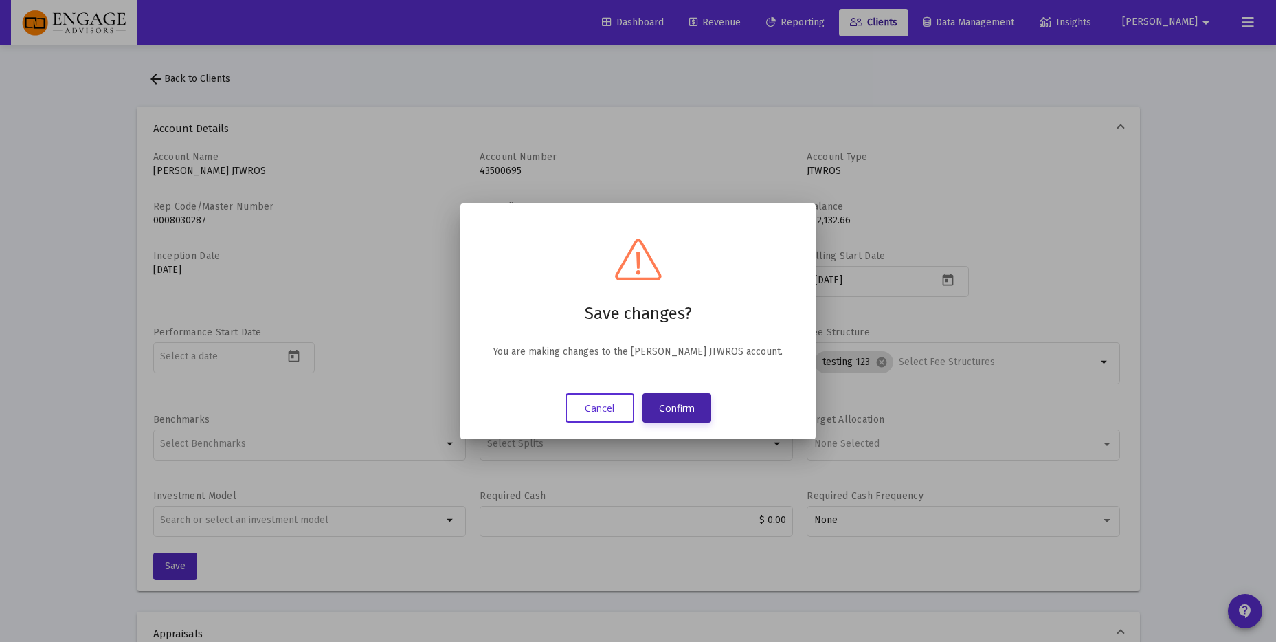
click at [682, 409] on button "Confirm" at bounding box center [676, 408] width 69 height 30
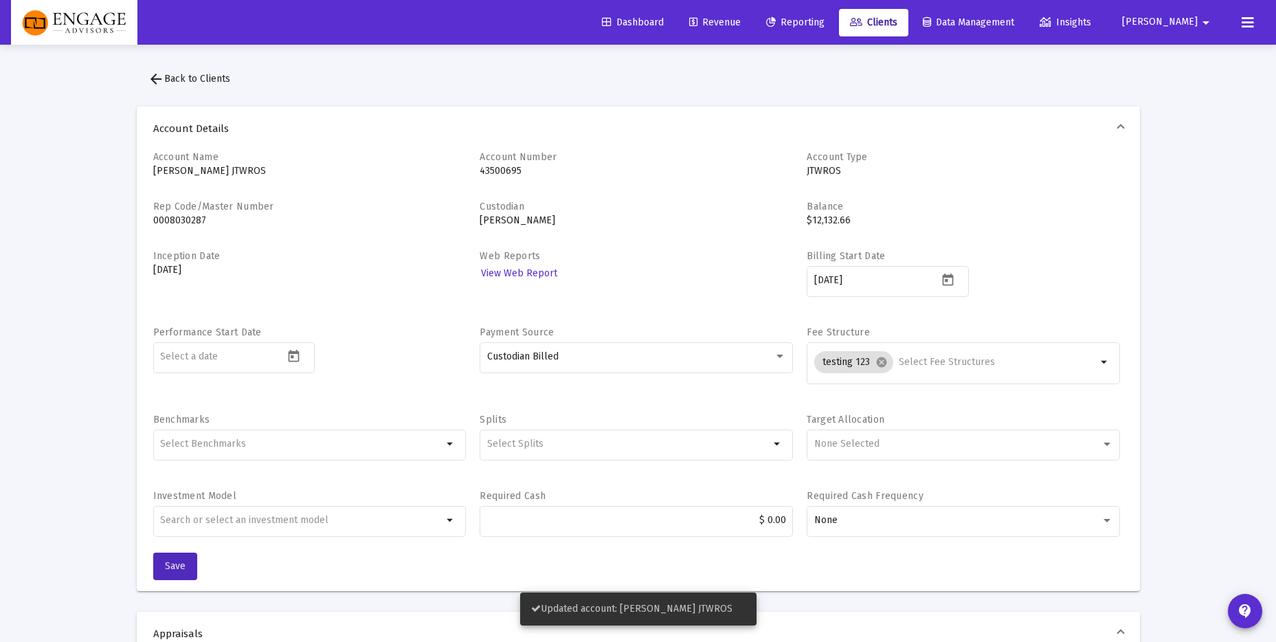
click at [741, 19] on span "Revenue" at bounding box center [715, 22] width 52 height 12
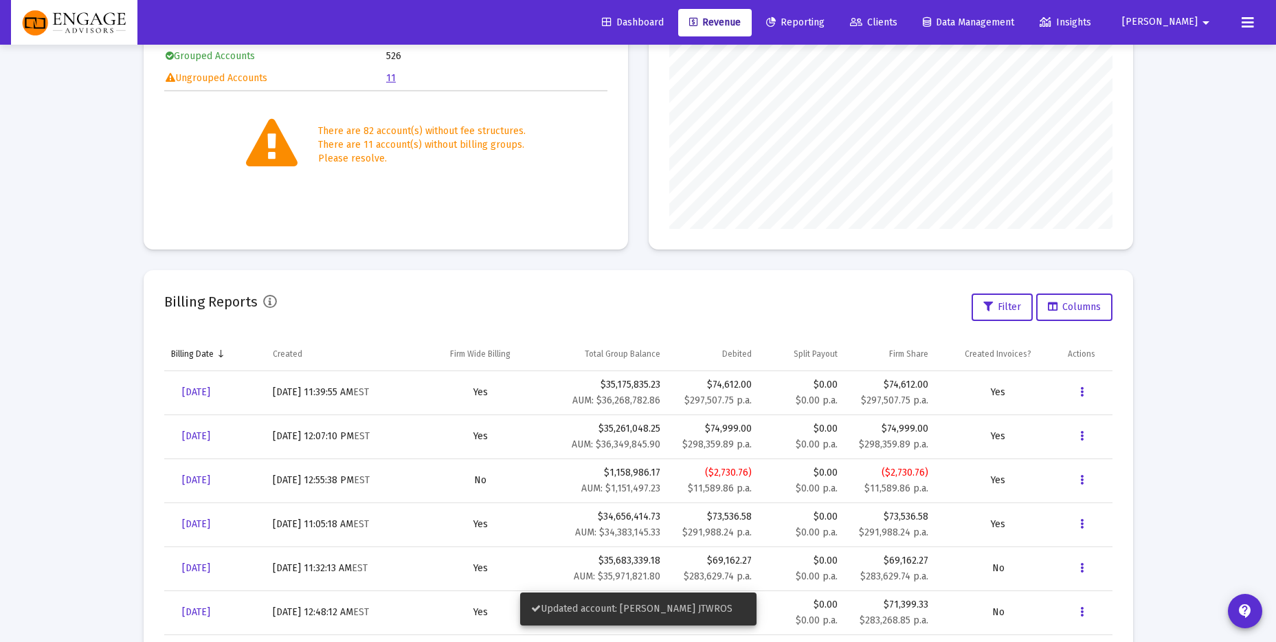
scroll to position [299, 0]
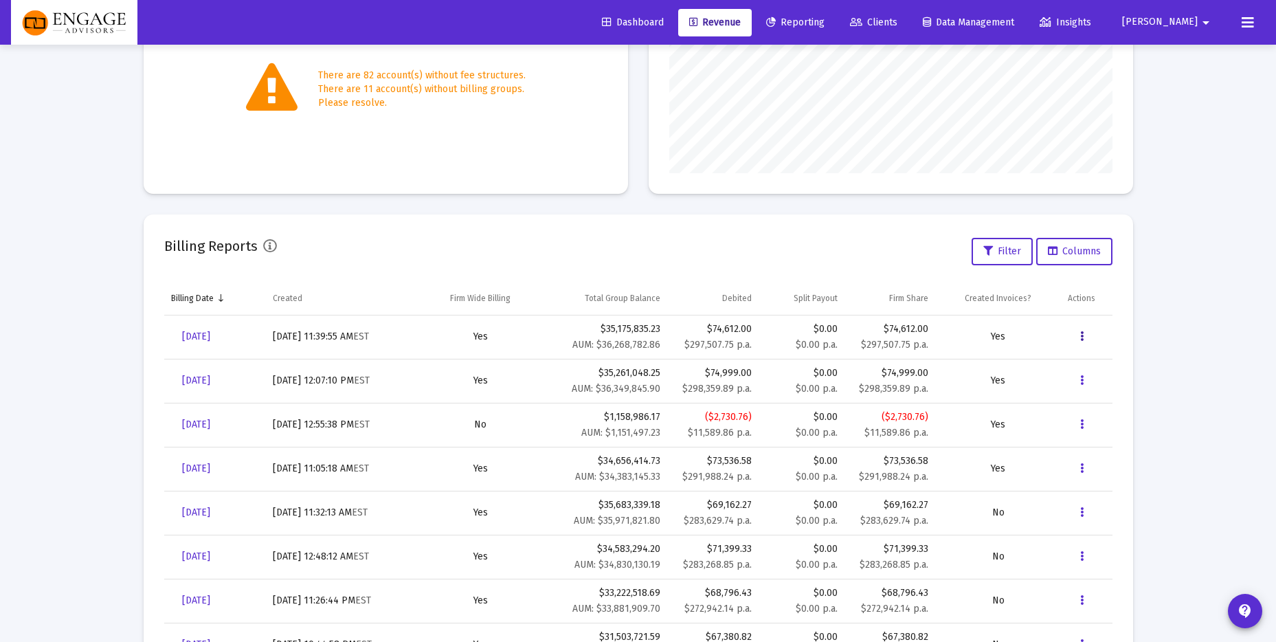
click at [1080, 333] on icon "Data grid" at bounding box center [1081, 336] width 3 height 16
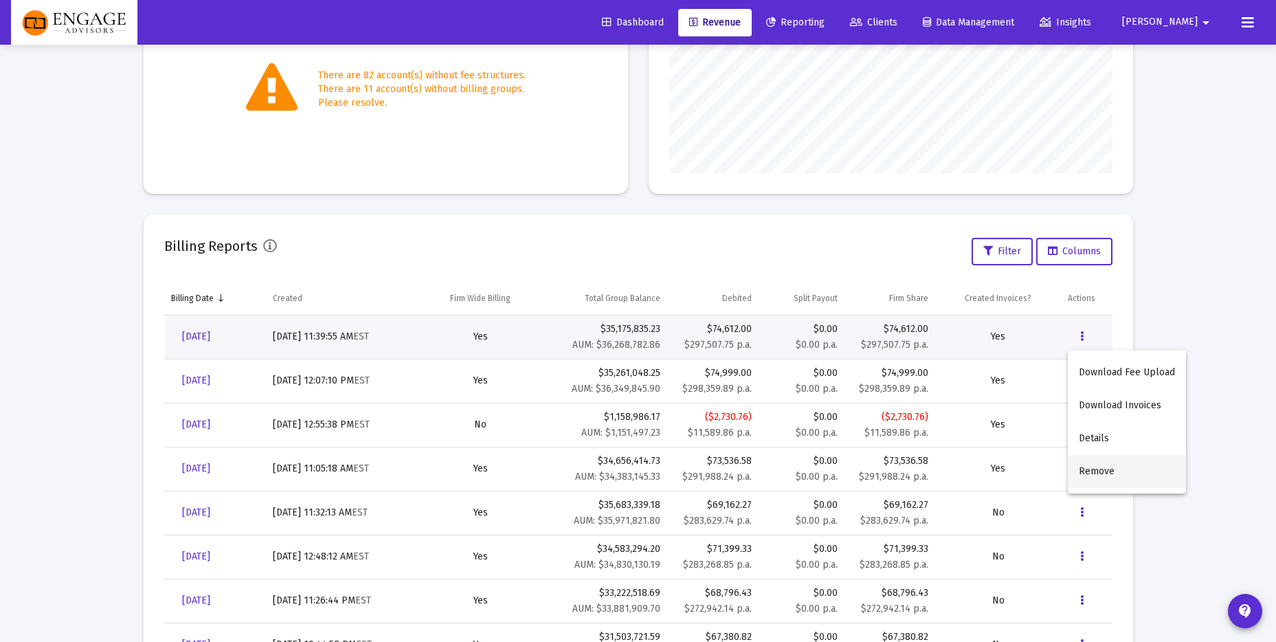
click at [1116, 468] on button "Remove" at bounding box center [1127, 471] width 118 height 33
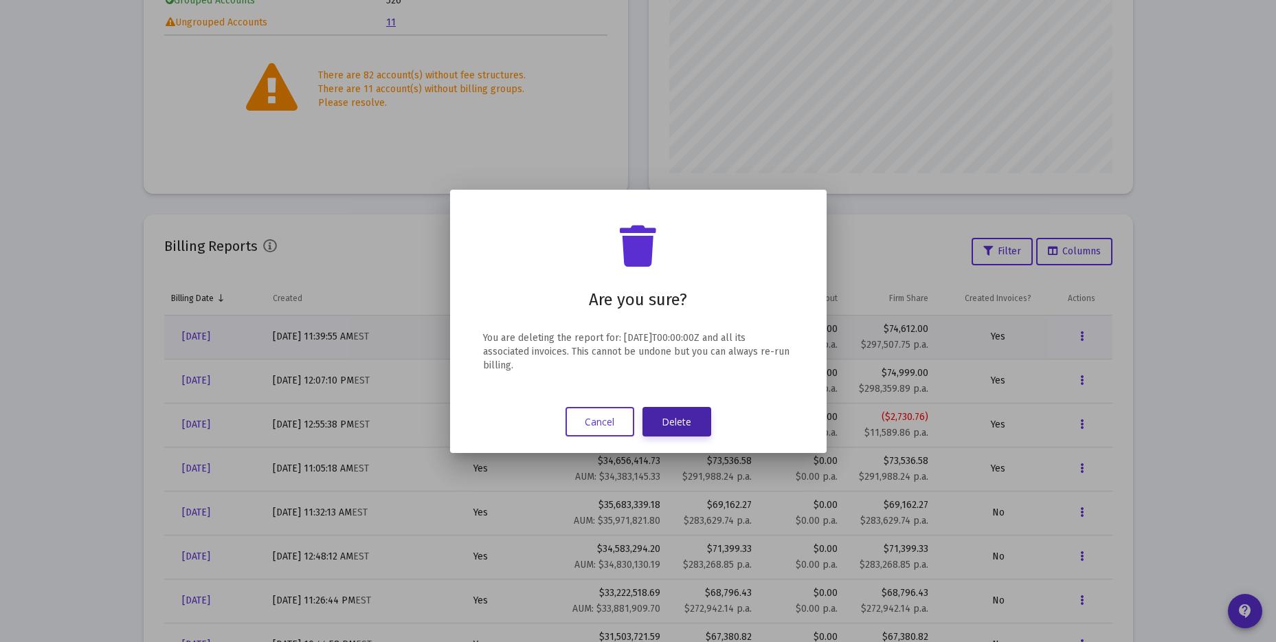
click at [680, 424] on button "Delete" at bounding box center [676, 422] width 69 height 30
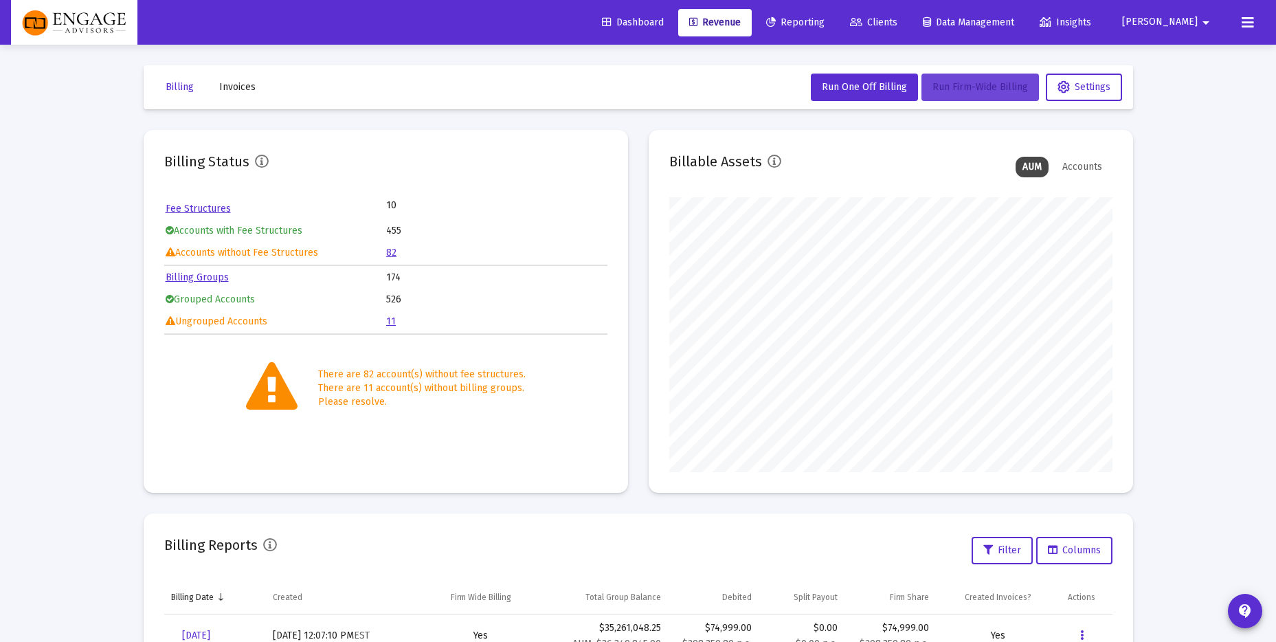
click at [963, 89] on span "Run Firm-Wide Billing" at bounding box center [979, 87] width 95 height 12
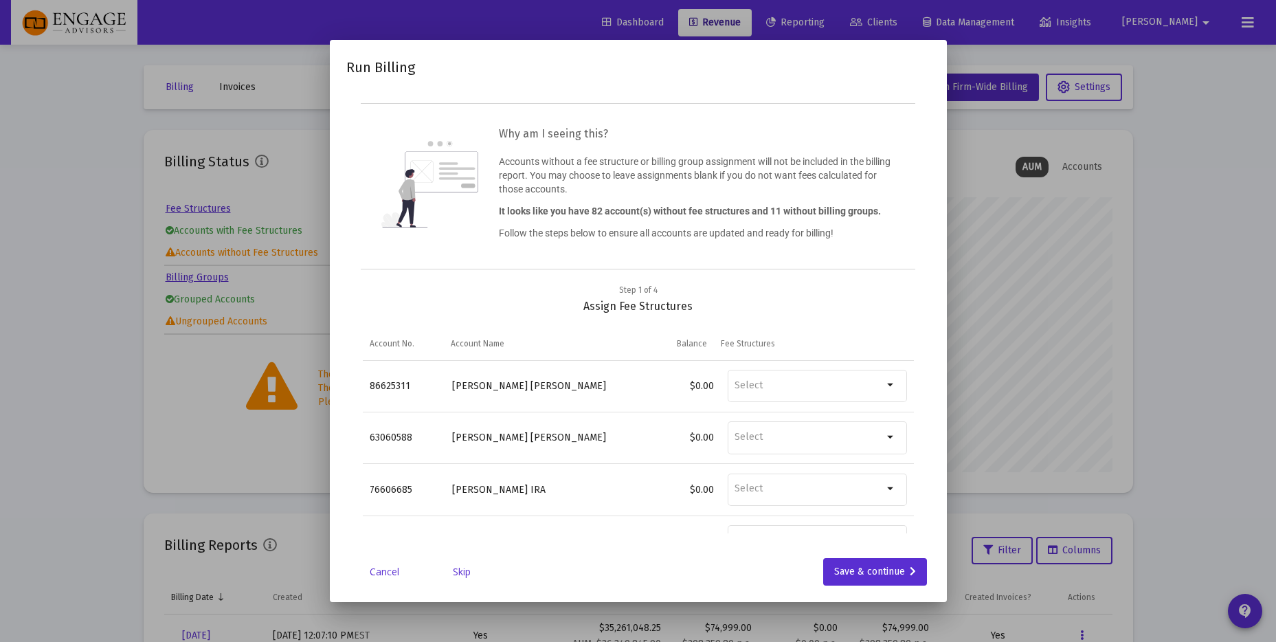
click at [471, 570] on link "Skip" at bounding box center [461, 572] width 69 height 14
click at [470, 571] on link "Skip" at bounding box center [461, 572] width 69 height 14
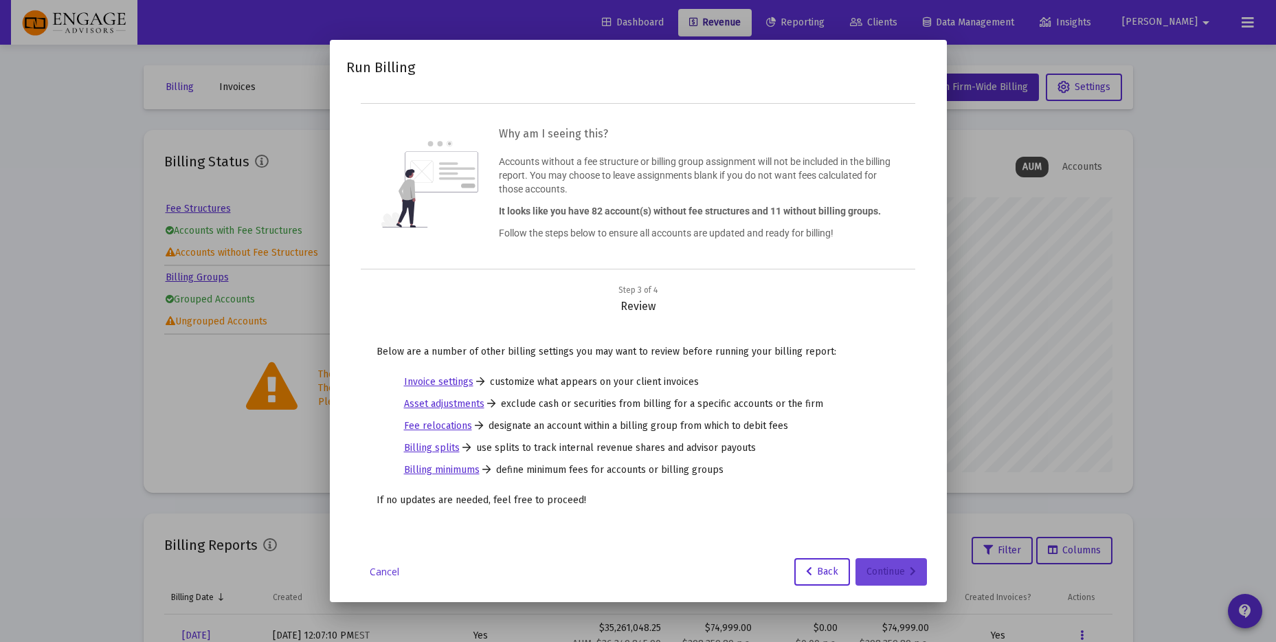
click at [882, 572] on div "Continue" at bounding box center [890, 571] width 49 height 27
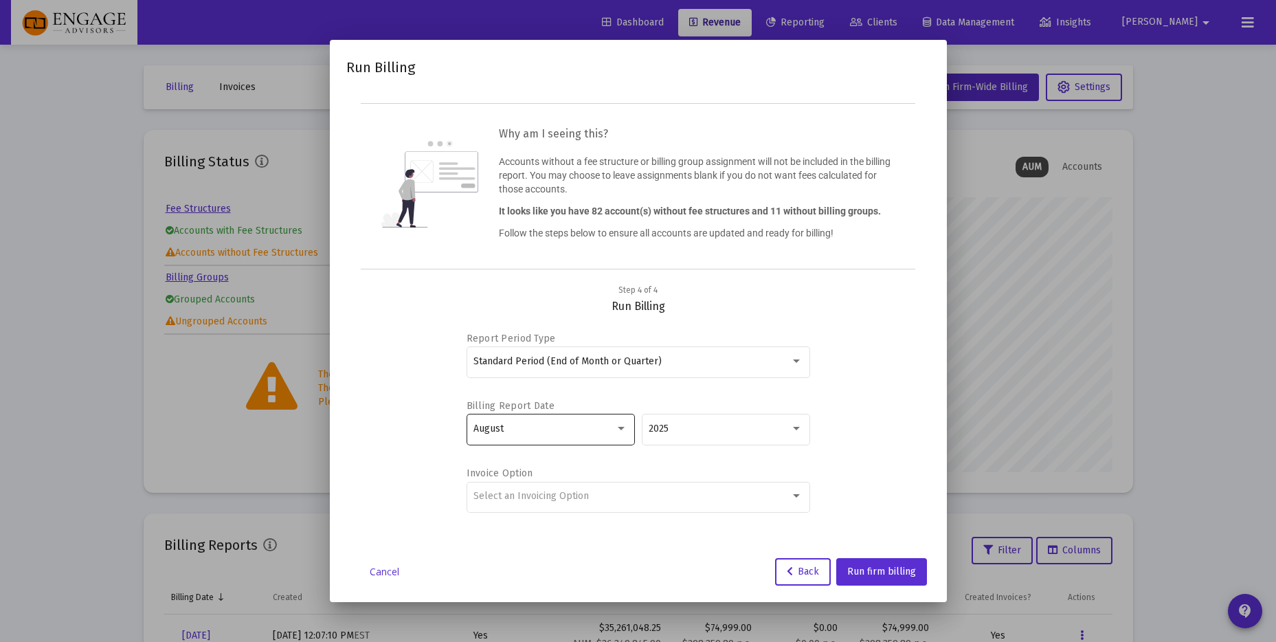
click at [539, 423] on div "August" at bounding box center [544, 428] width 142 height 11
click at [511, 497] on span "June" at bounding box center [550, 499] width 154 height 29
click at [700, 491] on div "Select an Invoicing Option" at bounding box center [631, 496] width 317 height 11
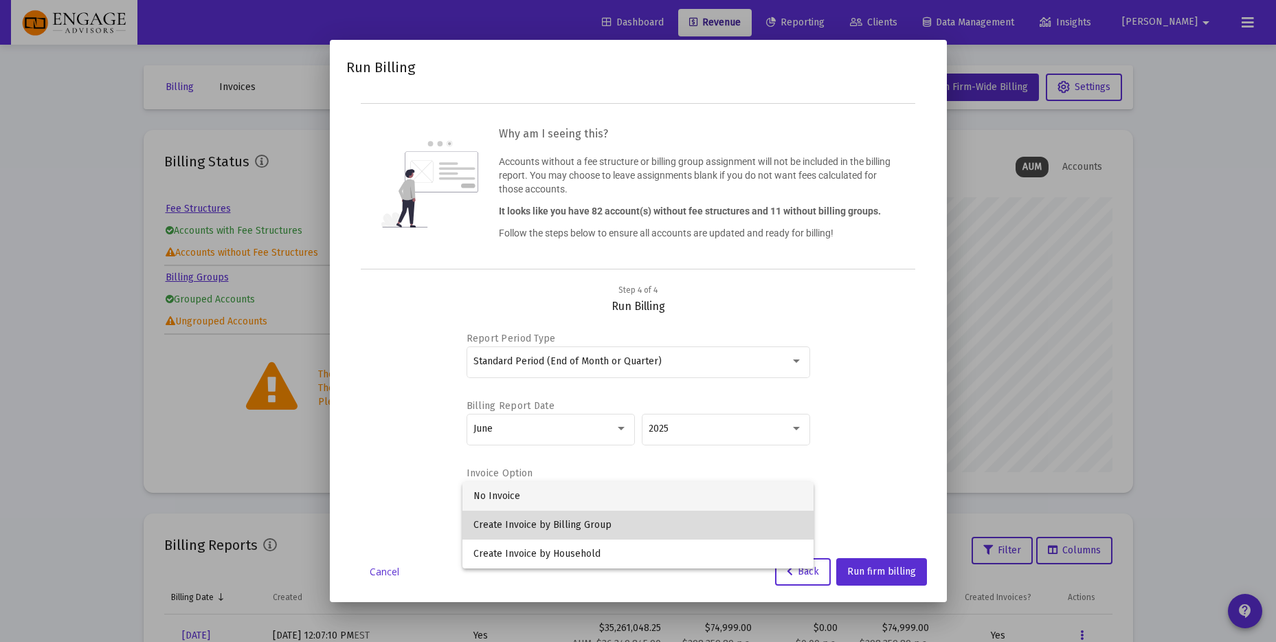
click at [664, 524] on span "Create Invoice by Billing Group" at bounding box center [637, 524] width 329 height 29
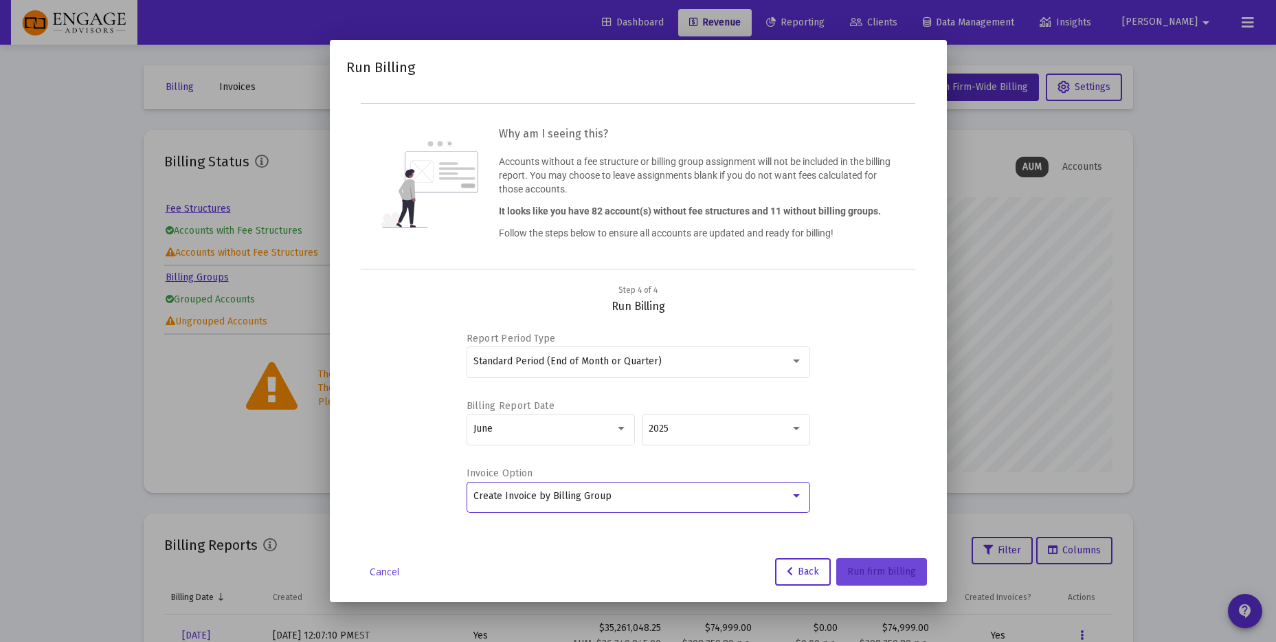
click at [870, 569] on span "Run firm billing" at bounding box center [881, 571] width 69 height 12
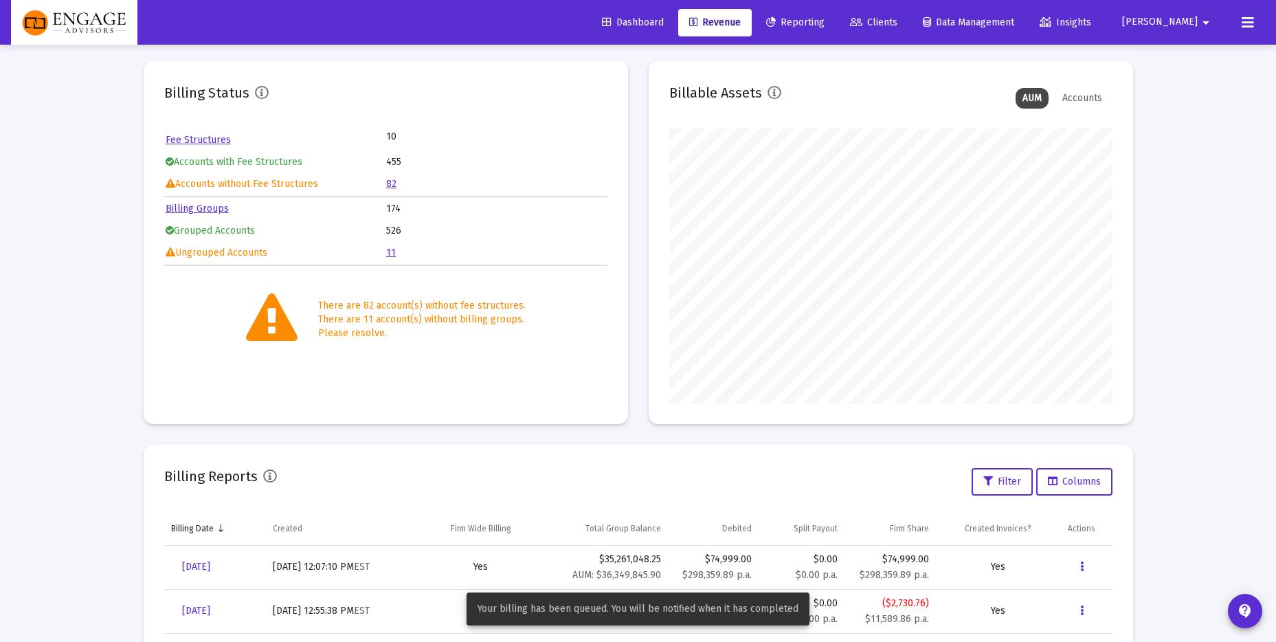
scroll to position [81, 0]
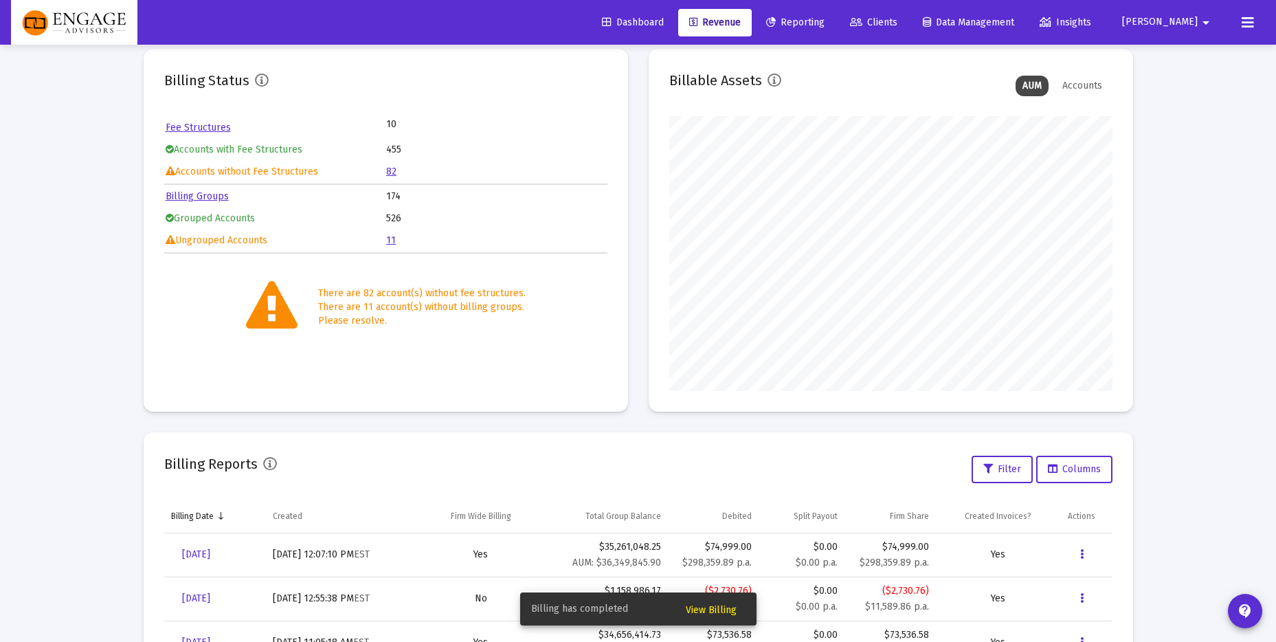
click at [728, 607] on span "View Billing" at bounding box center [711, 610] width 51 height 12
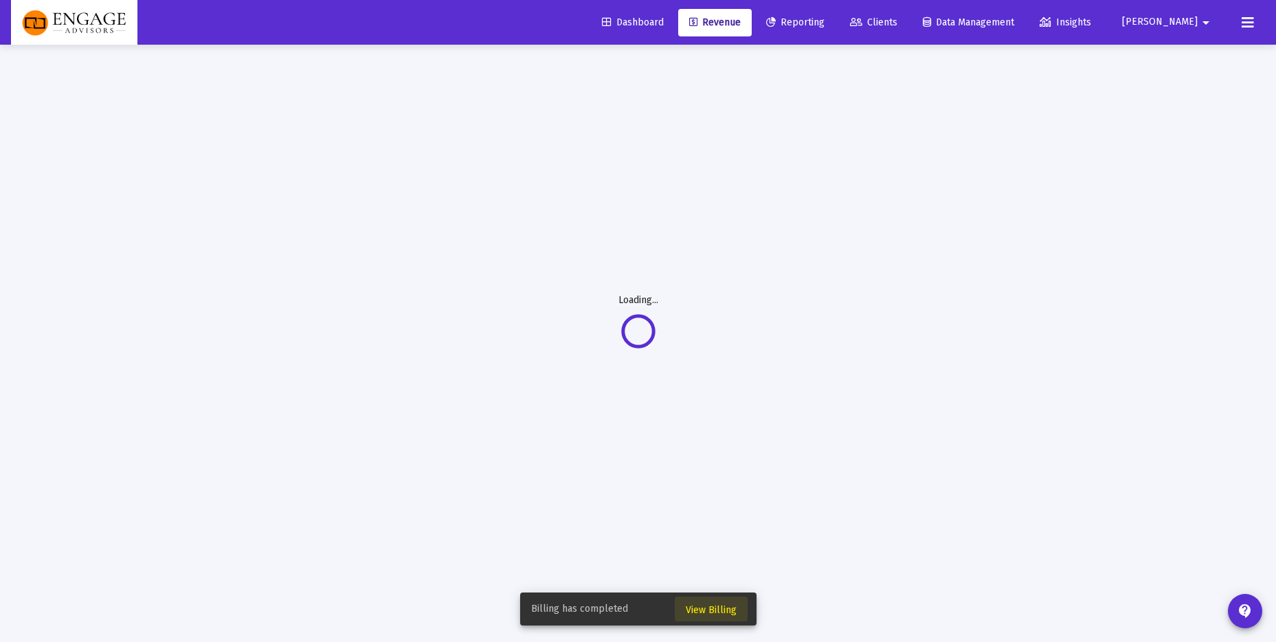
scroll to position [45, 0]
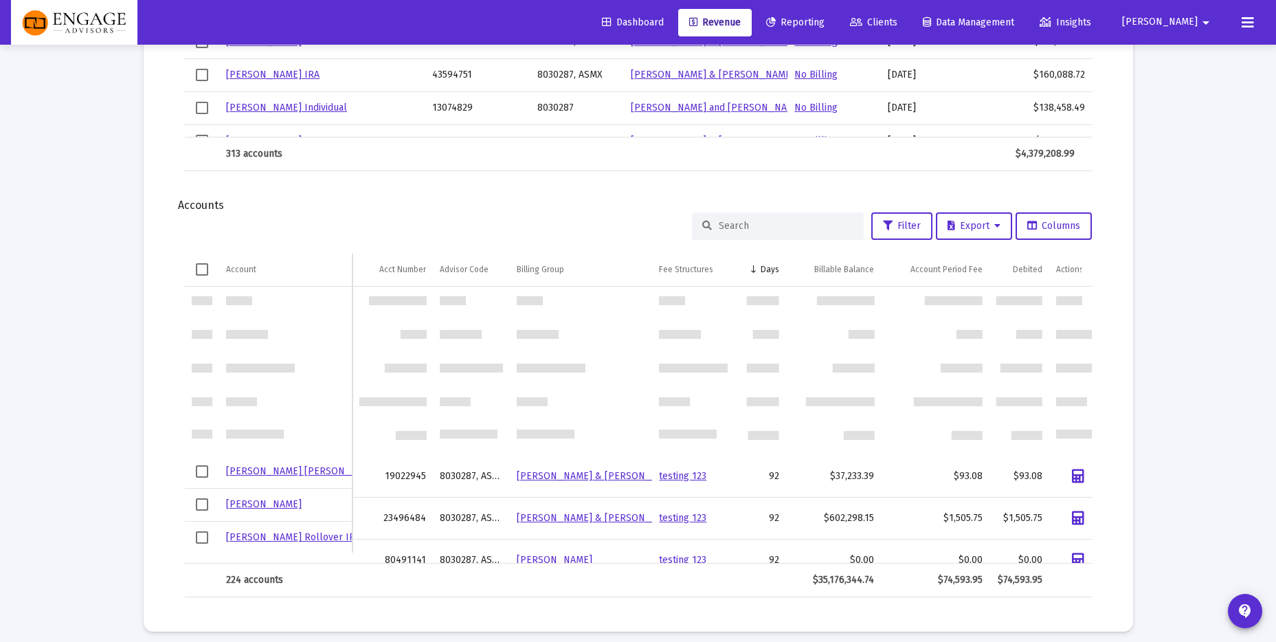
scroll to position [1188, 0]
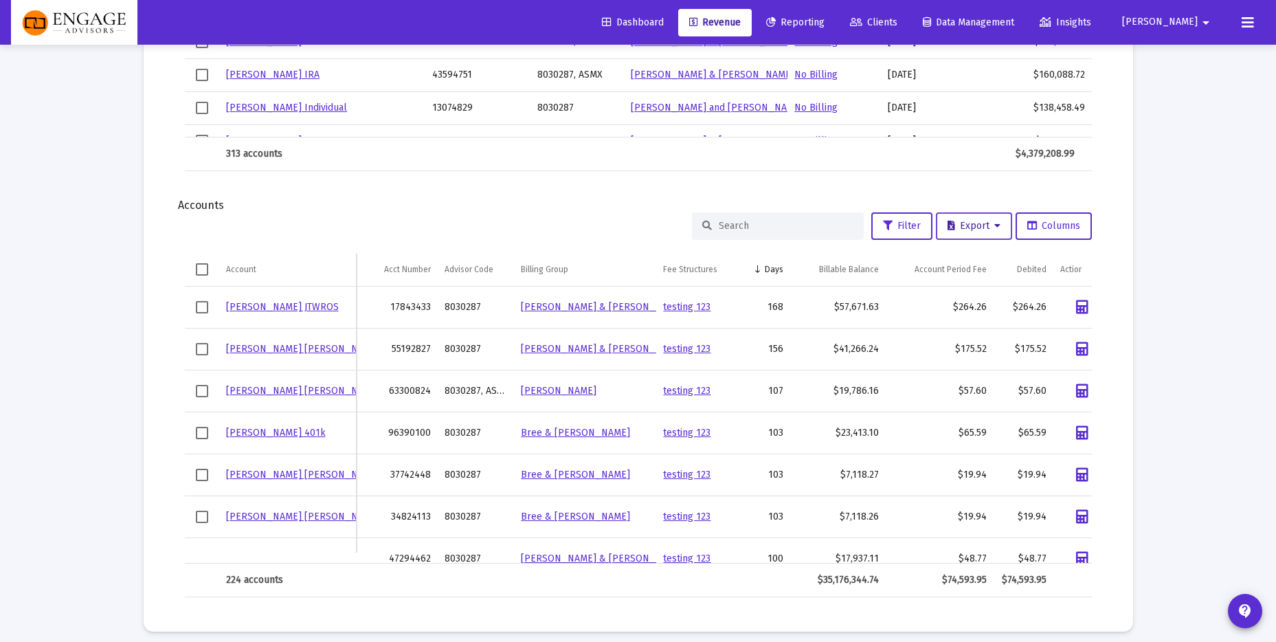
click at [962, 232] on button "Export" at bounding box center [974, 225] width 76 height 27
click at [967, 256] on button "Export All Rows" at bounding box center [976, 261] width 93 height 33
